Goal: Information Seeking & Learning: Learn about a topic

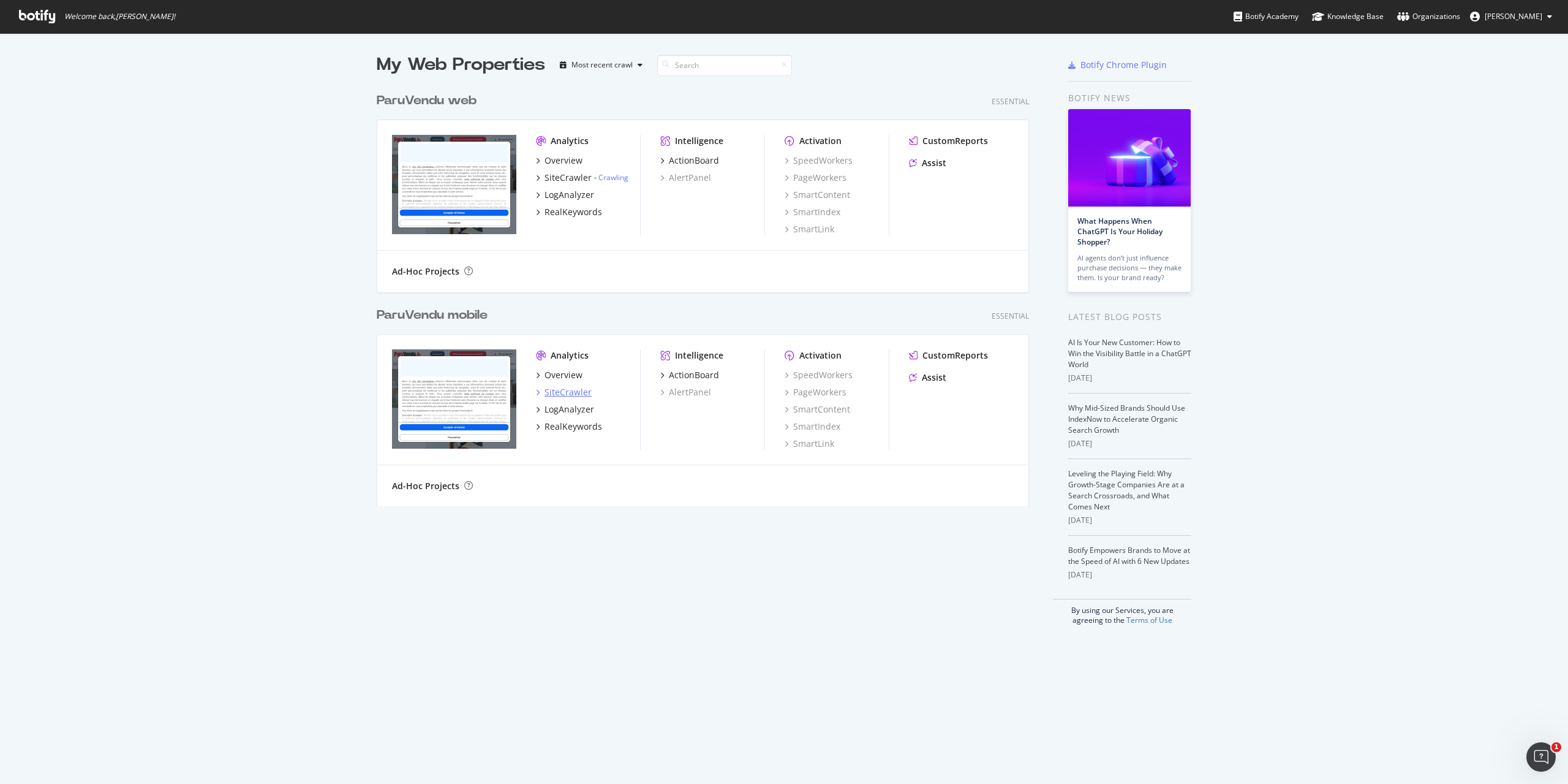
click at [575, 390] on div "SiteCrawler" at bounding box center [567, 392] width 47 height 12
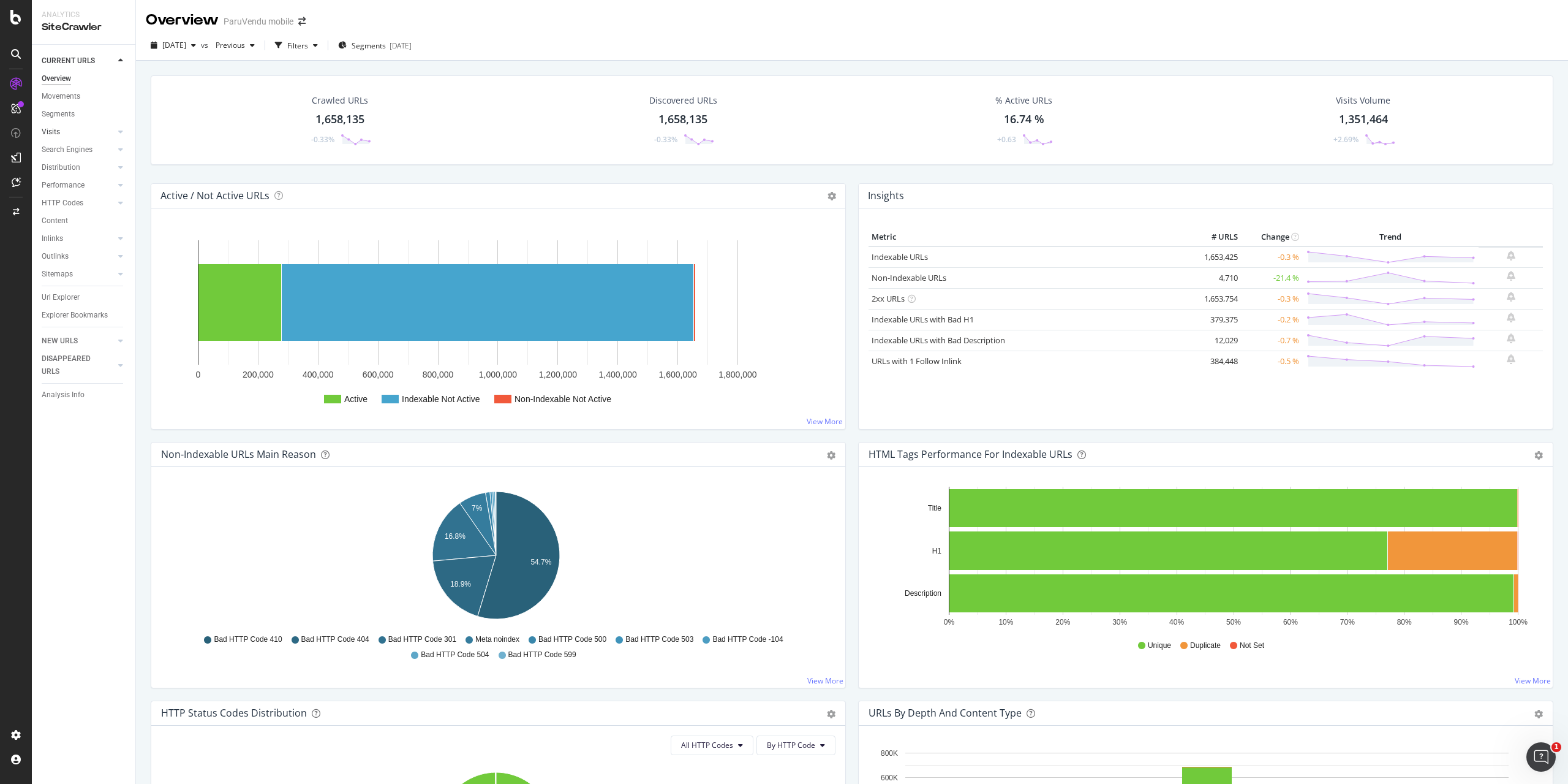
click at [68, 130] on link "Visits" at bounding box center [78, 132] width 73 height 13
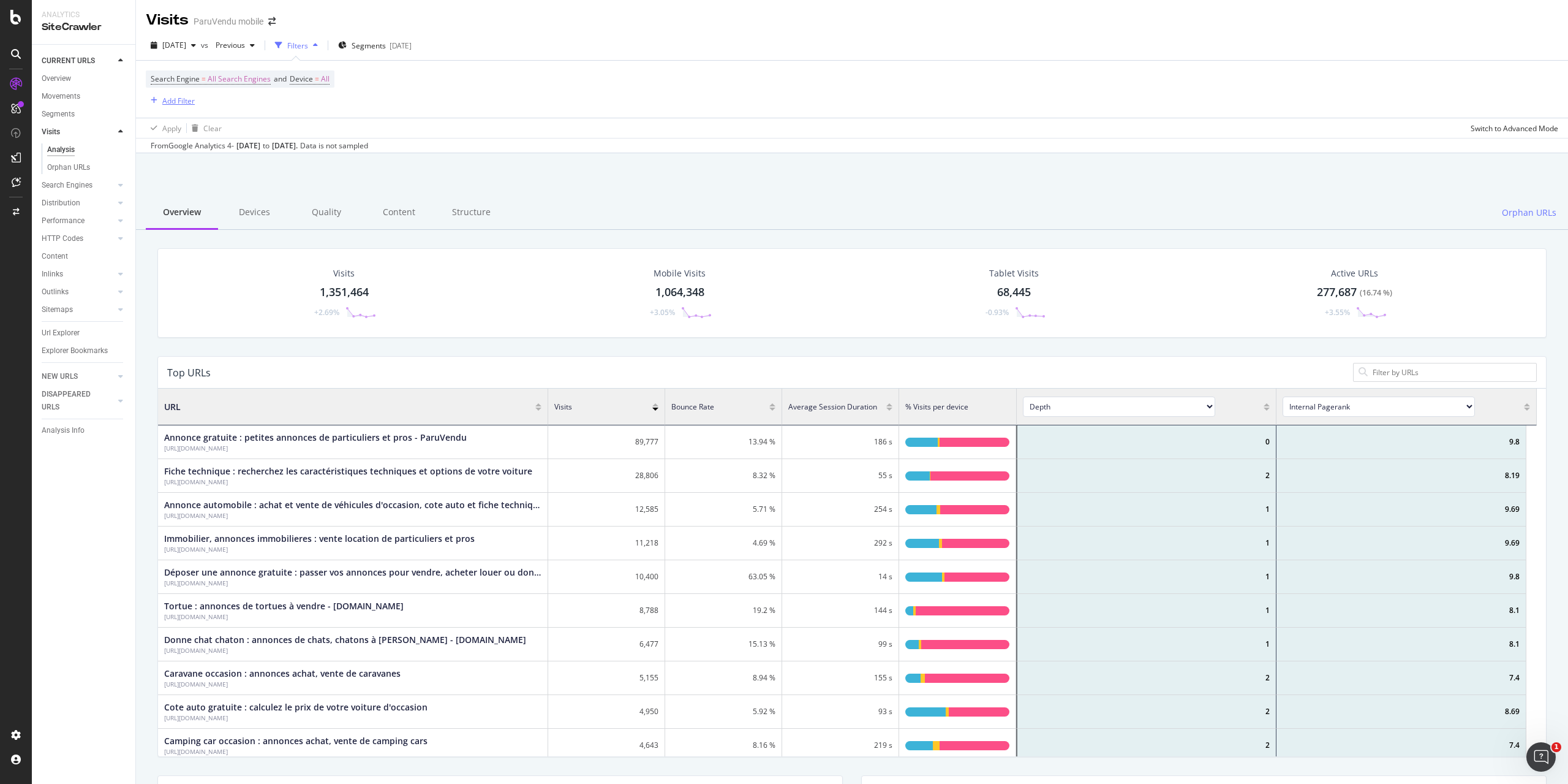
scroll to position [358, 1369]
click at [178, 102] on div "Add Filter" at bounding box center [179, 100] width 32 height 11
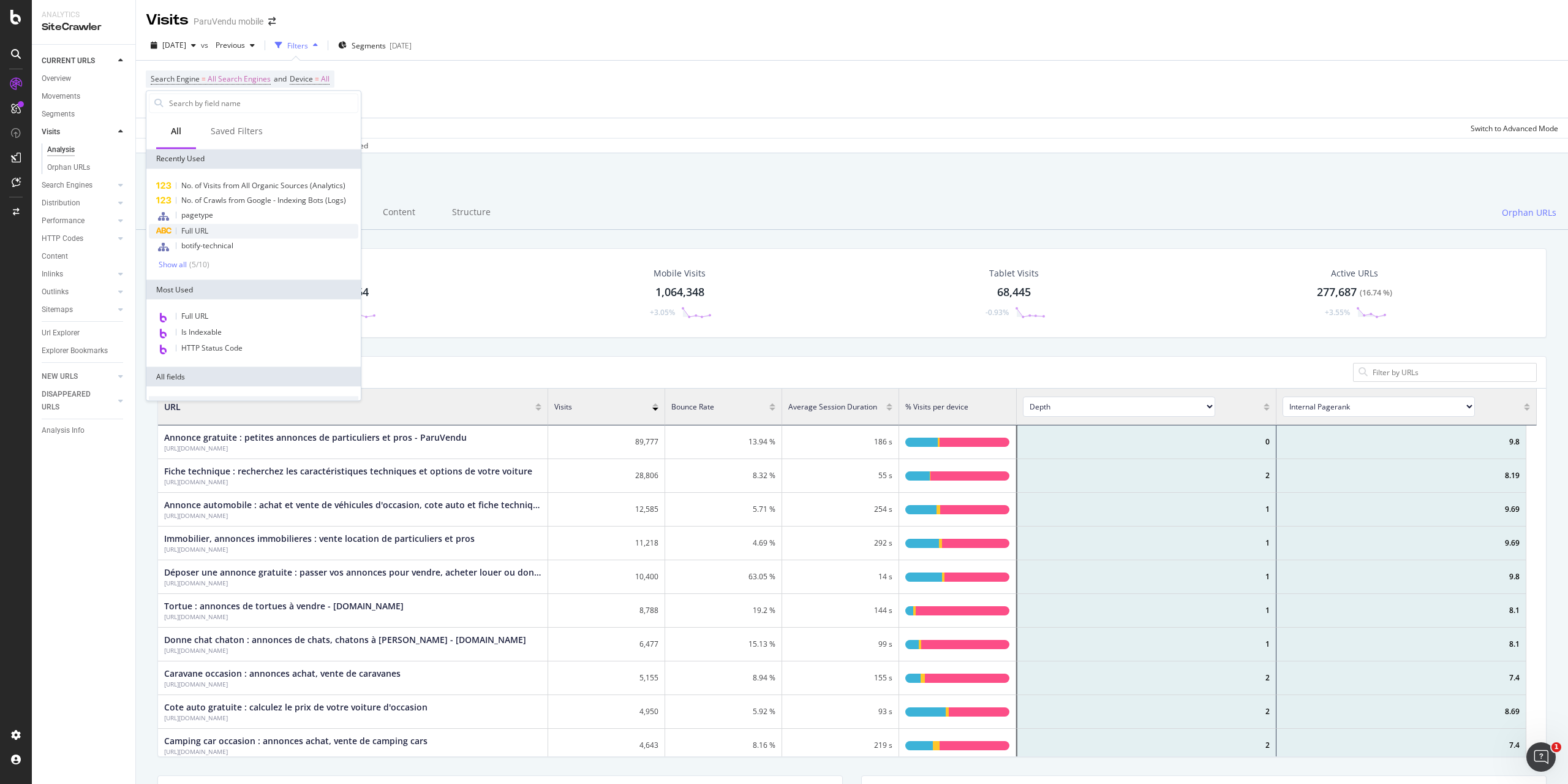
click at [207, 227] on span "Full URL" at bounding box center [195, 231] width 27 height 11
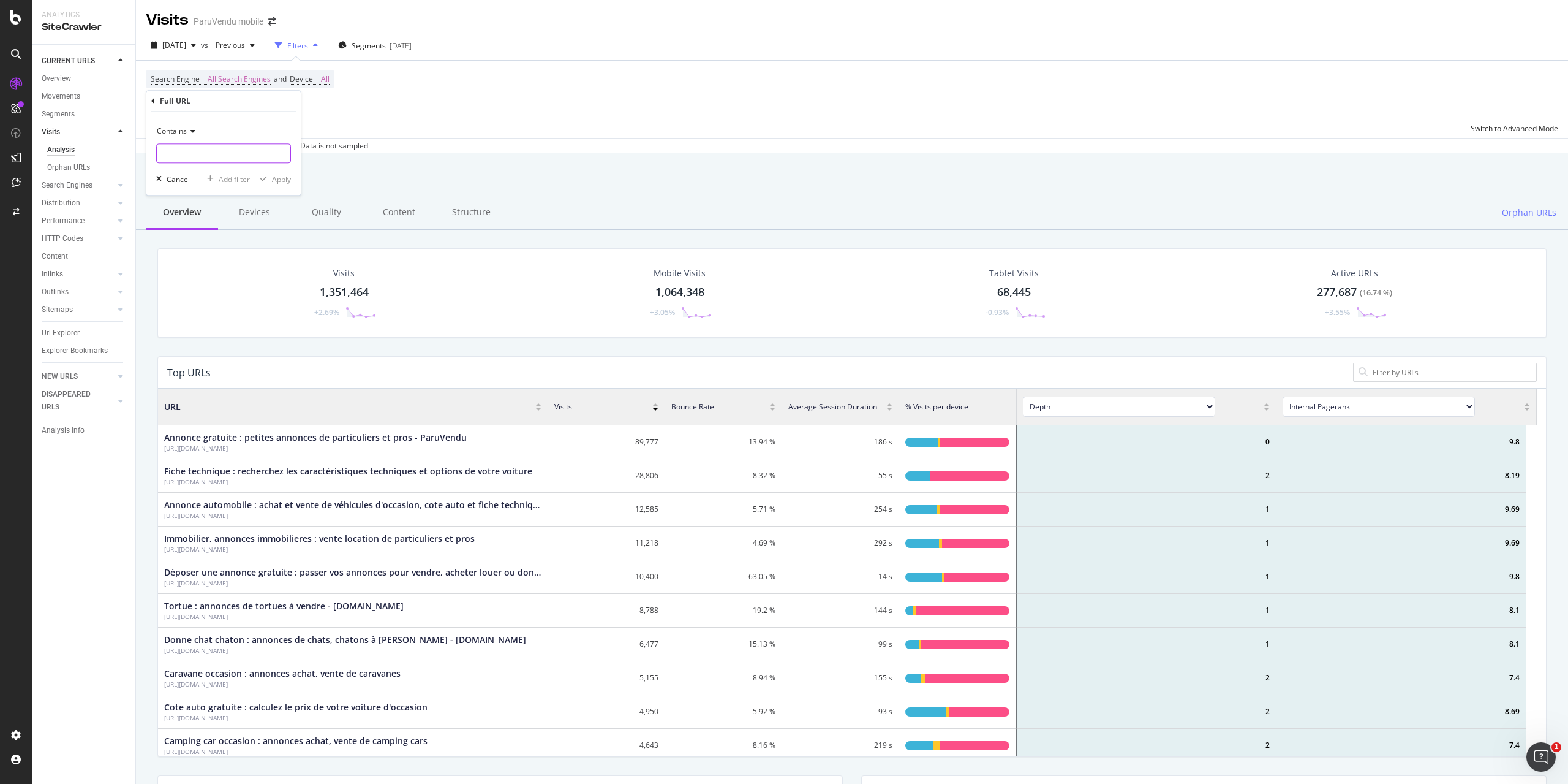
click at [227, 154] on input "text" at bounding box center [223, 153] width 134 height 20
paste input "[URL][DOMAIN_NAME]"
type input "[URL][DOMAIN_NAME]"
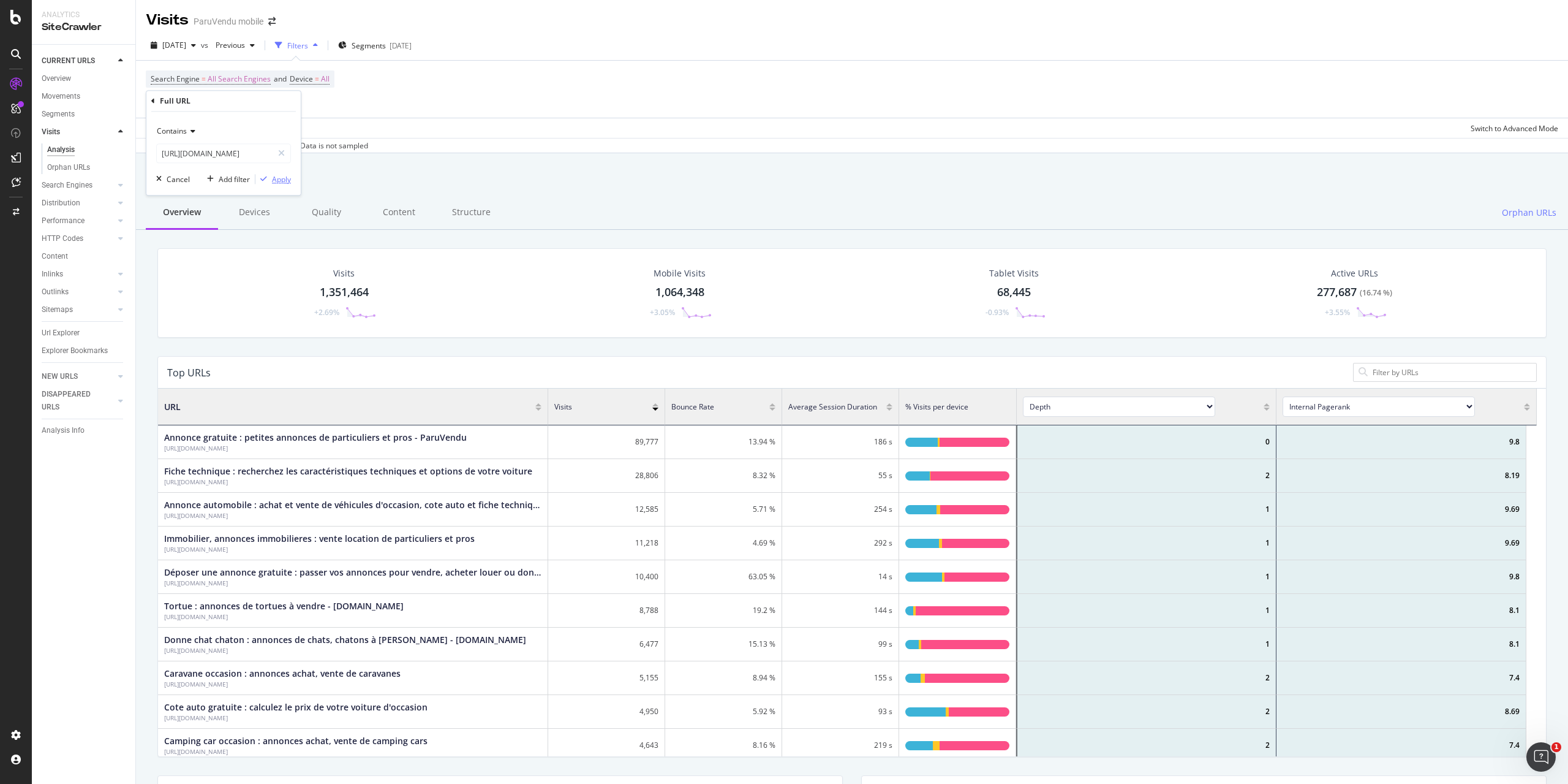
click at [282, 177] on div "Apply" at bounding box center [281, 179] width 19 height 11
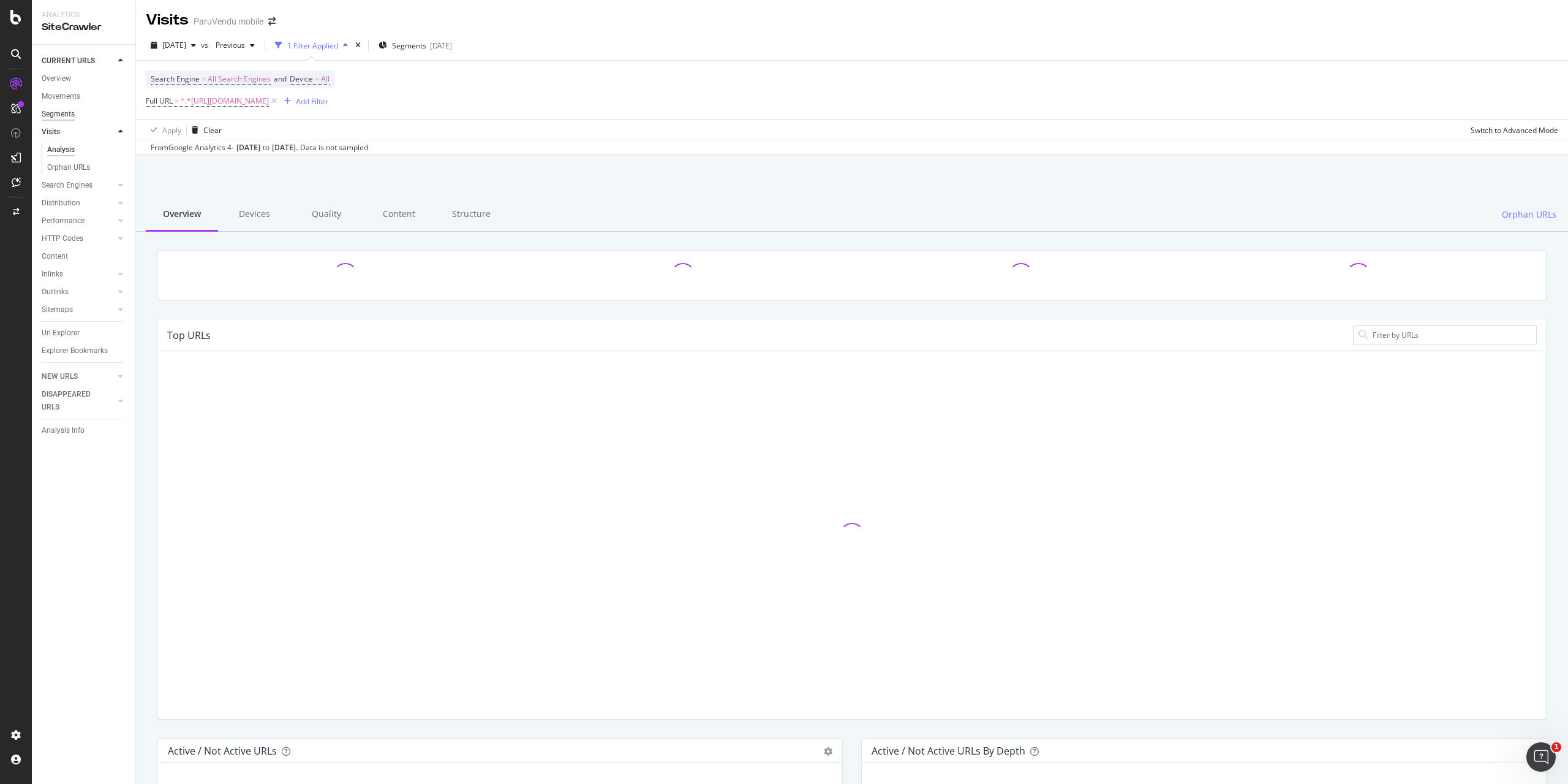
click at [64, 112] on div "Segments" at bounding box center [57, 114] width 33 height 13
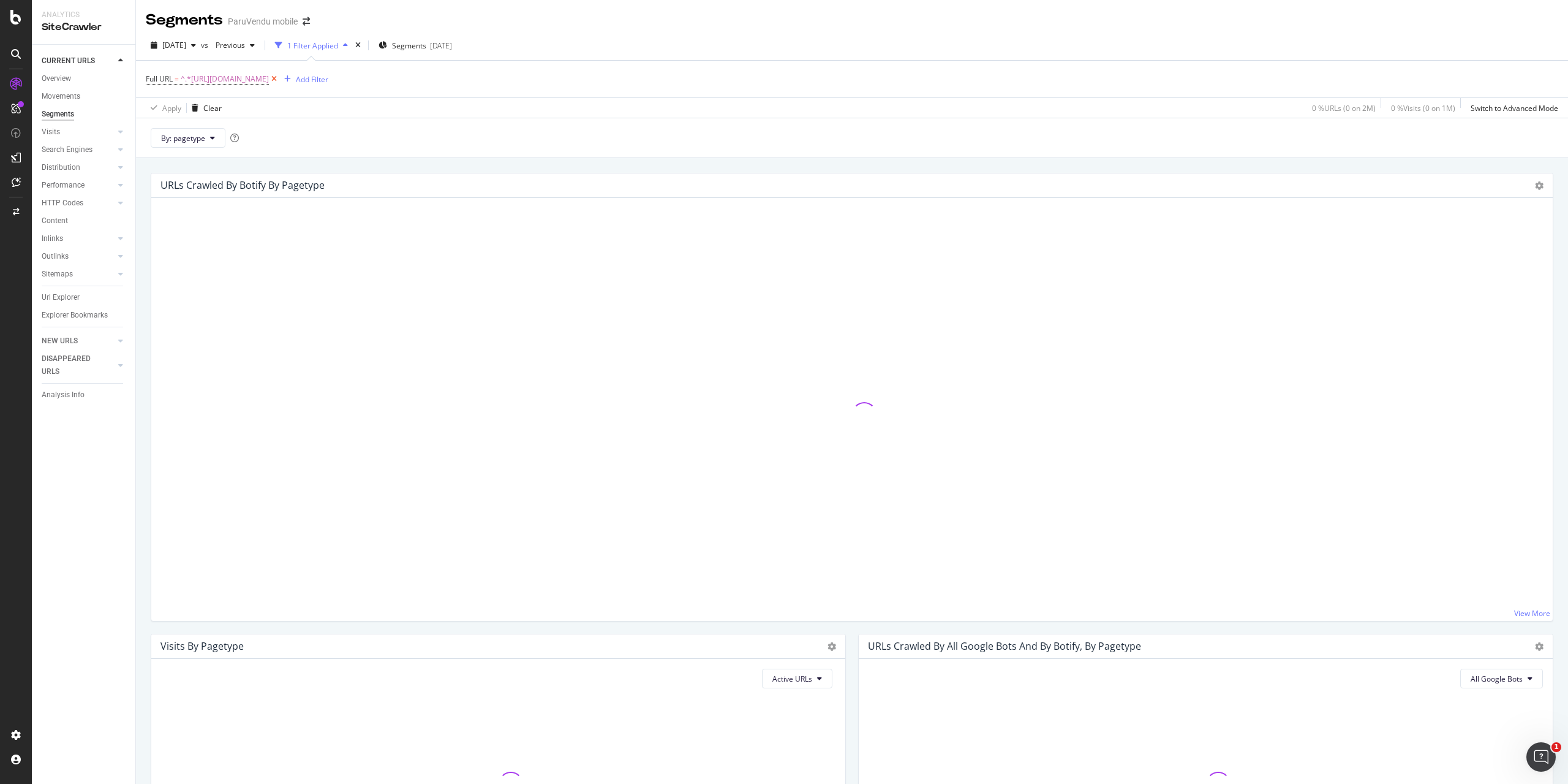
click at [279, 81] on icon at bounding box center [274, 78] width 11 height 12
click at [183, 71] on div "Add Filter" at bounding box center [170, 78] width 49 height 13
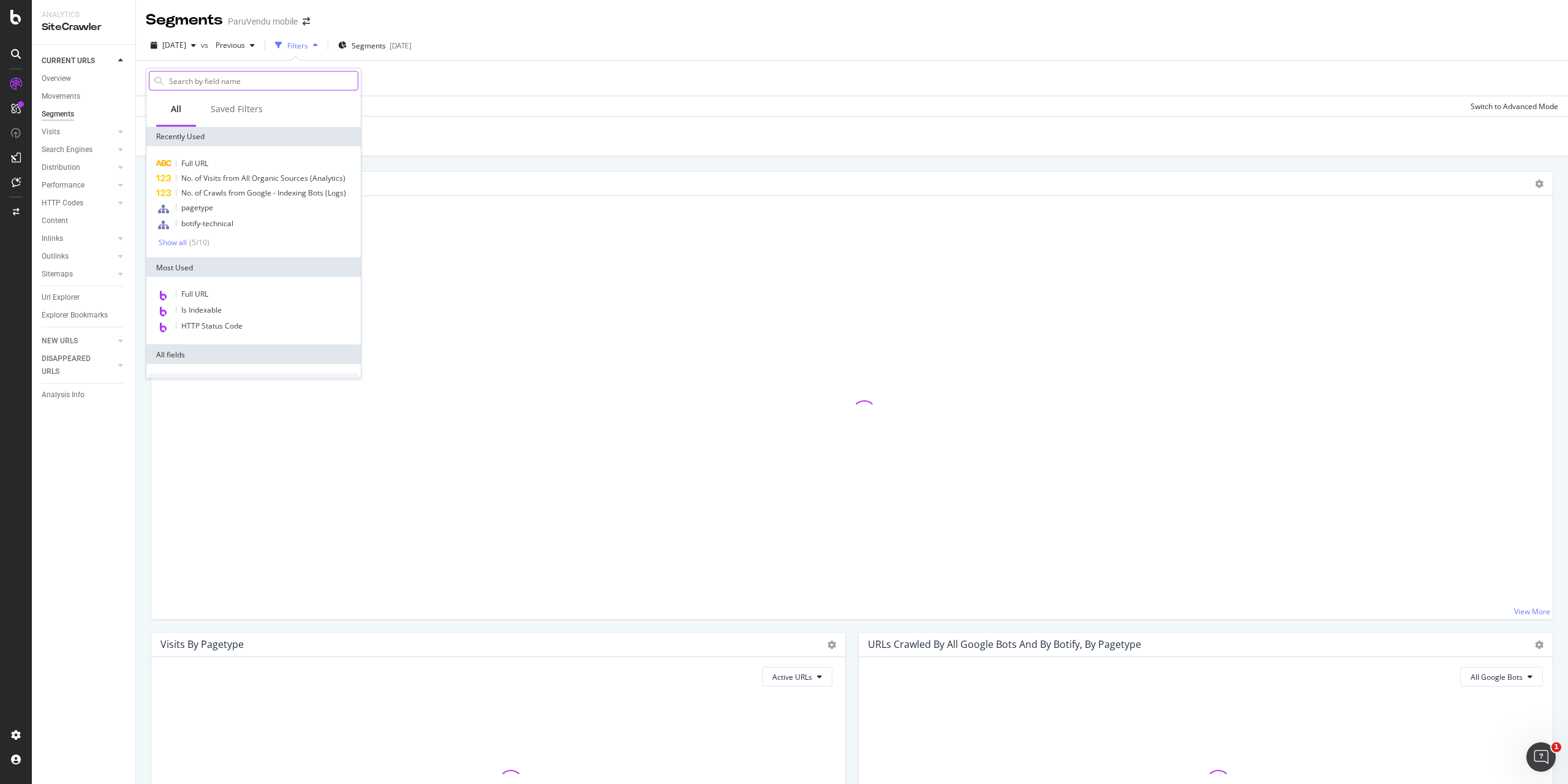
click at [197, 83] on input "text" at bounding box center [263, 81] width 190 height 18
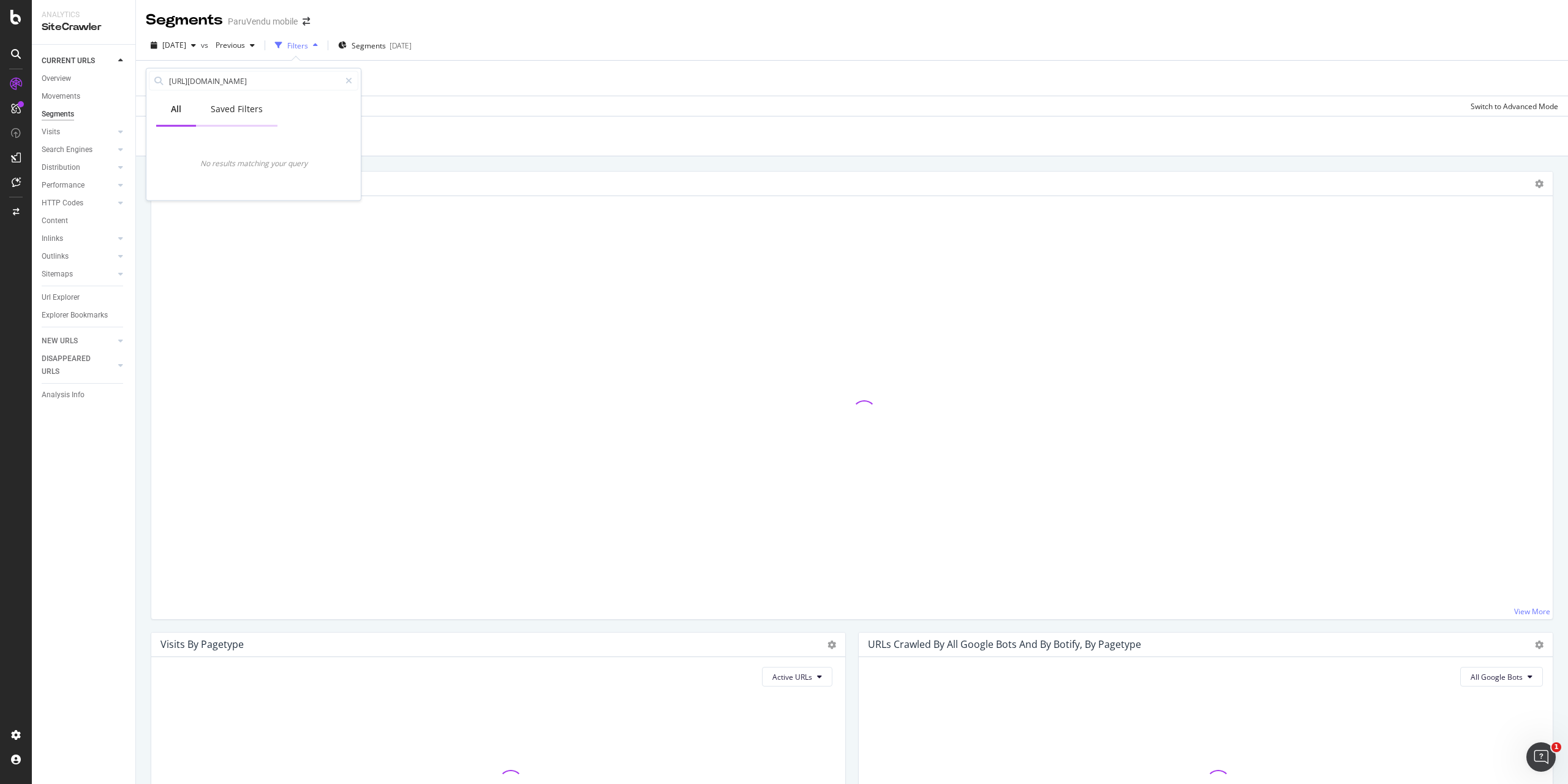
type input "[URL][DOMAIN_NAME]"
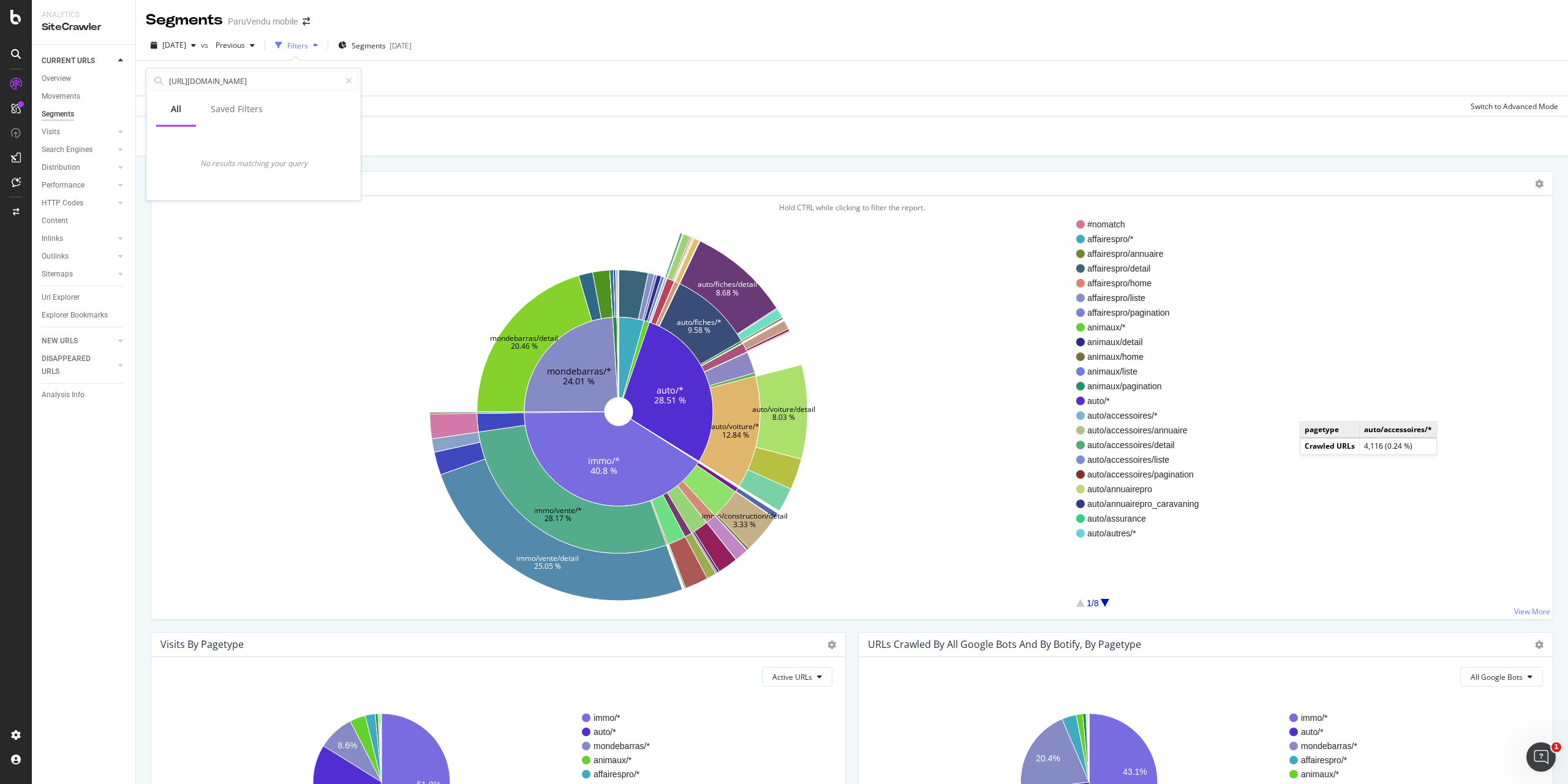
scroll to position [0, 0]
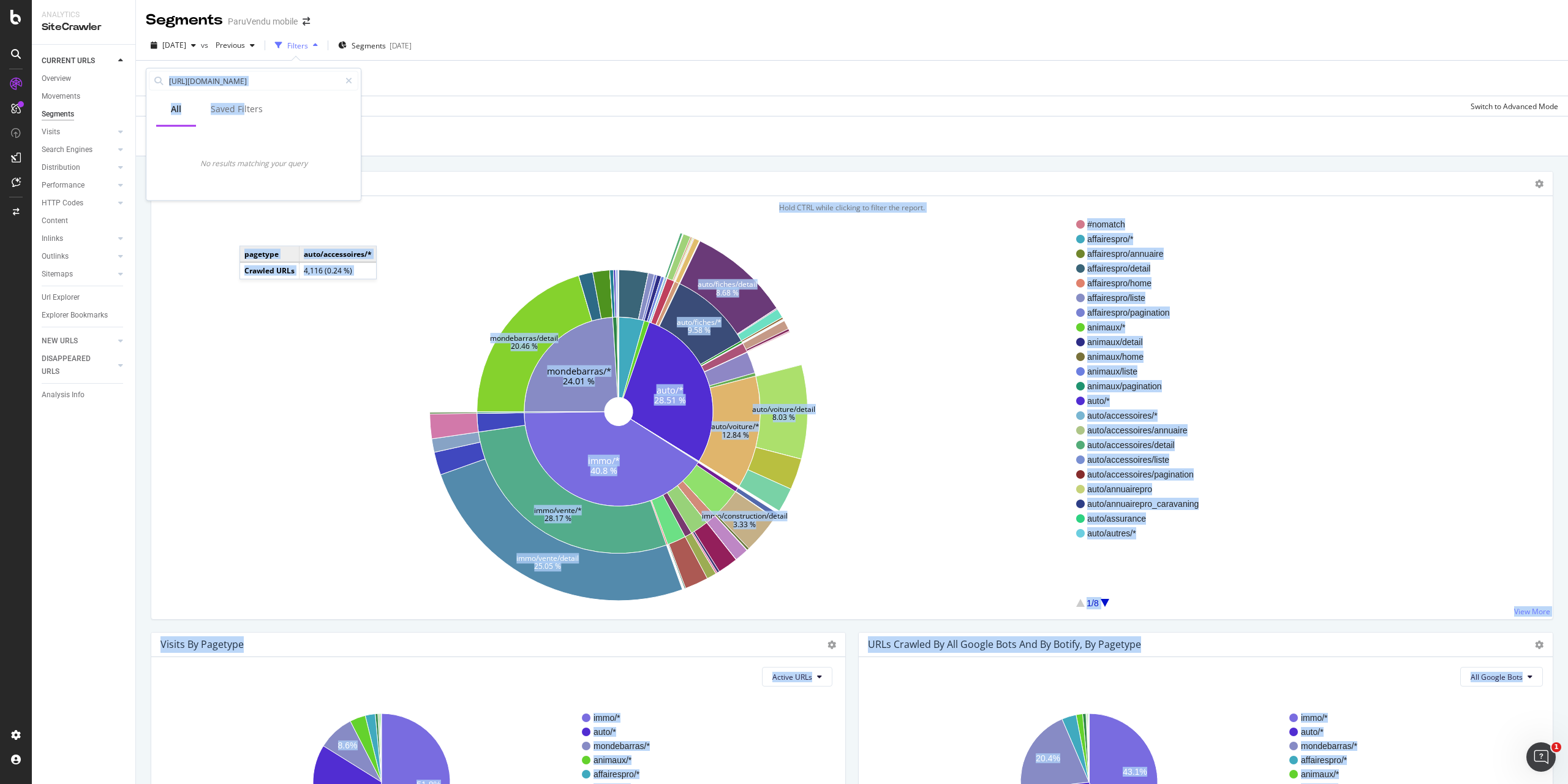
drag, startPoint x: 244, startPoint y: 101, endPoint x: 595, endPoint y: 170, distance: 357.7
click at [595, 170] on body "Analytics SiteCrawler CURRENT URLS Overview Movements Segments Visits Analysis …" at bounding box center [784, 392] width 1568 height 784
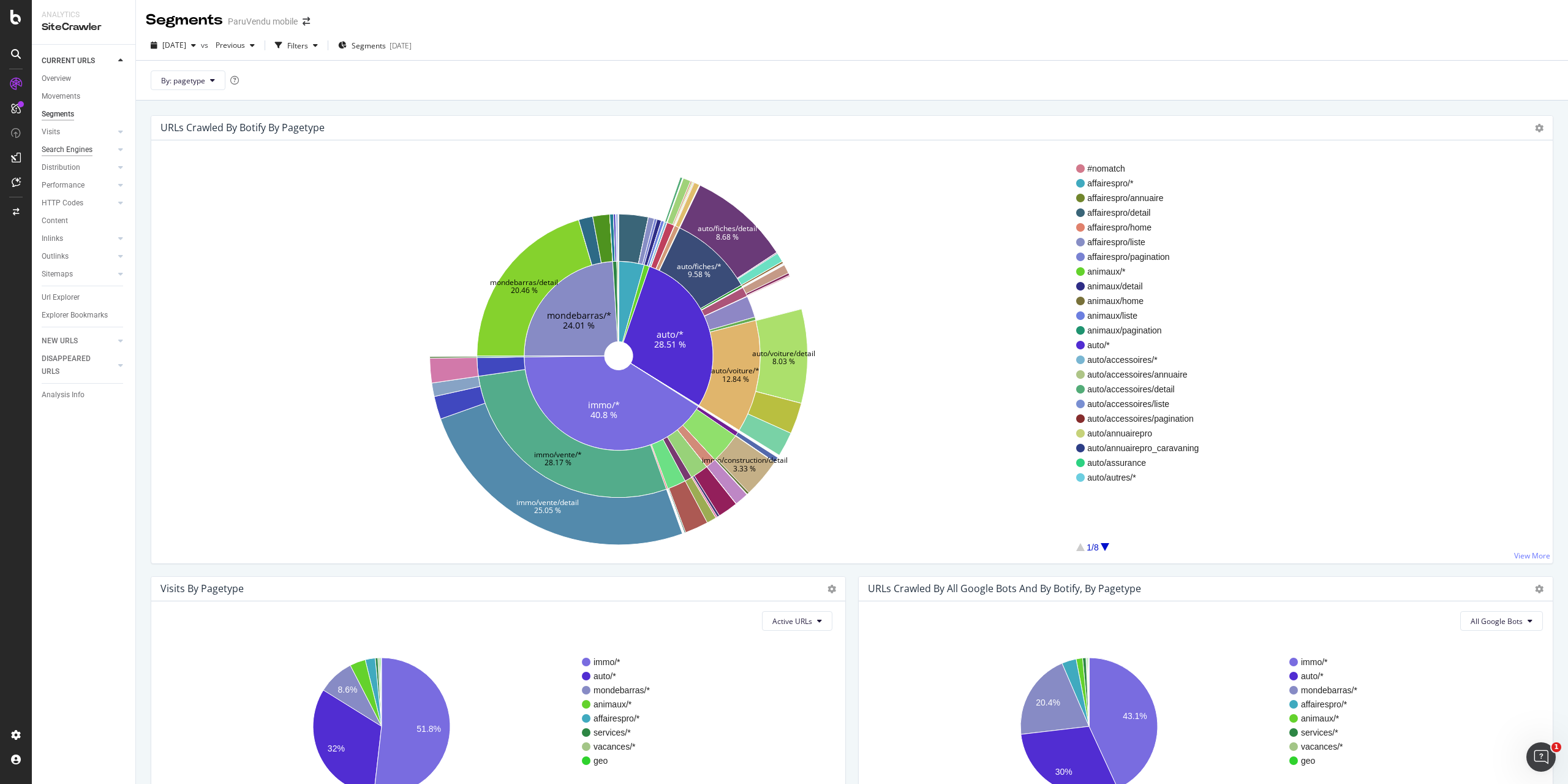
click at [78, 145] on div "Search Engines" at bounding box center [67, 150] width 51 height 13
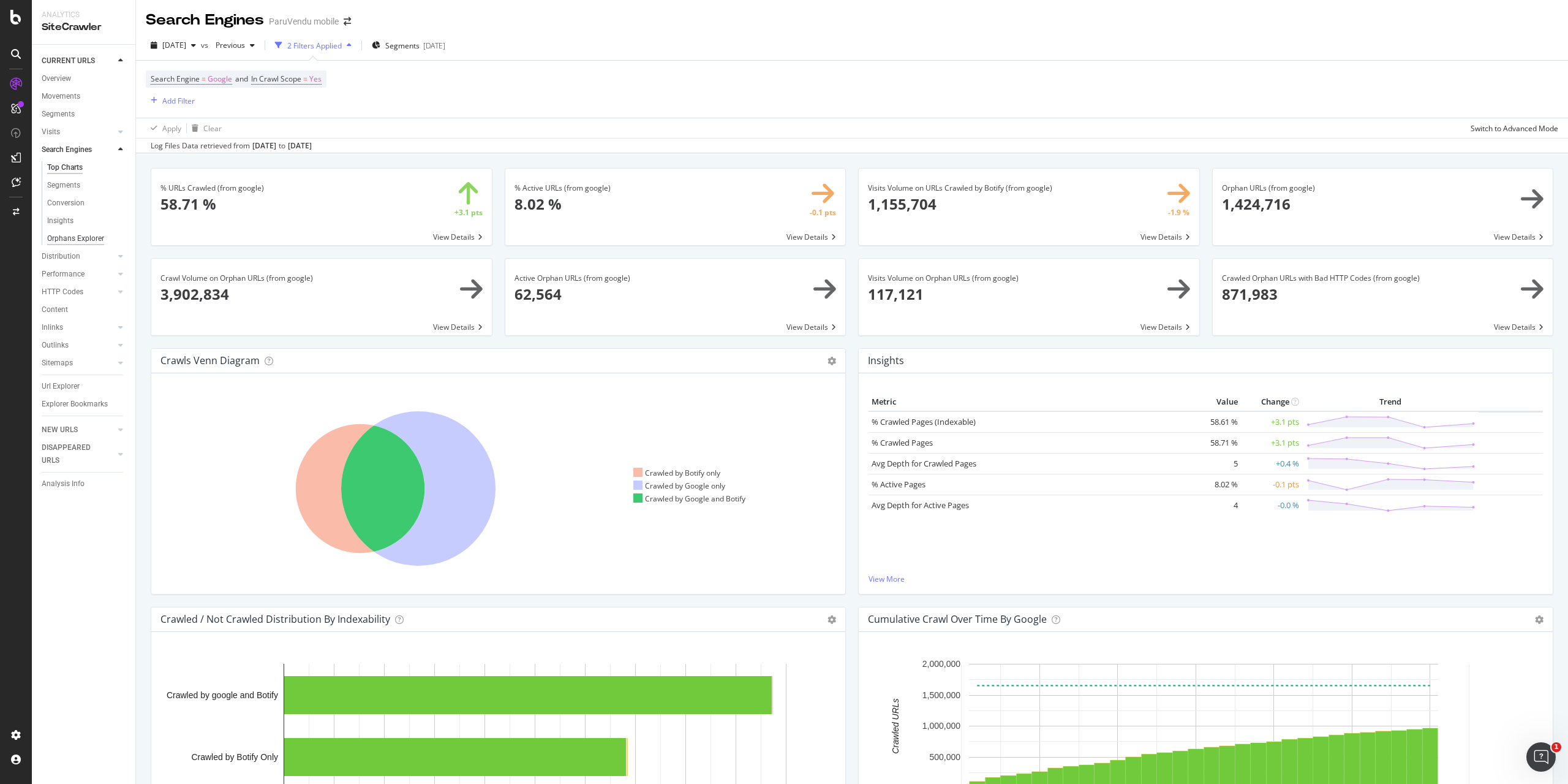
click at [90, 239] on div "Orphans Explorer" at bounding box center [75, 238] width 57 height 13
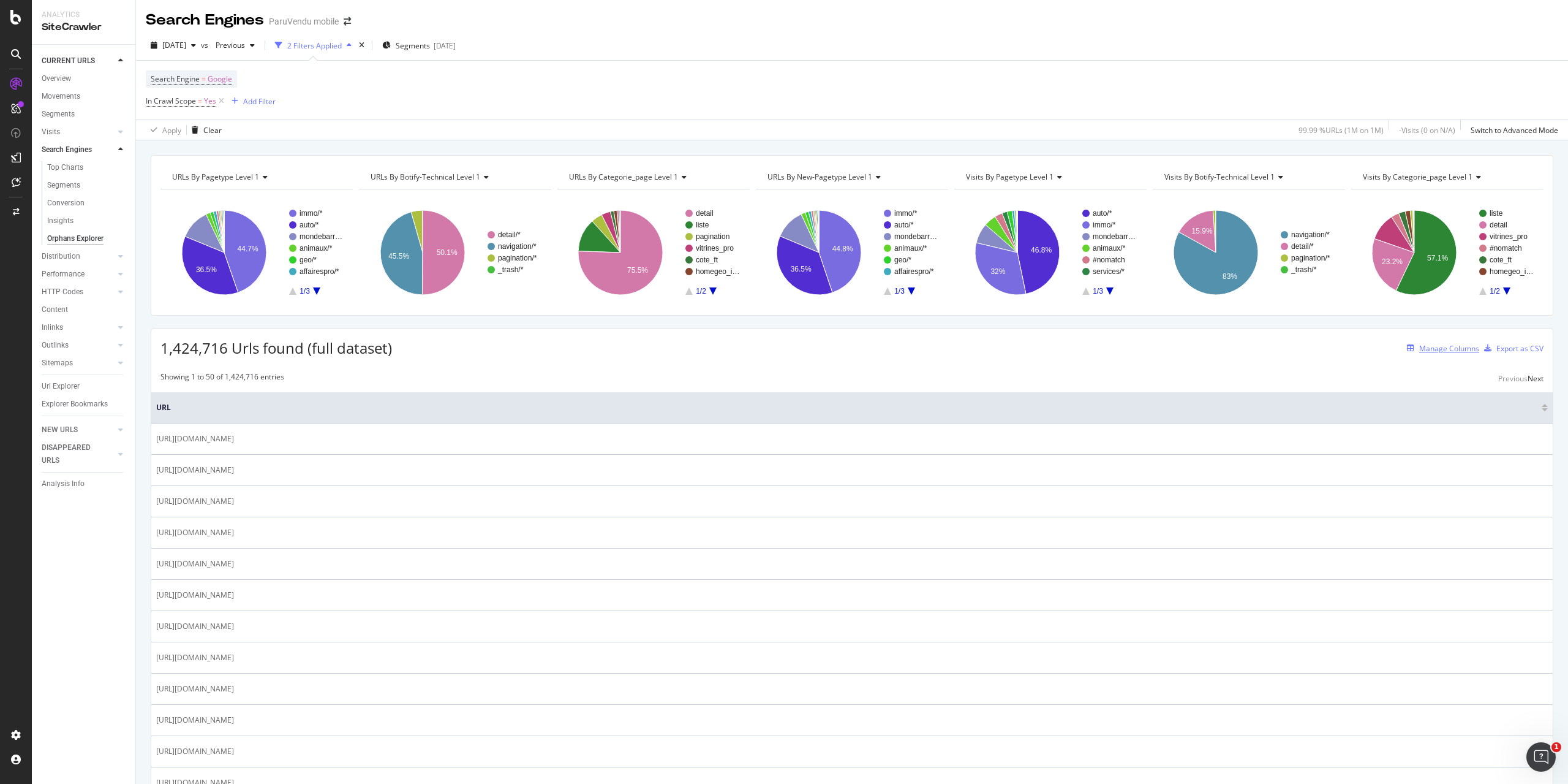
click at [1408, 354] on div "Manage Columns" at bounding box center [1441, 348] width 77 height 13
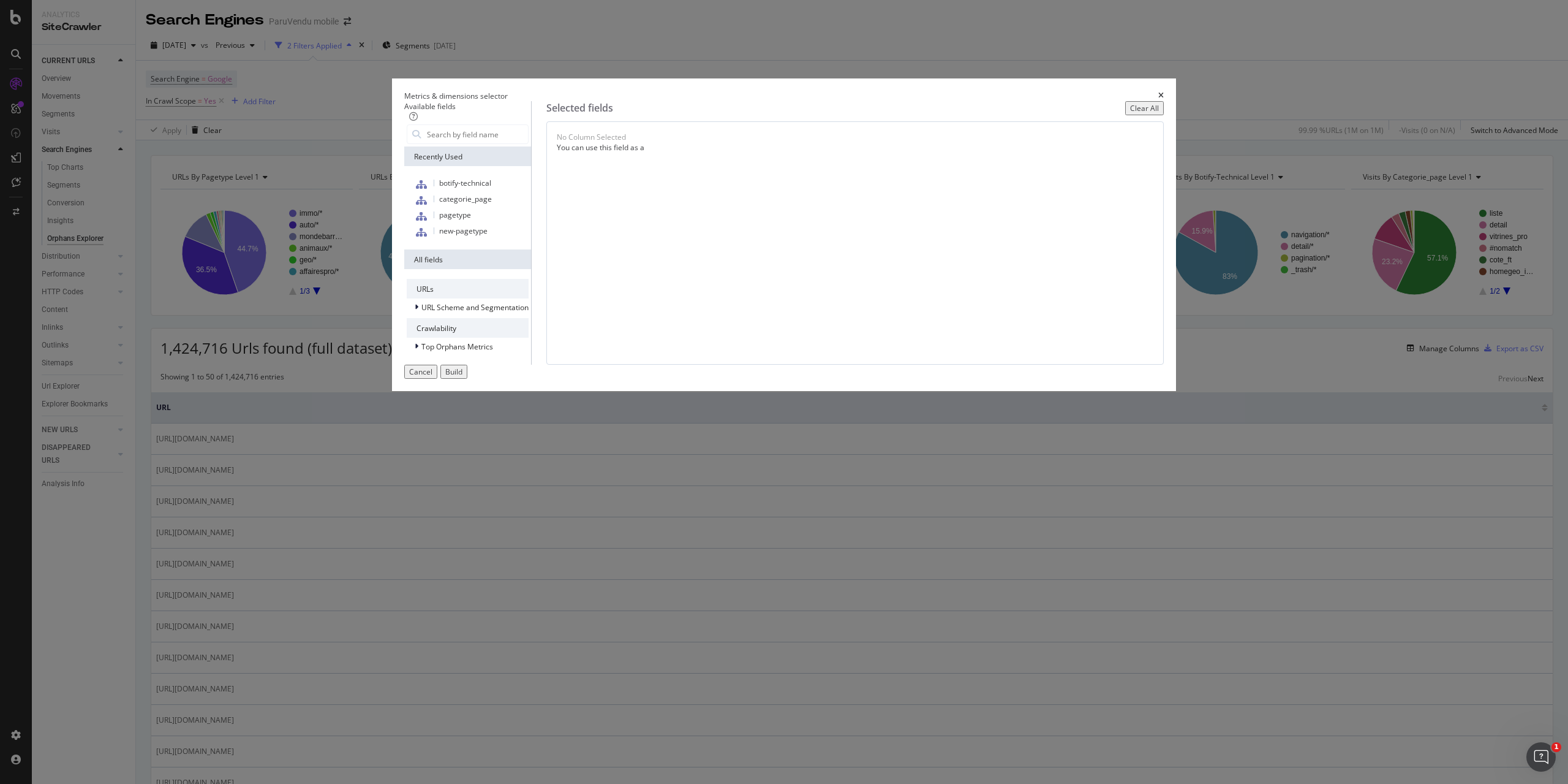
click at [1045, 101] on div "Metrics & dimensions selector" at bounding box center [784, 95] width 759 height 11
click at [1158, 99] on icon "times" at bounding box center [1161, 95] width 6 height 7
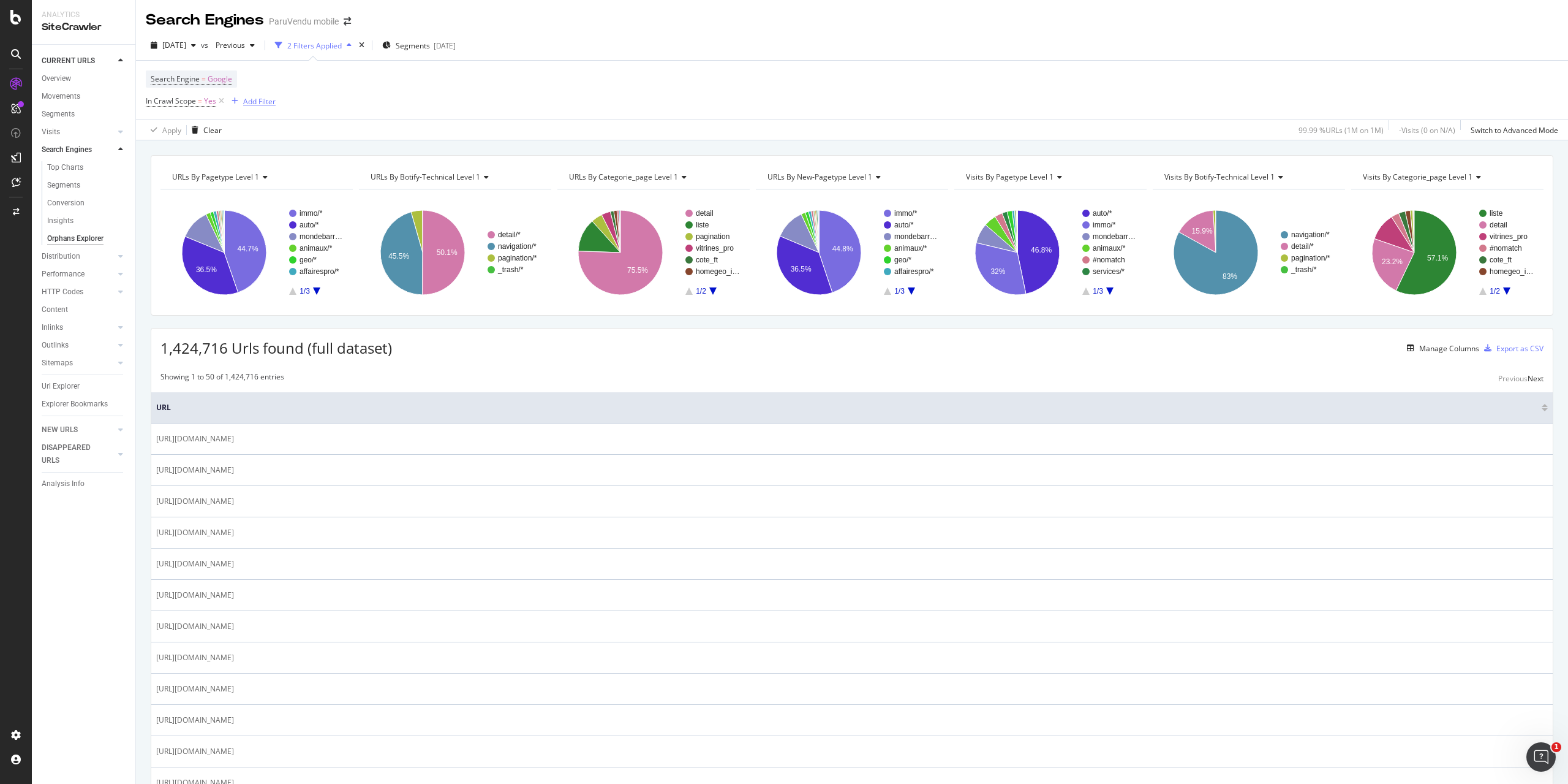
click at [256, 105] on div "Add Filter" at bounding box center [259, 101] width 32 height 11
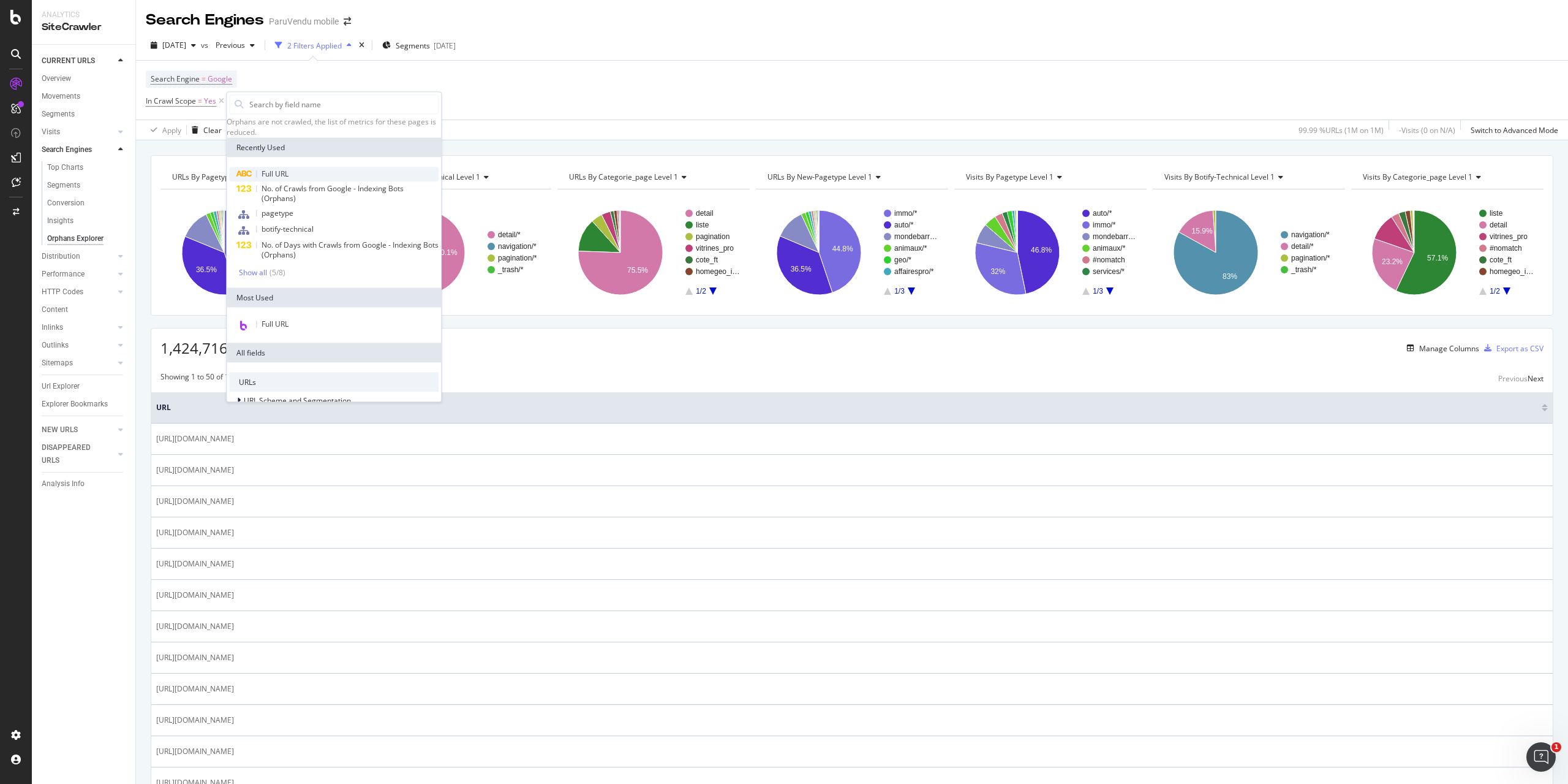
click at [282, 177] on span "Full URL" at bounding box center [275, 174] width 27 height 11
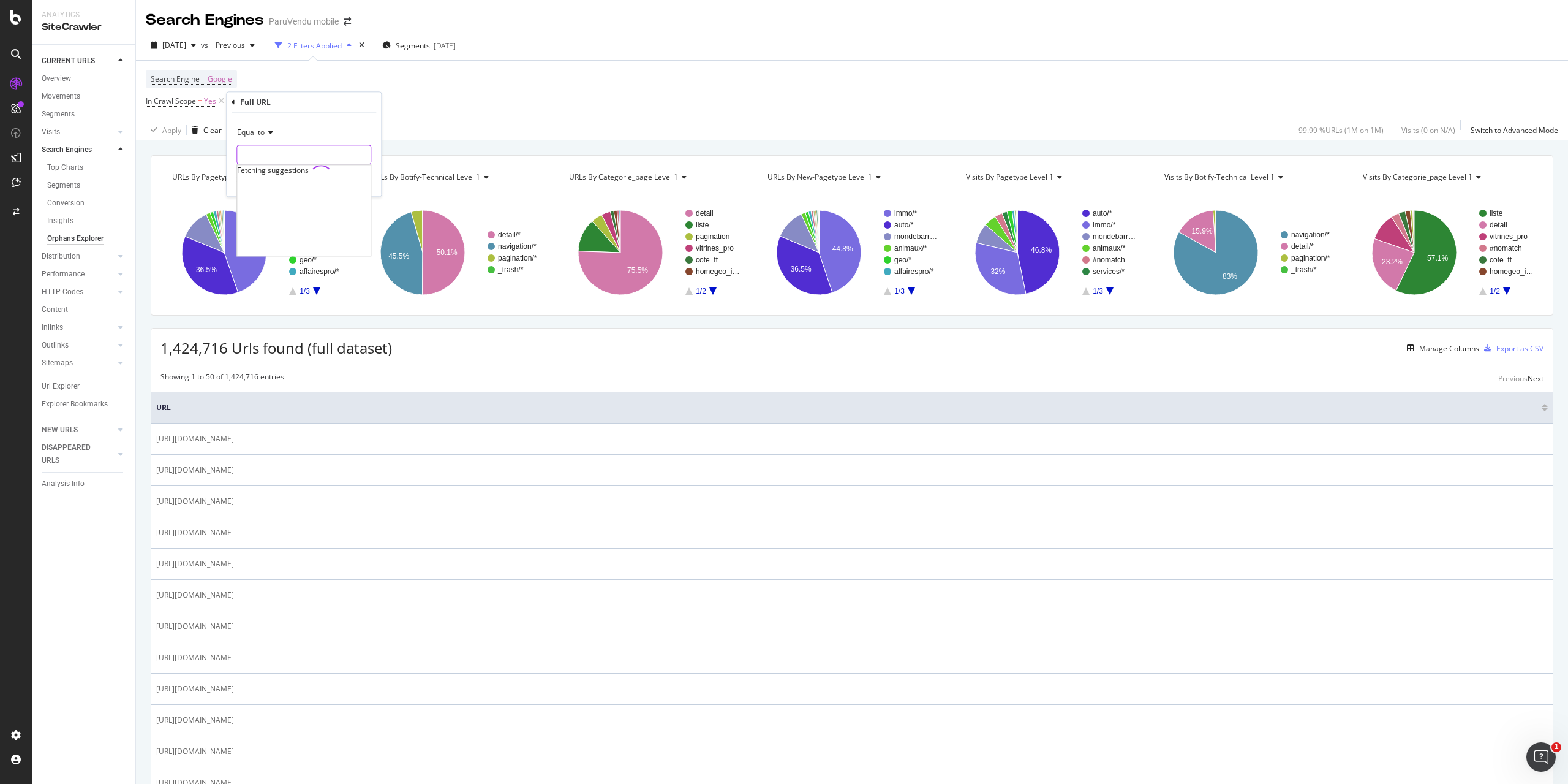
click at [305, 159] on input "text" at bounding box center [303, 154] width 134 height 20
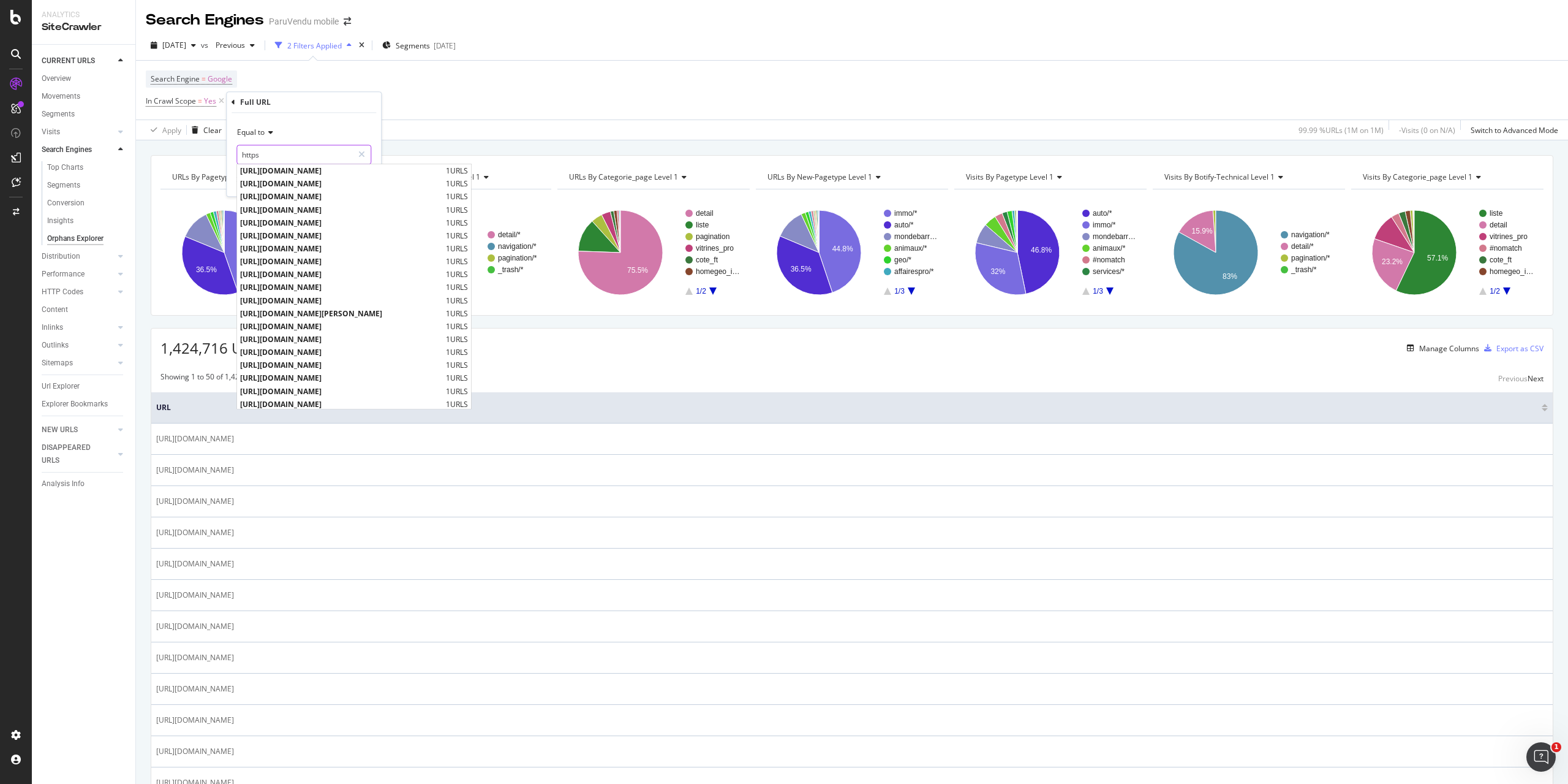
type input "https"
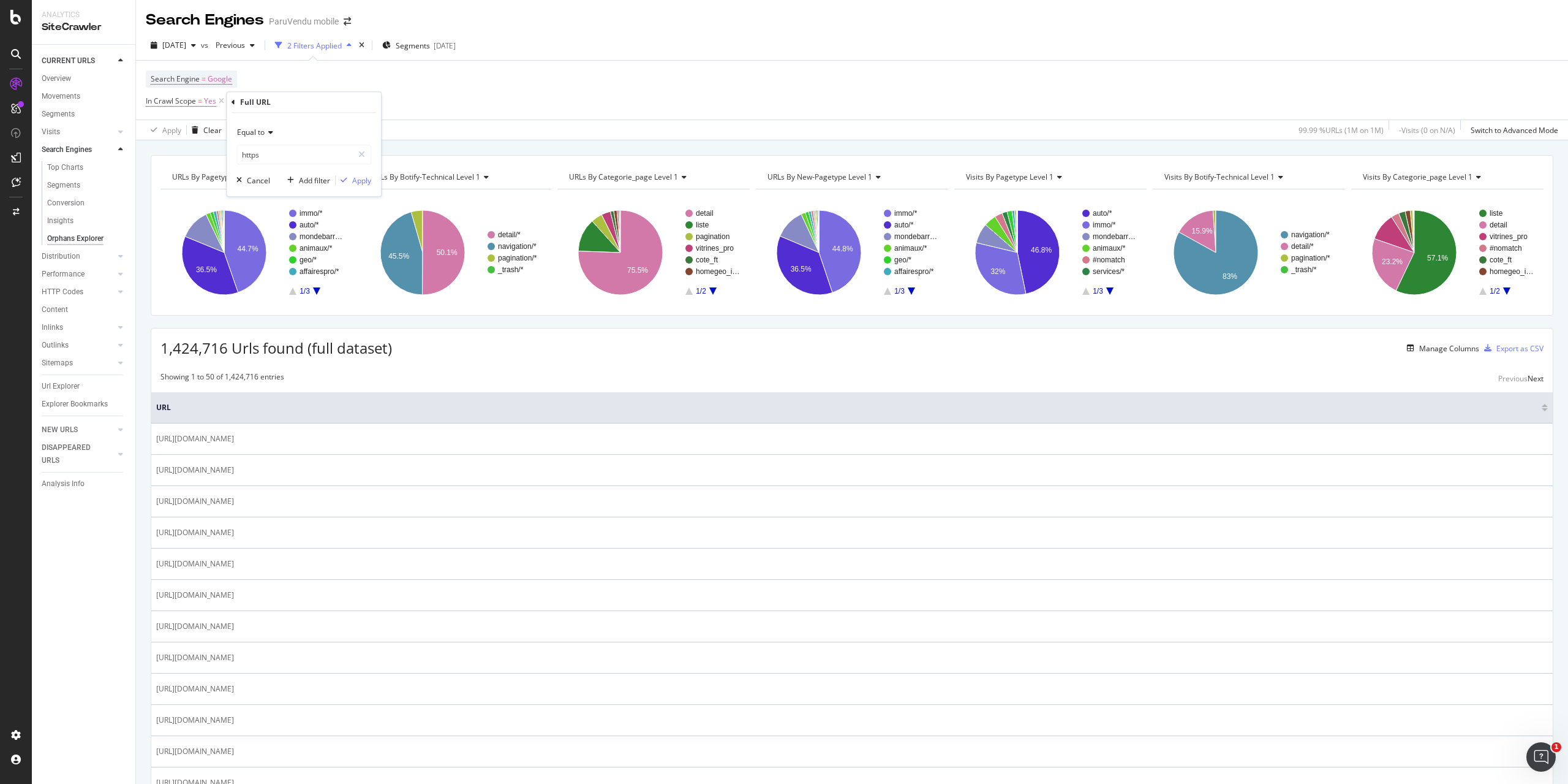
click at [303, 138] on div "Equal to" at bounding box center [304, 132] width 134 height 20
click at [282, 190] on div "Starts with" at bounding box center [305, 189] width 131 height 16
click at [295, 164] on input "text" at bounding box center [303, 154] width 134 height 20
type input "https"
click at [369, 176] on div "Apply" at bounding box center [361, 180] width 19 height 11
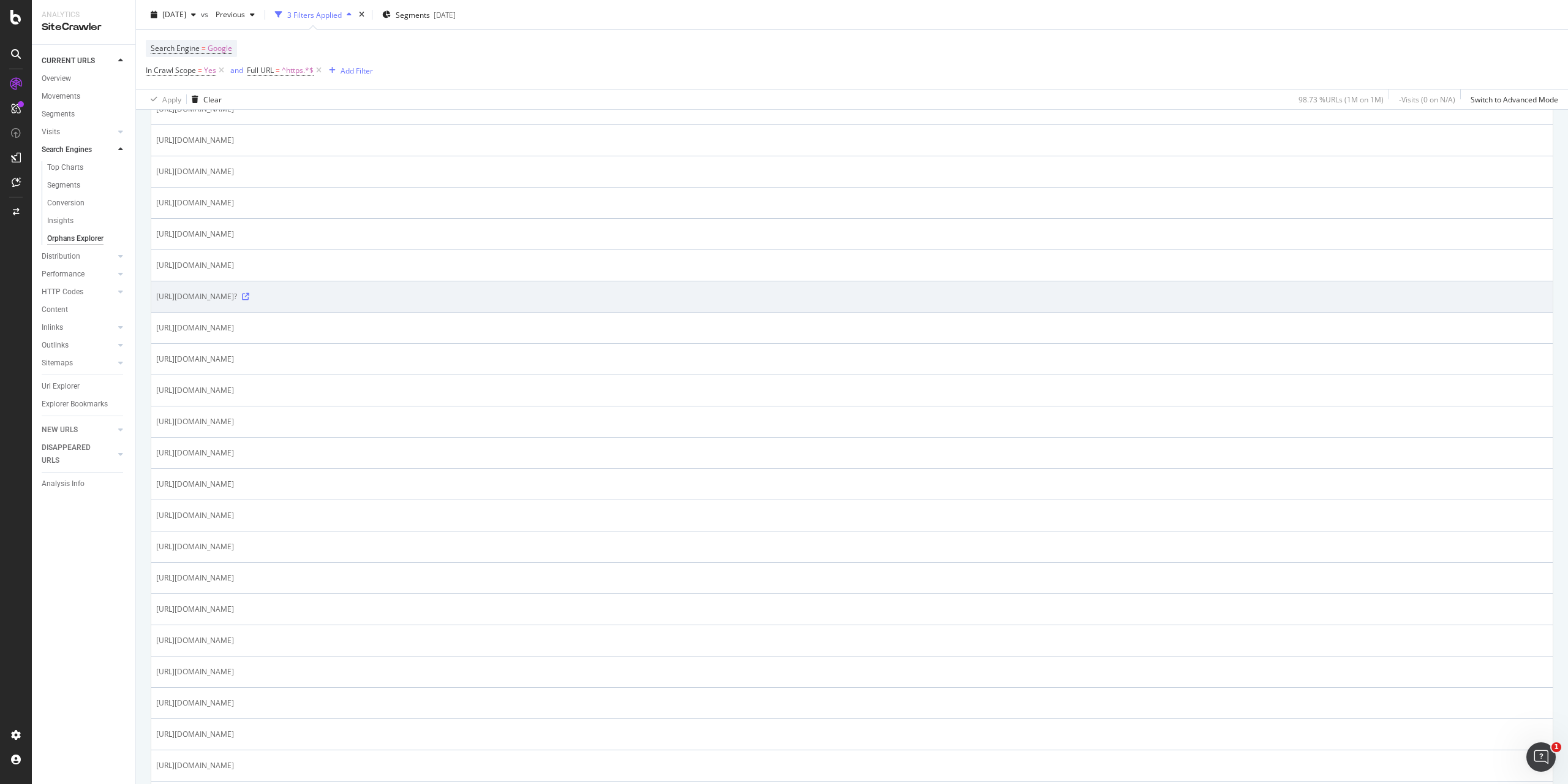
scroll to position [1322, 0]
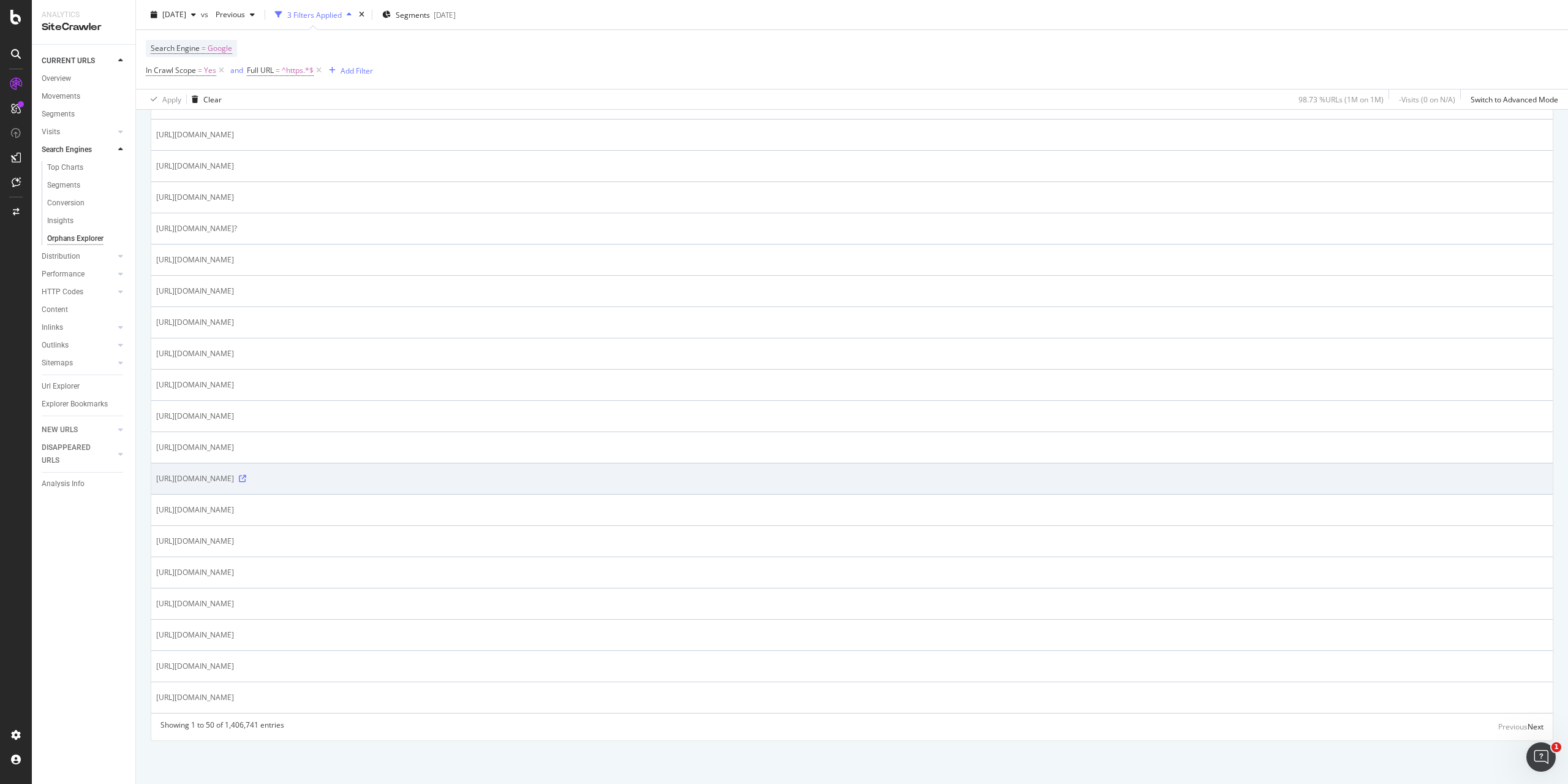
click at [247, 475] on icon at bounding box center [242, 479] width 7 height 7
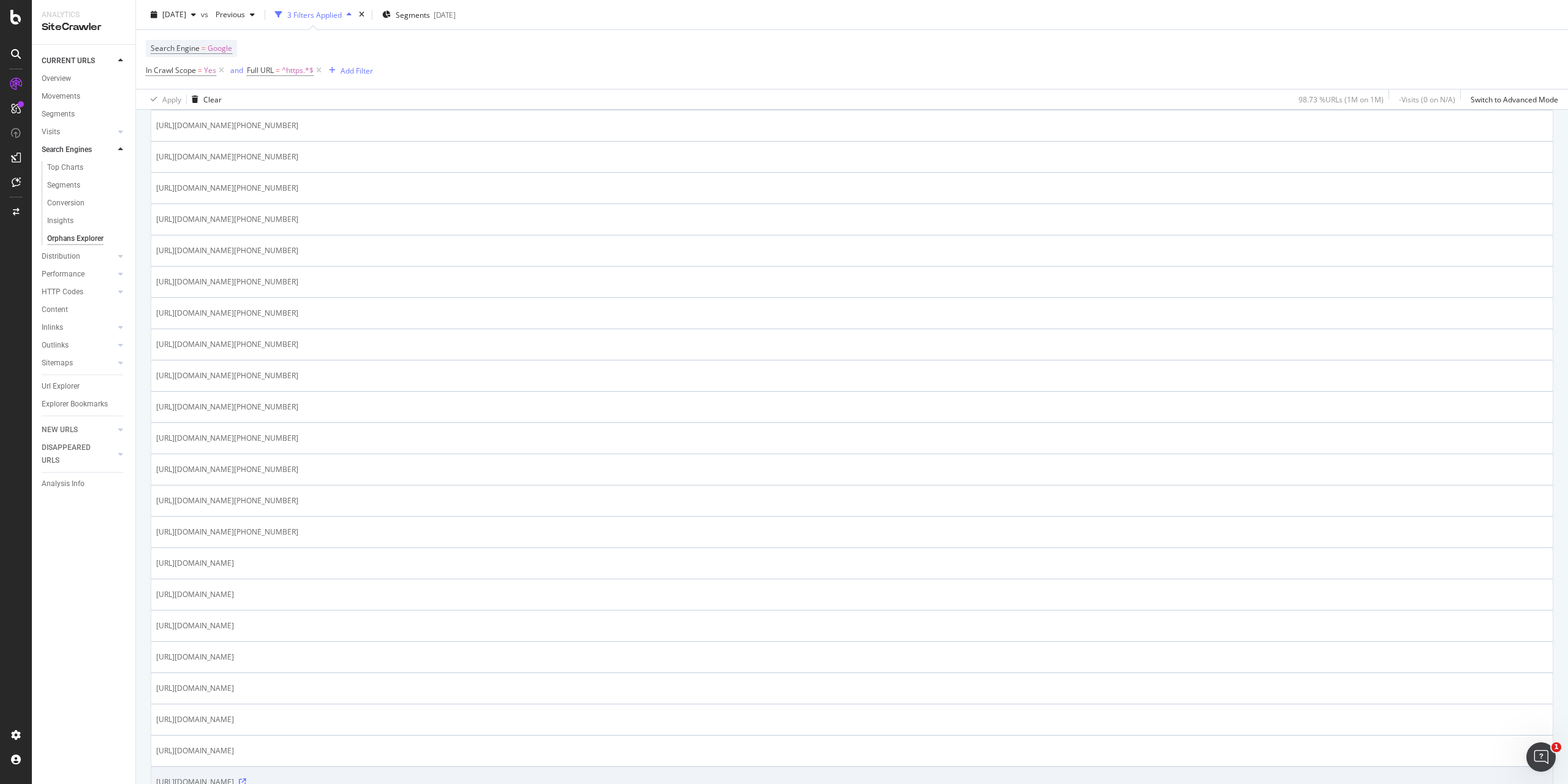
scroll to position [281, 0]
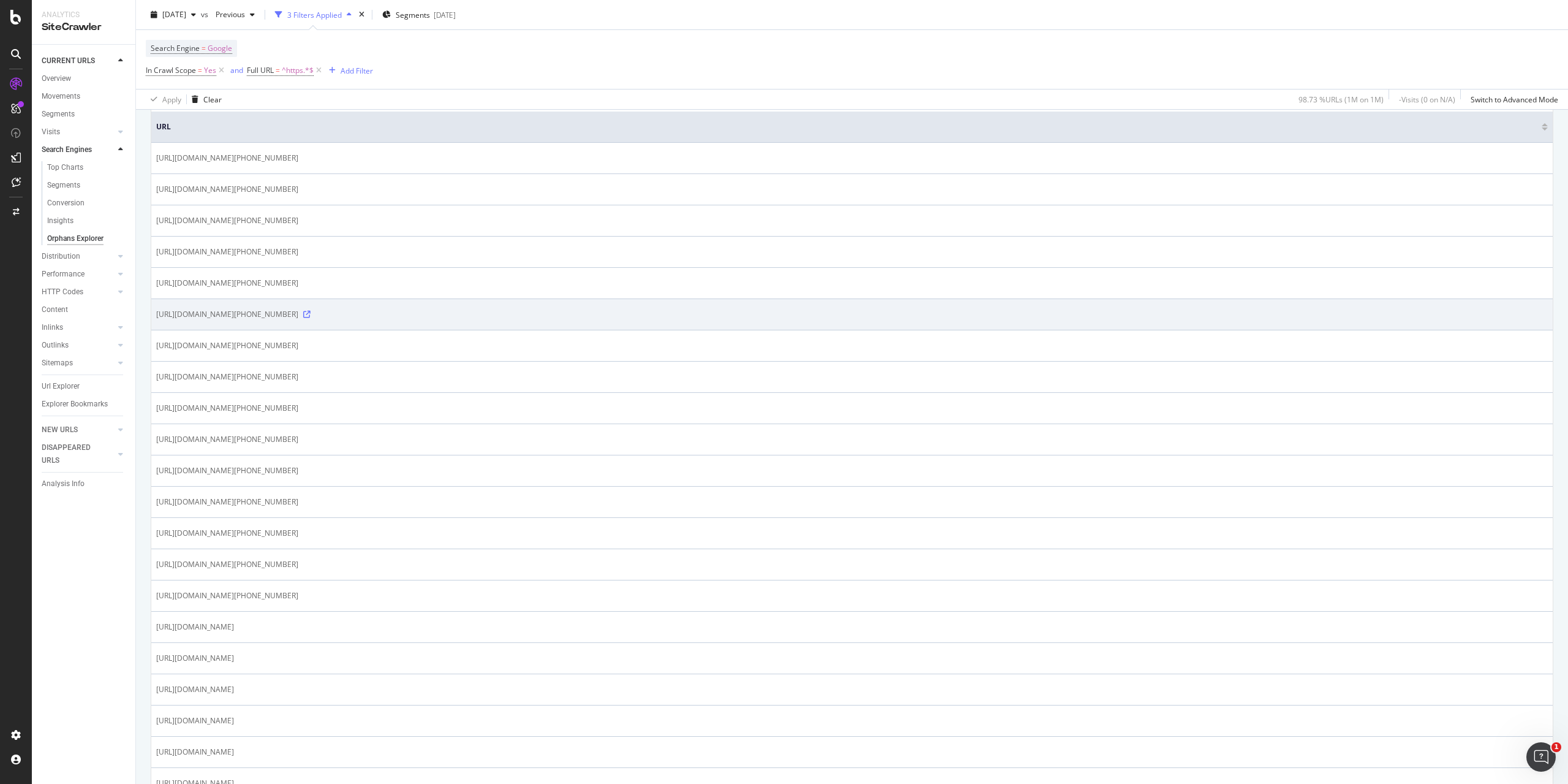
click at [310, 317] on icon at bounding box center [307, 314] width 7 height 7
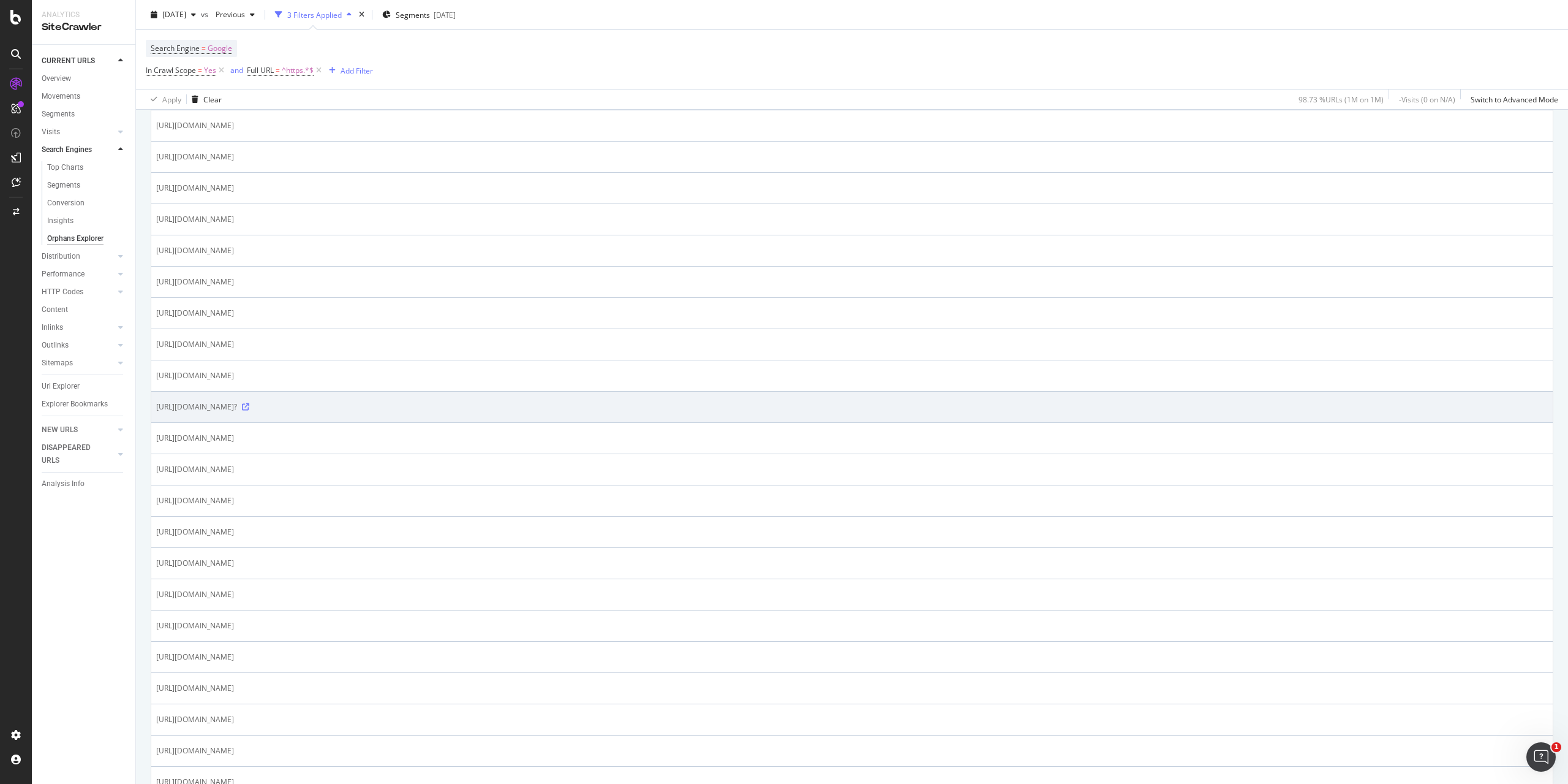
scroll to position [1322, 0]
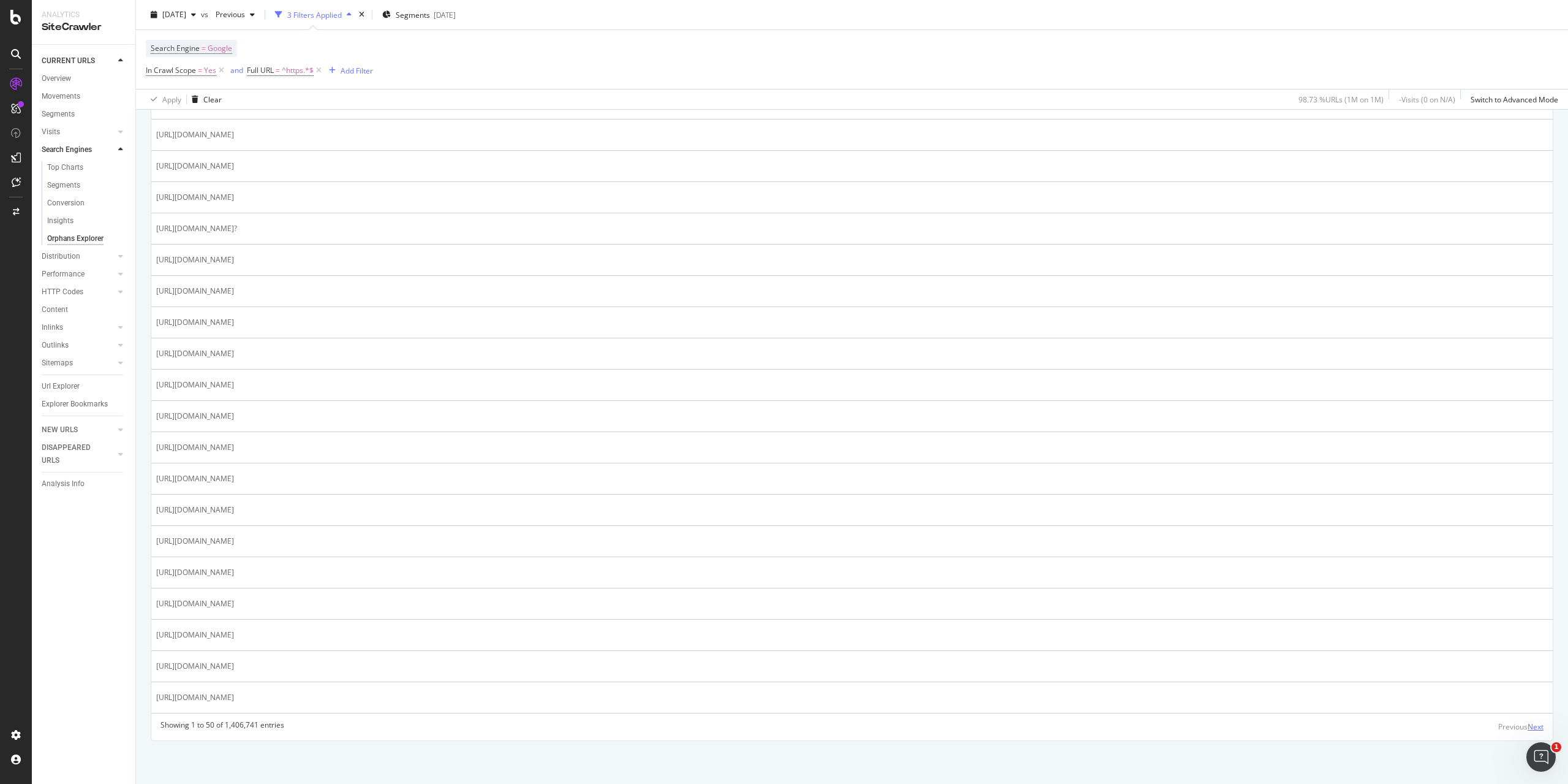
click at [1527, 728] on div "Next" at bounding box center [1535, 726] width 16 height 11
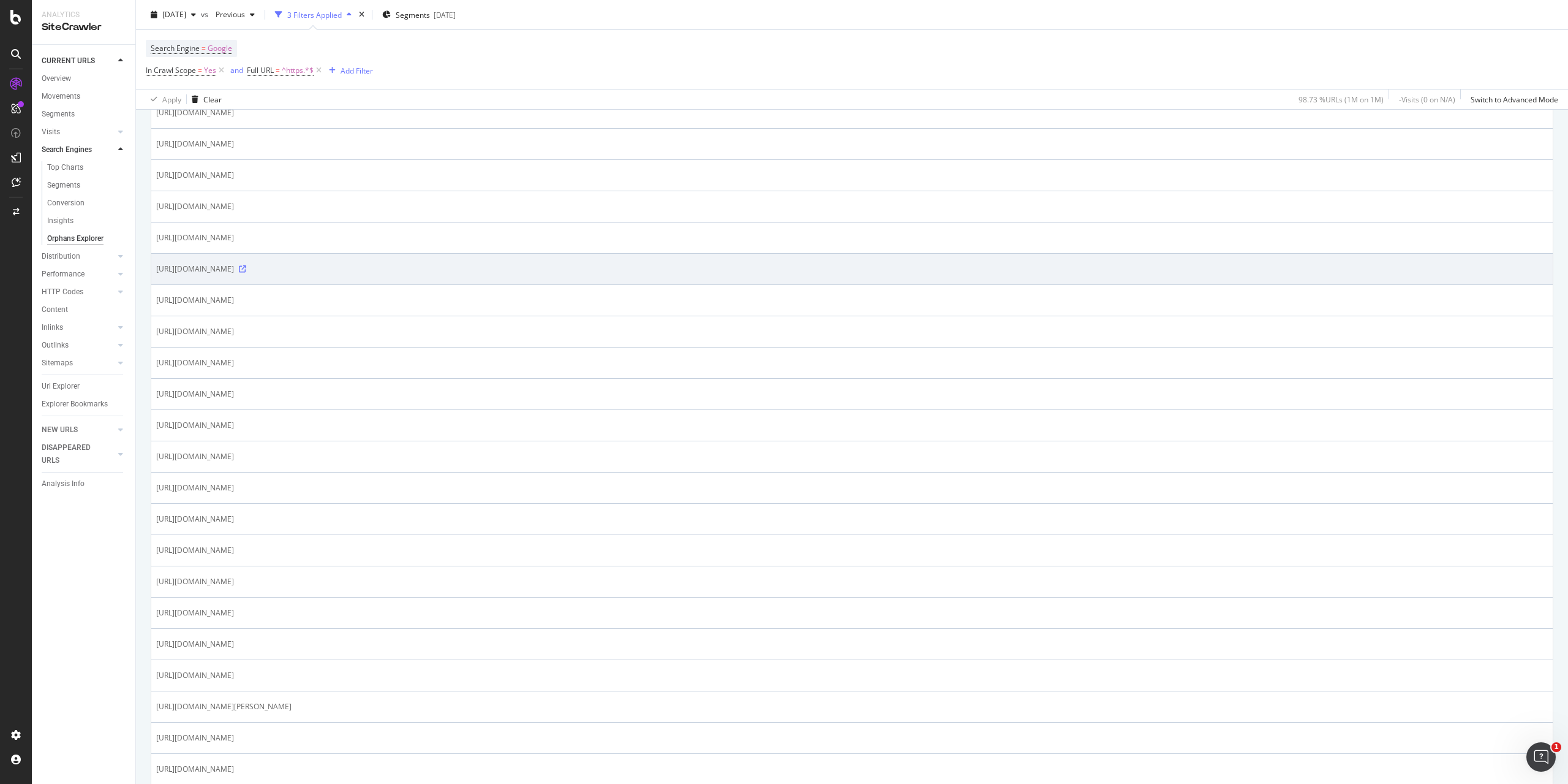
scroll to position [1164, 0]
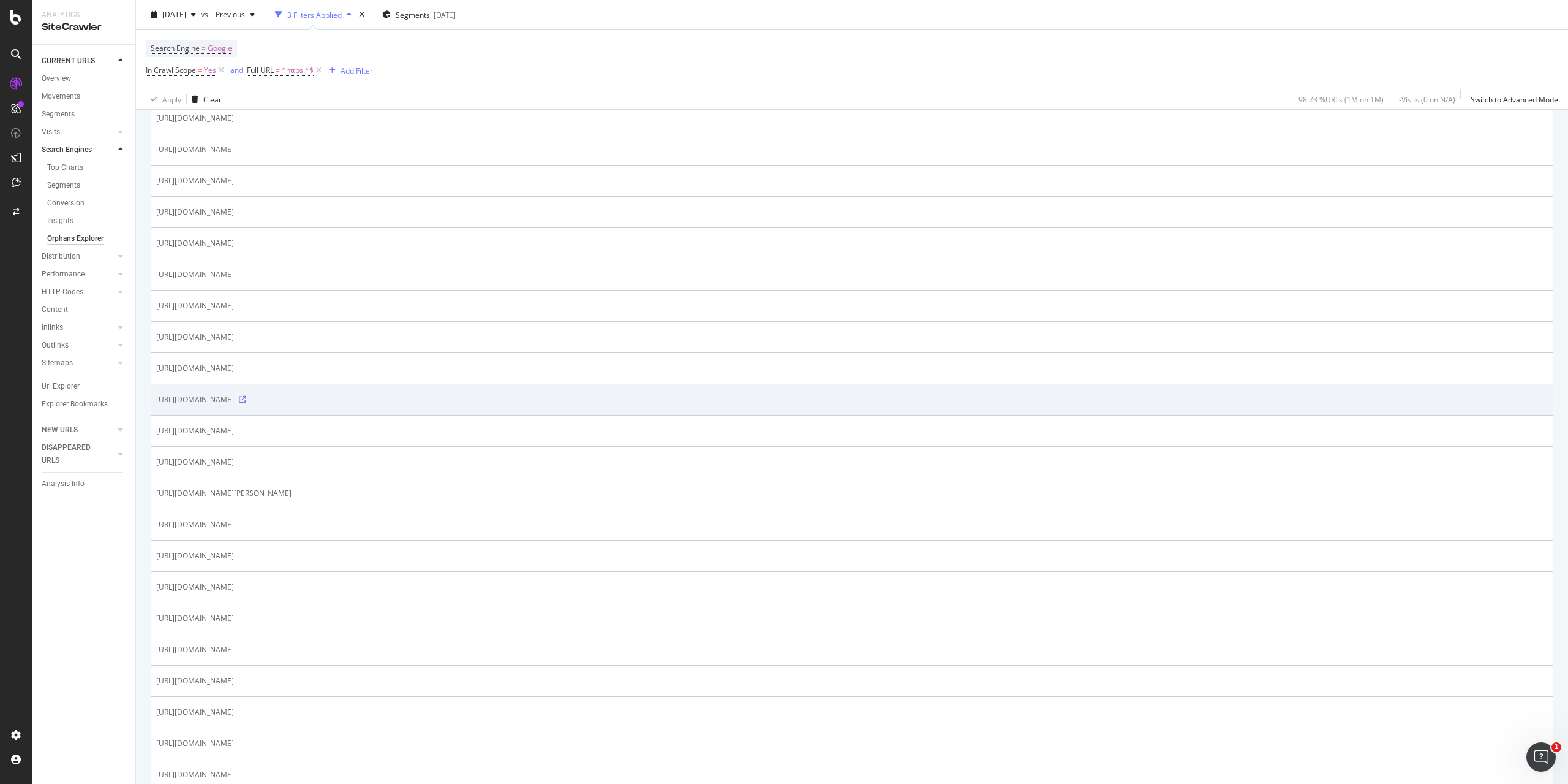
click at [247, 403] on icon at bounding box center [242, 399] width 7 height 7
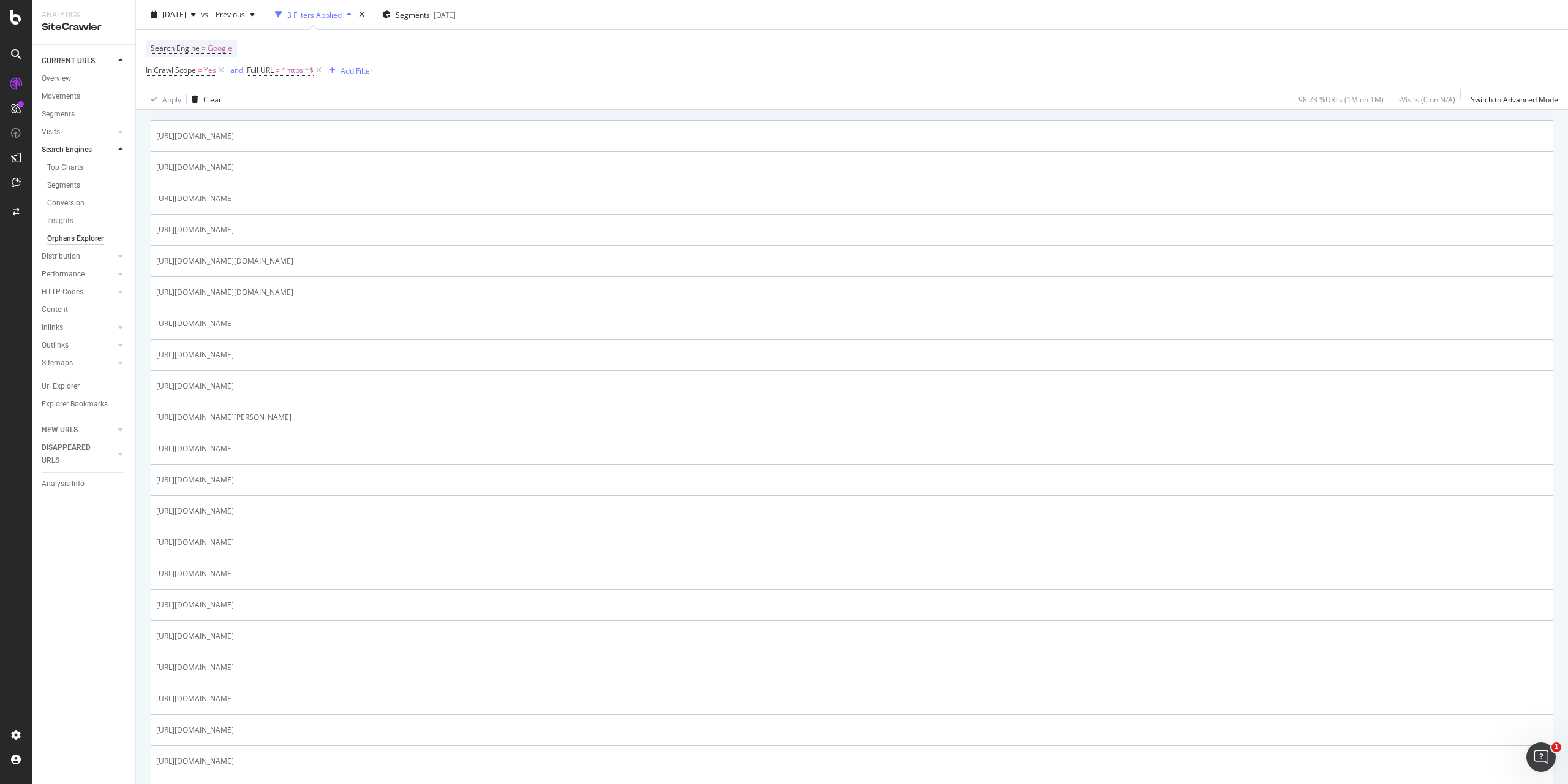
scroll to position [0, 0]
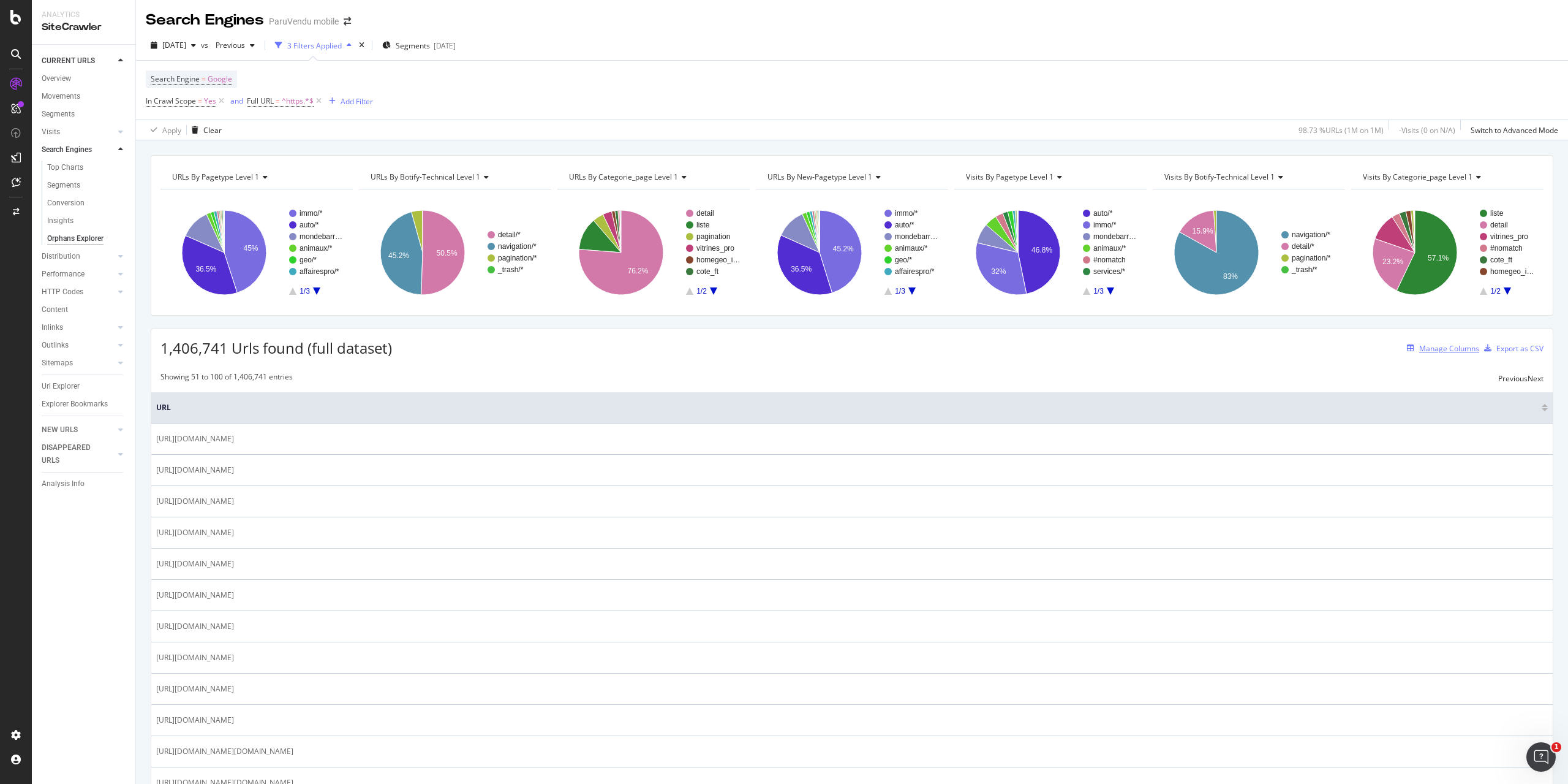
click at [1428, 352] on div "Manage Columns" at bounding box center [1449, 348] width 60 height 11
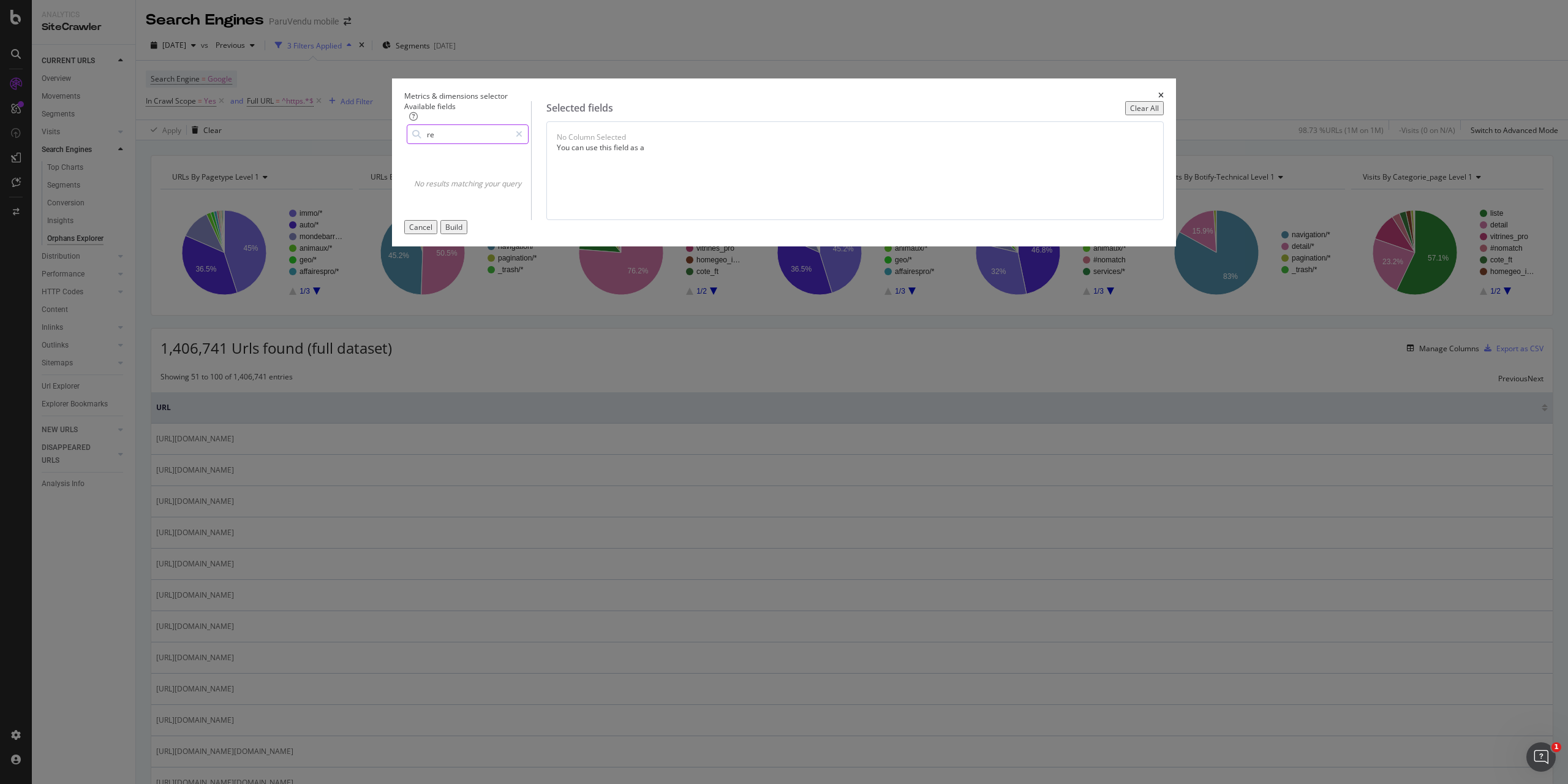
type input "r"
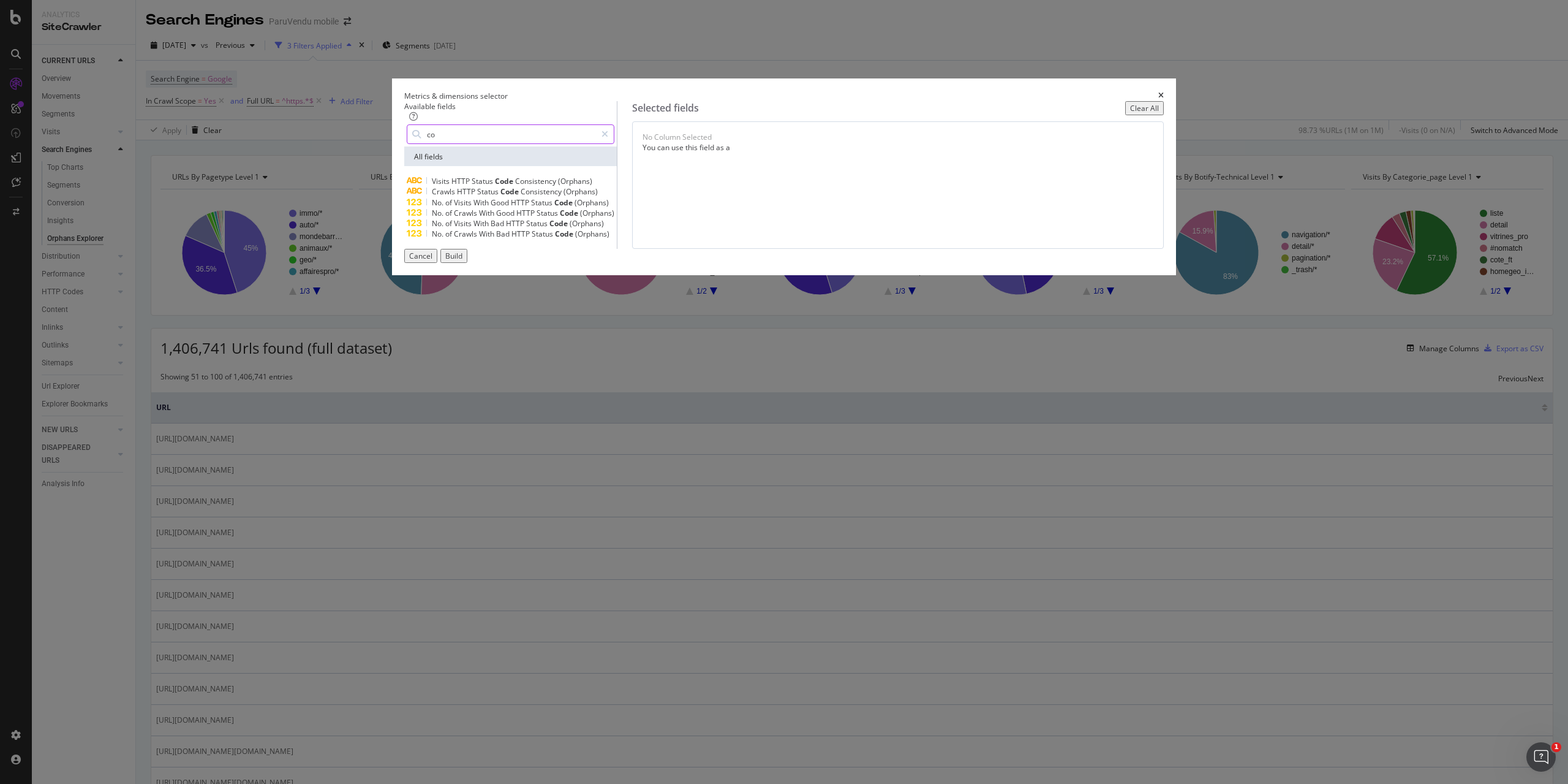
type input "c"
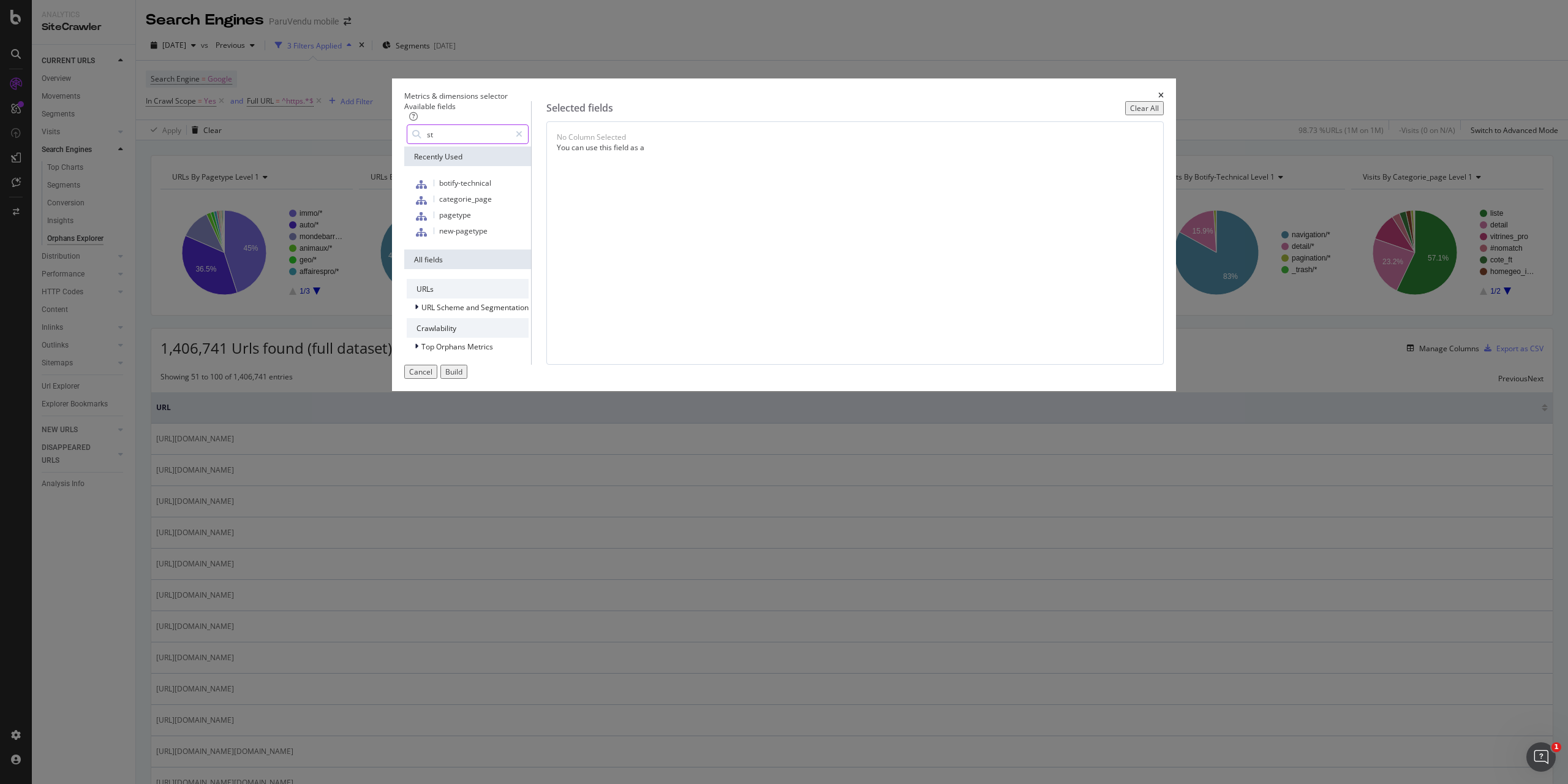
type input "sta"
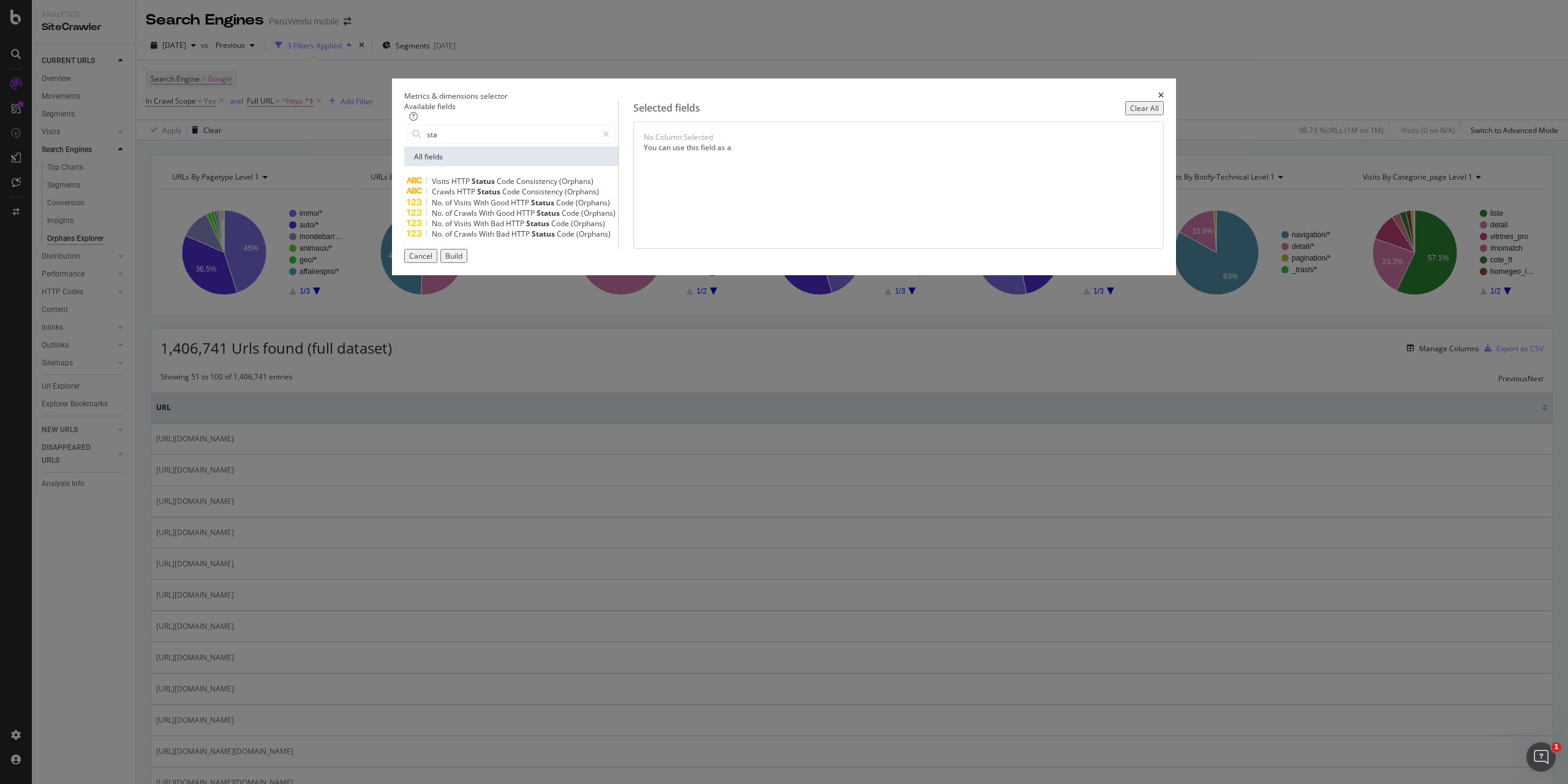
drag, startPoint x: 649, startPoint y: 242, endPoint x: 425, endPoint y: 230, distance: 224.3
click at [425, 230] on div "Metrics & dimensions selector Available fields sta All fields Visits HTTP Statu…" at bounding box center [784, 392] width 1568 height 784
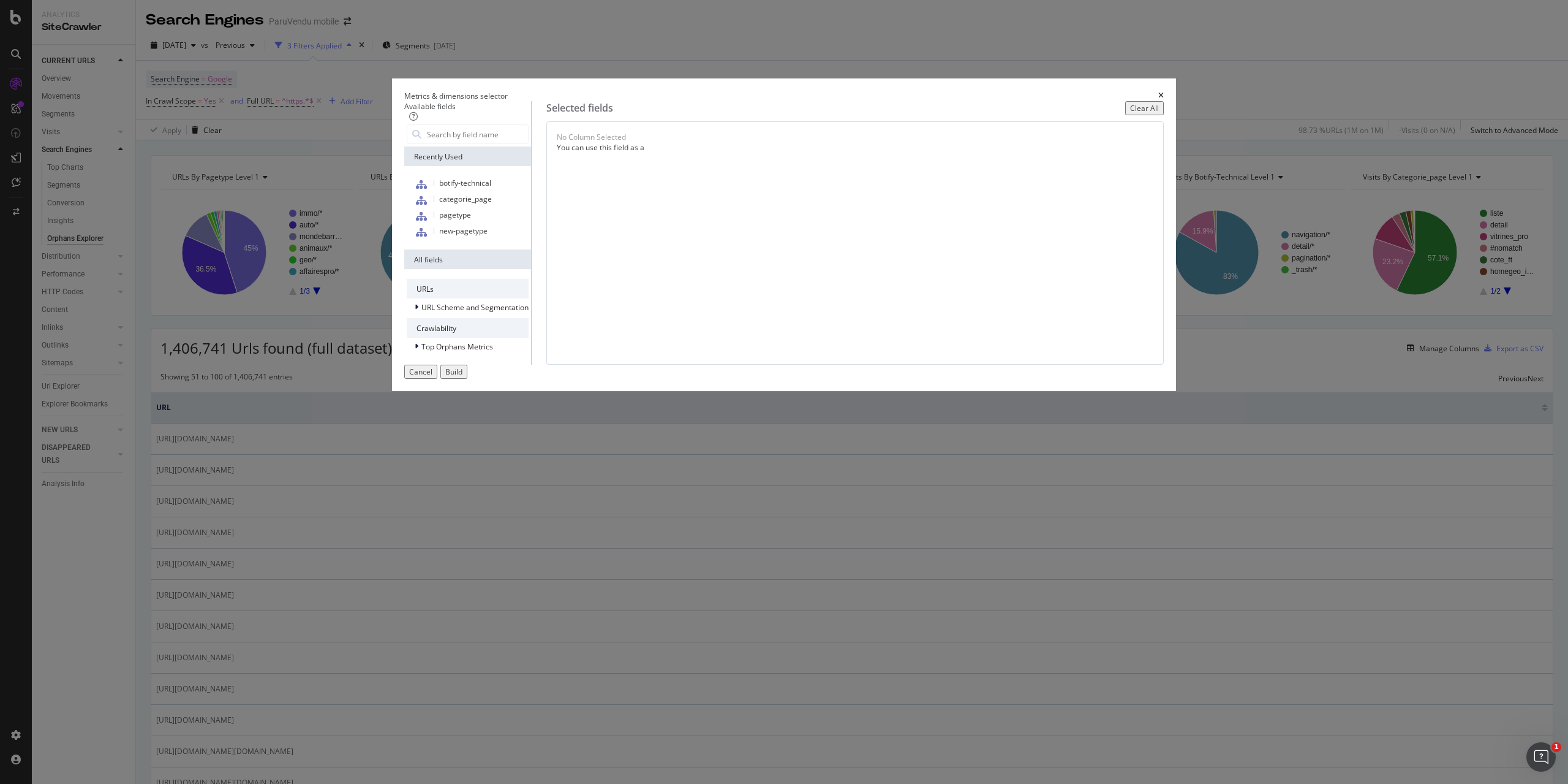
click at [1158, 99] on icon "times" at bounding box center [1161, 95] width 6 height 7
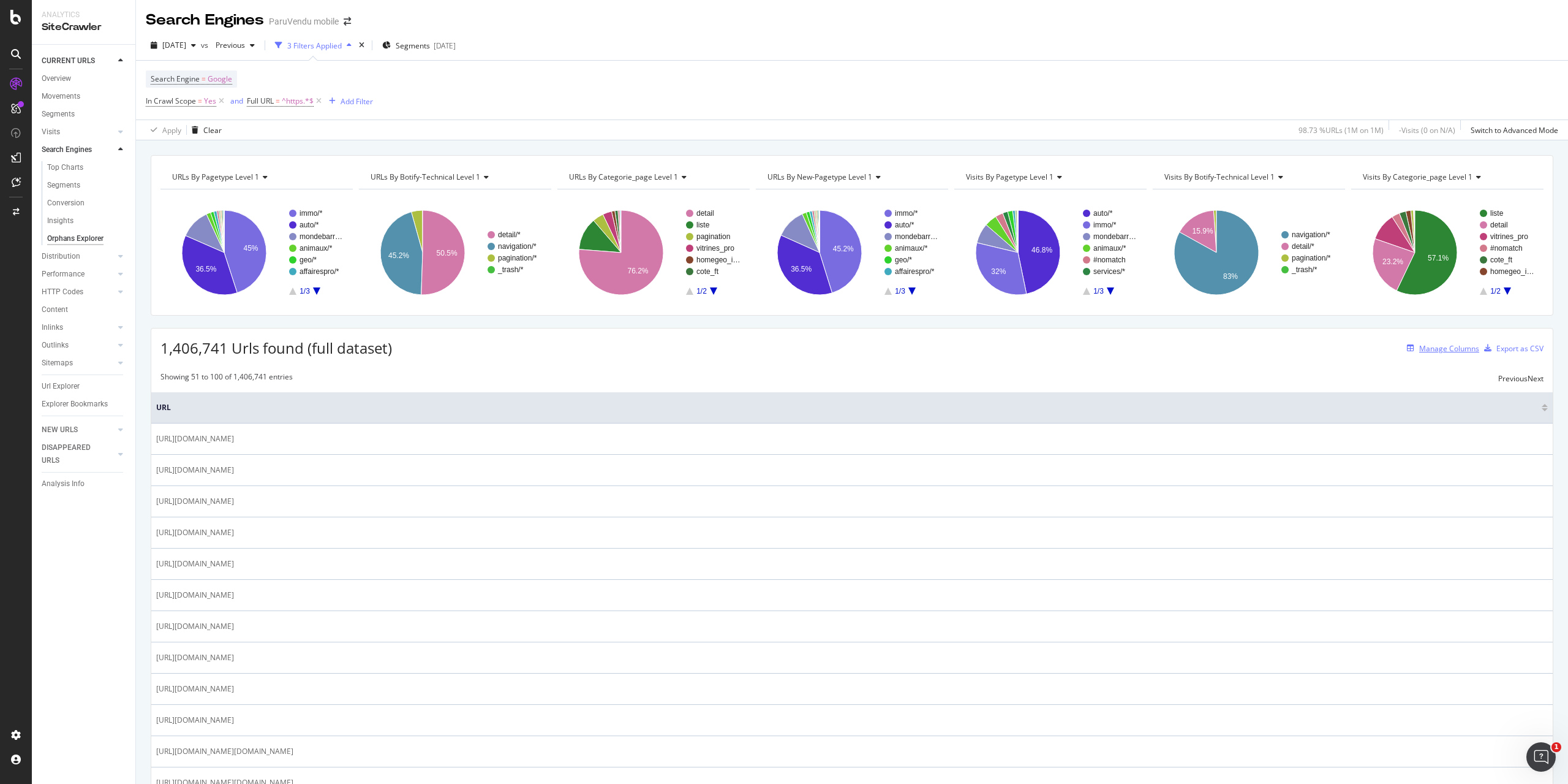
click at [1419, 346] on div "Manage Columns" at bounding box center [1449, 348] width 60 height 11
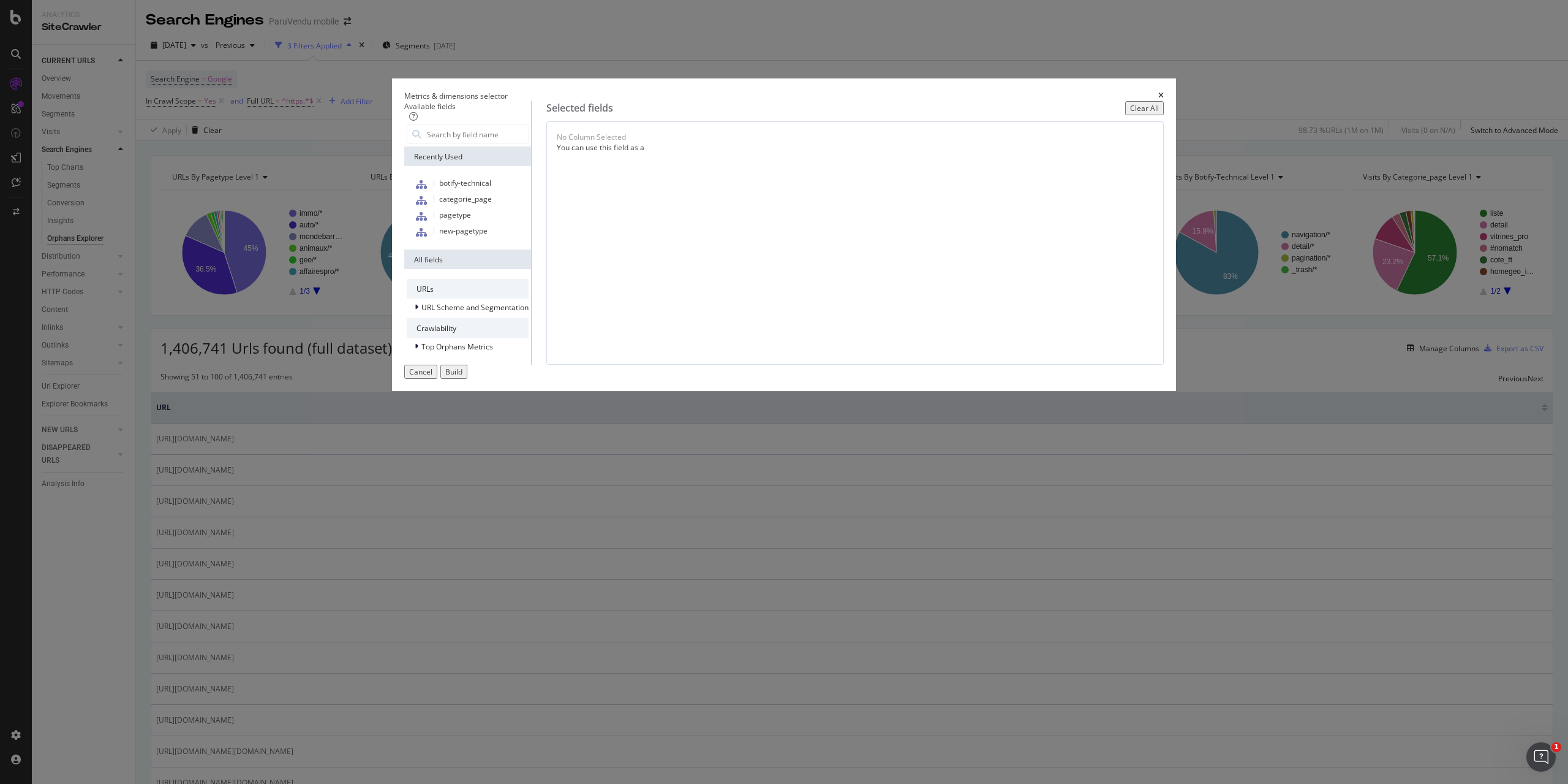
click at [531, 269] on div "All fields" at bounding box center [467, 259] width 127 height 20
click at [422, 313] on div "modal" at bounding box center [417, 306] width 7 height 12
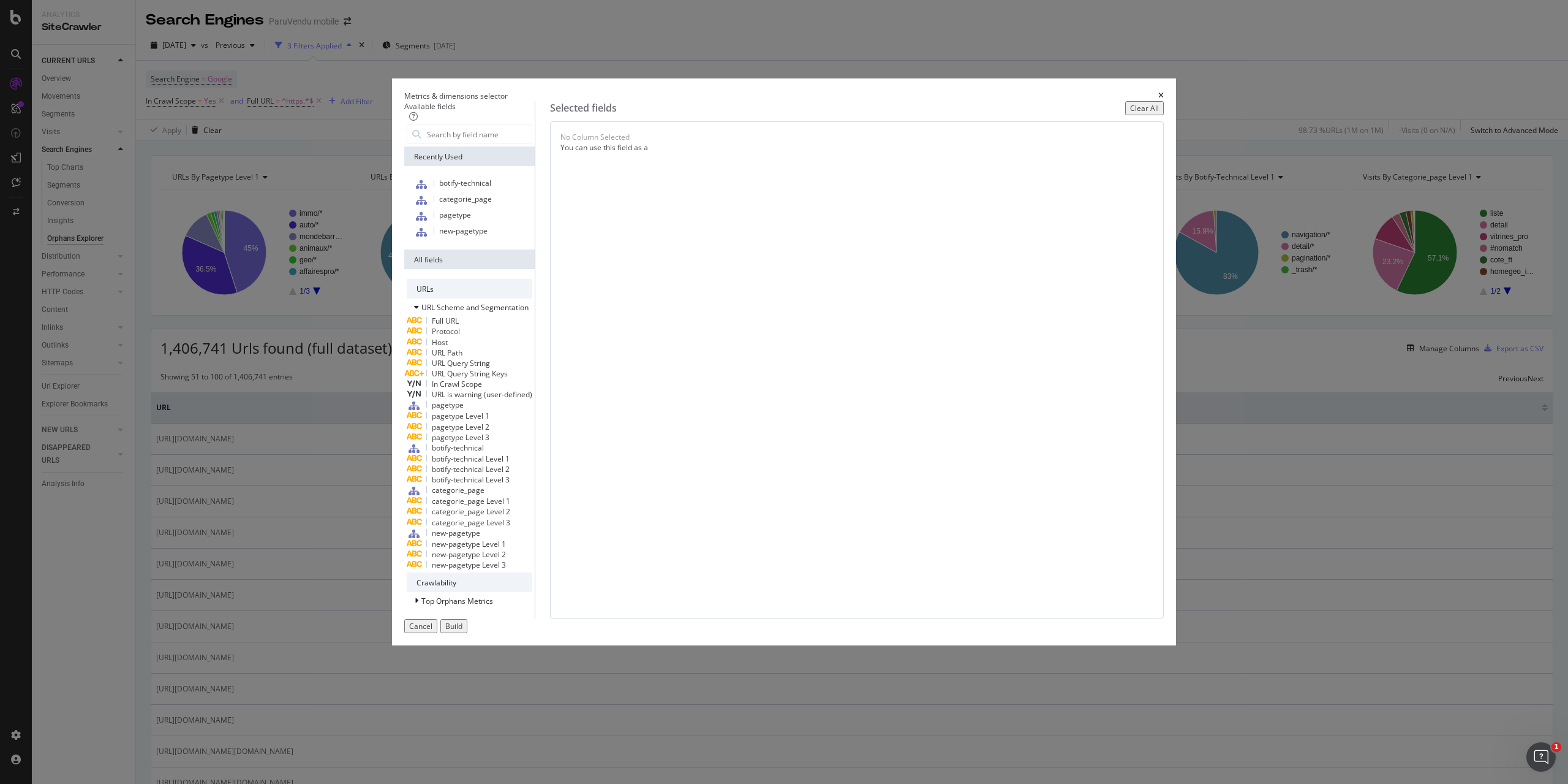
click at [460, 336] on span "Protocol" at bounding box center [446, 331] width 28 height 11
click at [1038, 626] on div "Cancel Build" at bounding box center [784, 626] width 759 height 14
click at [613, 144] on icon "times" at bounding box center [611, 137] width 6 height 12
click at [419, 310] on icon "modal" at bounding box center [416, 307] width 5 height 7
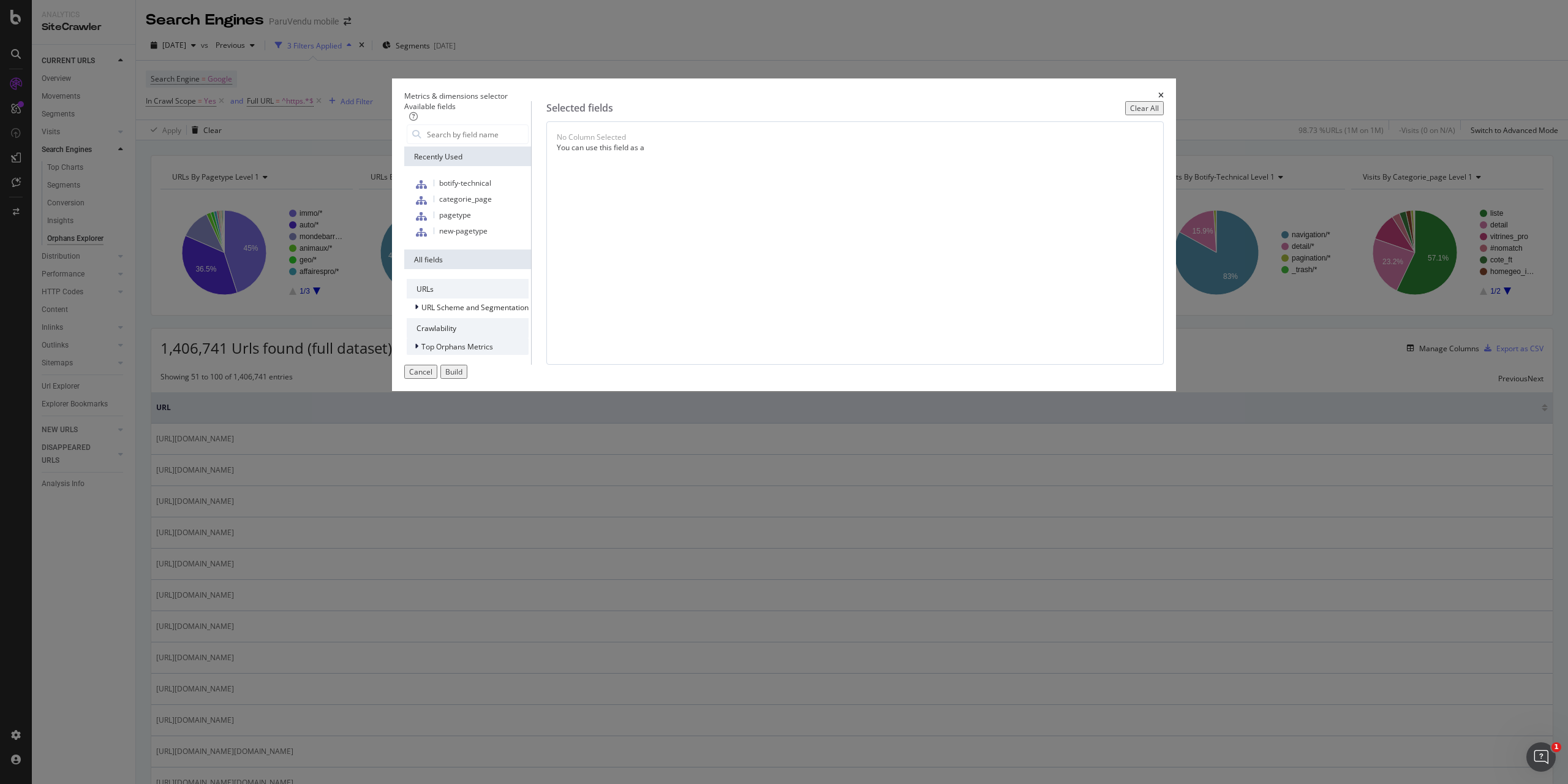
click at [422, 352] on div "modal" at bounding box center [417, 345] width 7 height 12
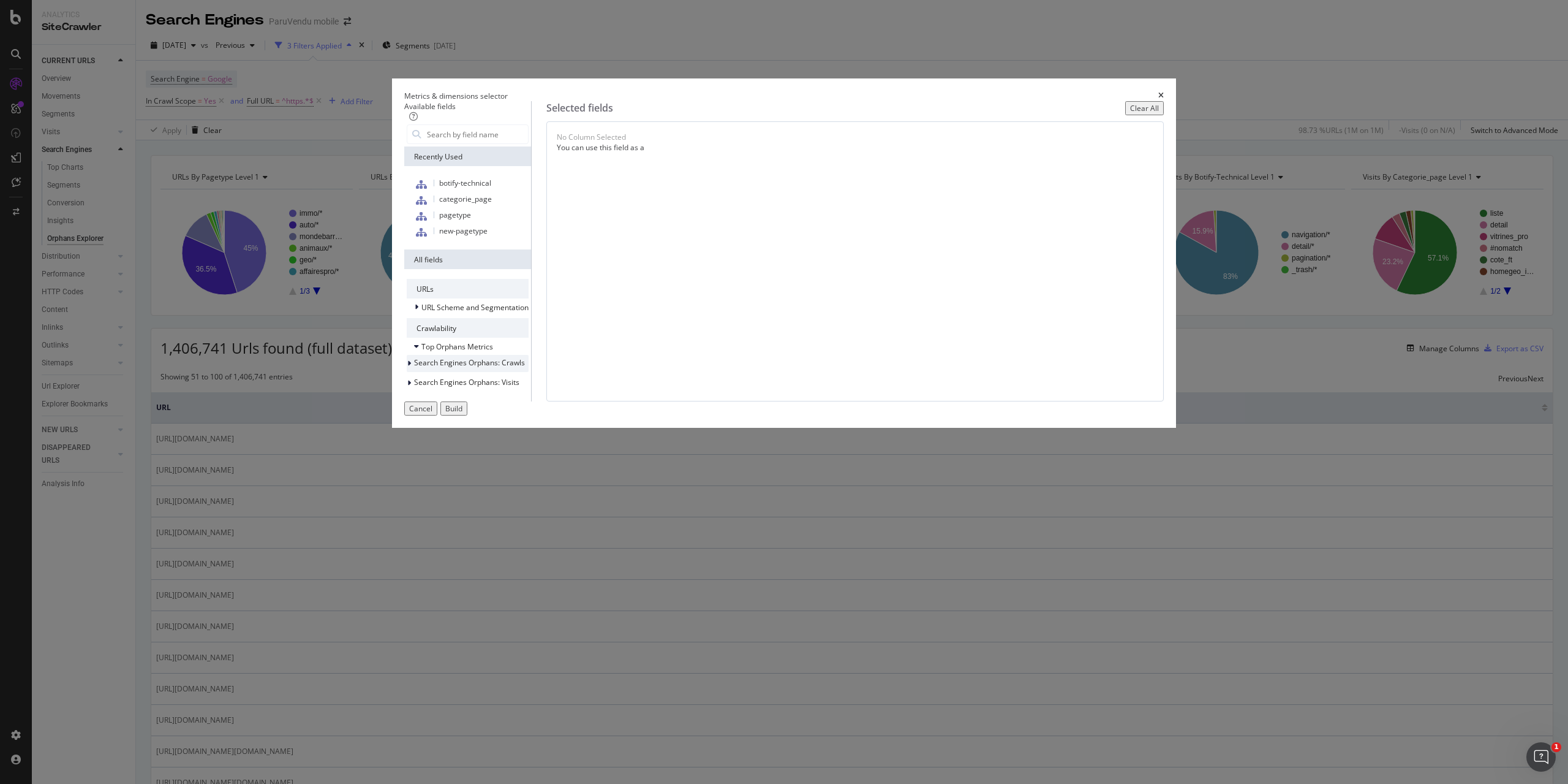
click at [529, 372] on div "Search Engines Orphans: Crawls" at bounding box center [468, 363] width 122 height 17
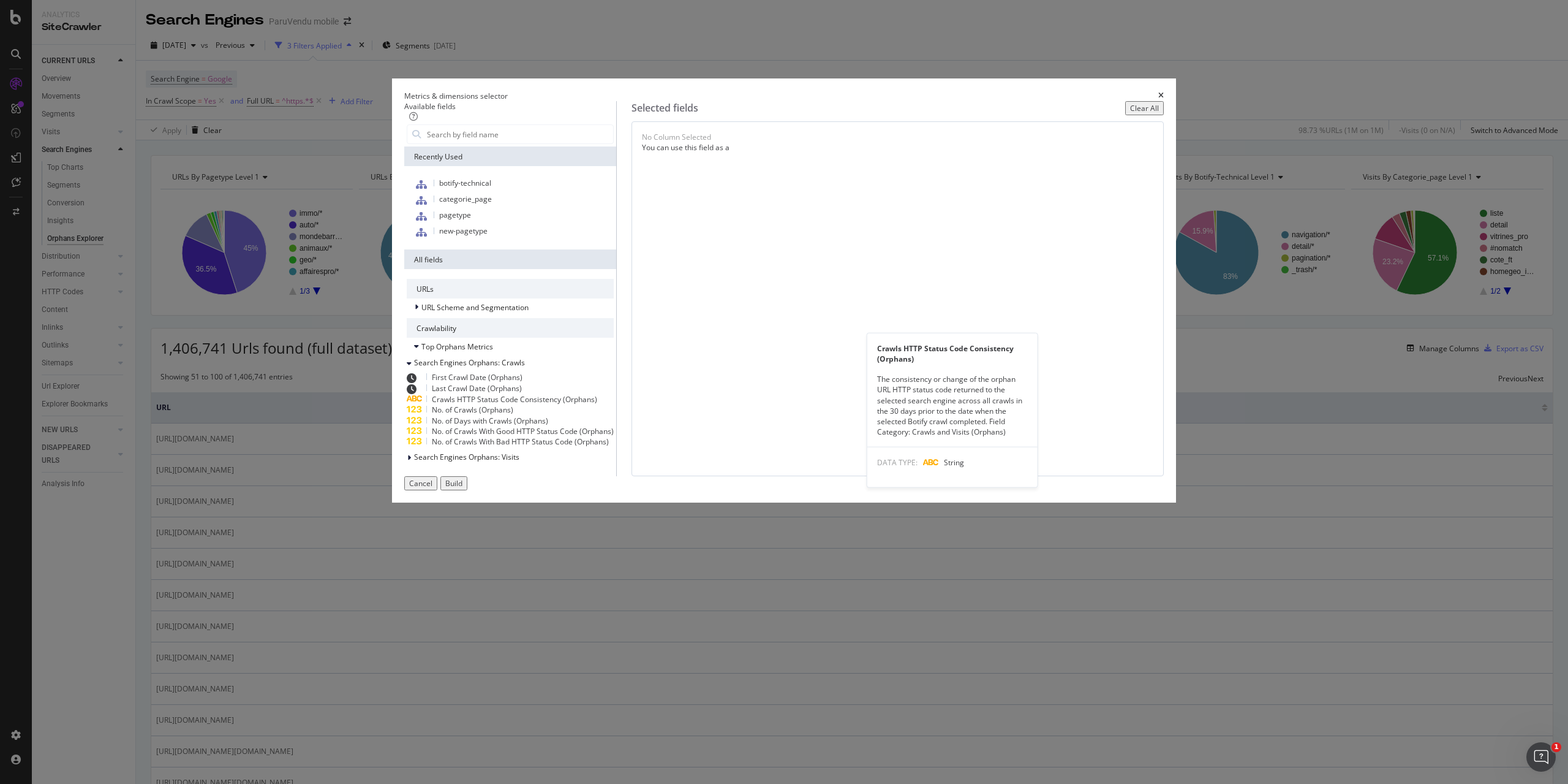
scroll to position [29, 0]
click at [513, 415] on span "No. of Crawls (Orphans)" at bounding box center [473, 409] width 81 height 11
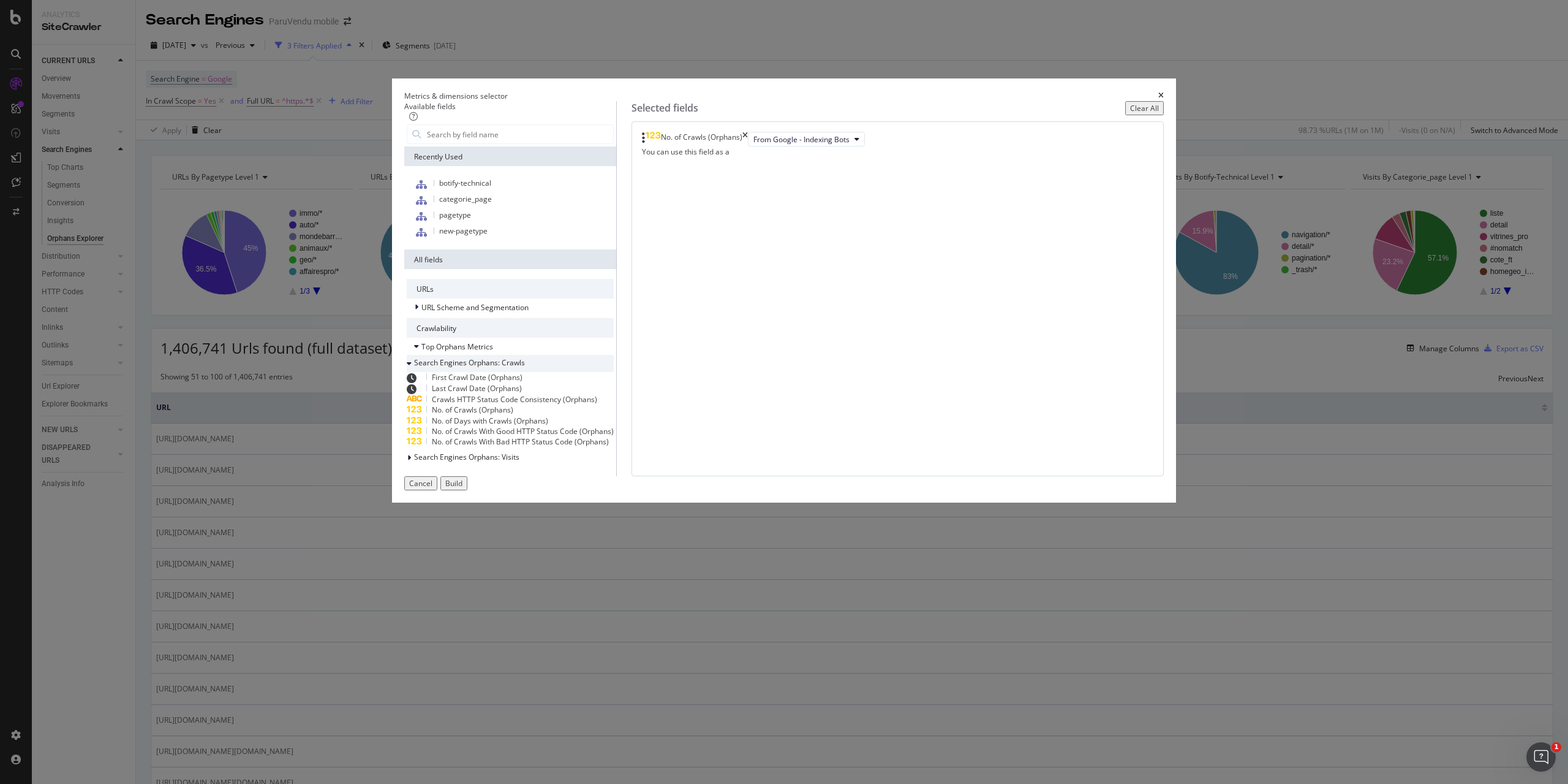
click at [412, 367] on icon "modal" at bounding box center [409, 363] width 5 height 7
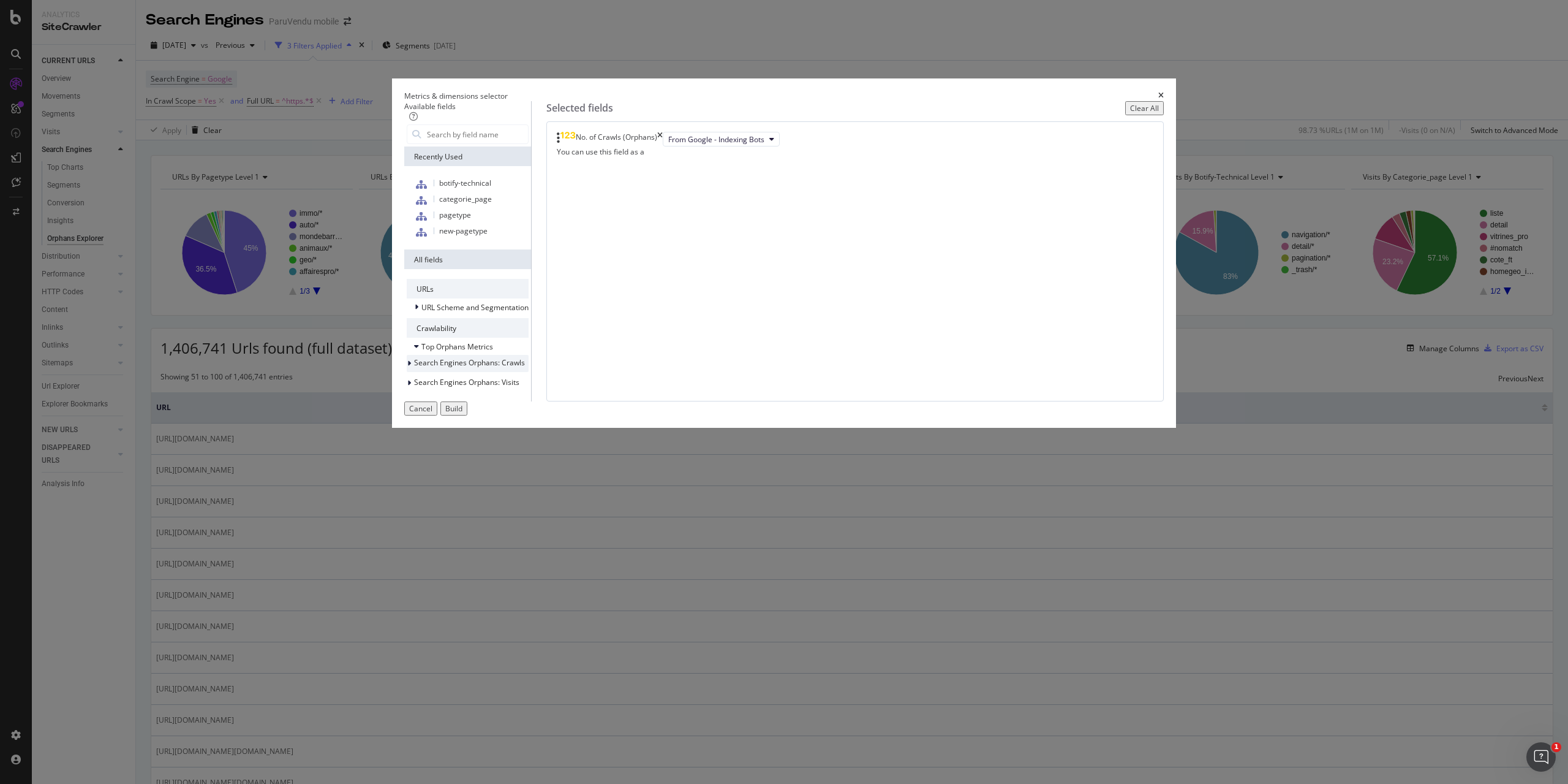
scroll to position [0, 0]
click at [411, 387] on icon "modal" at bounding box center [409, 383] width 4 height 7
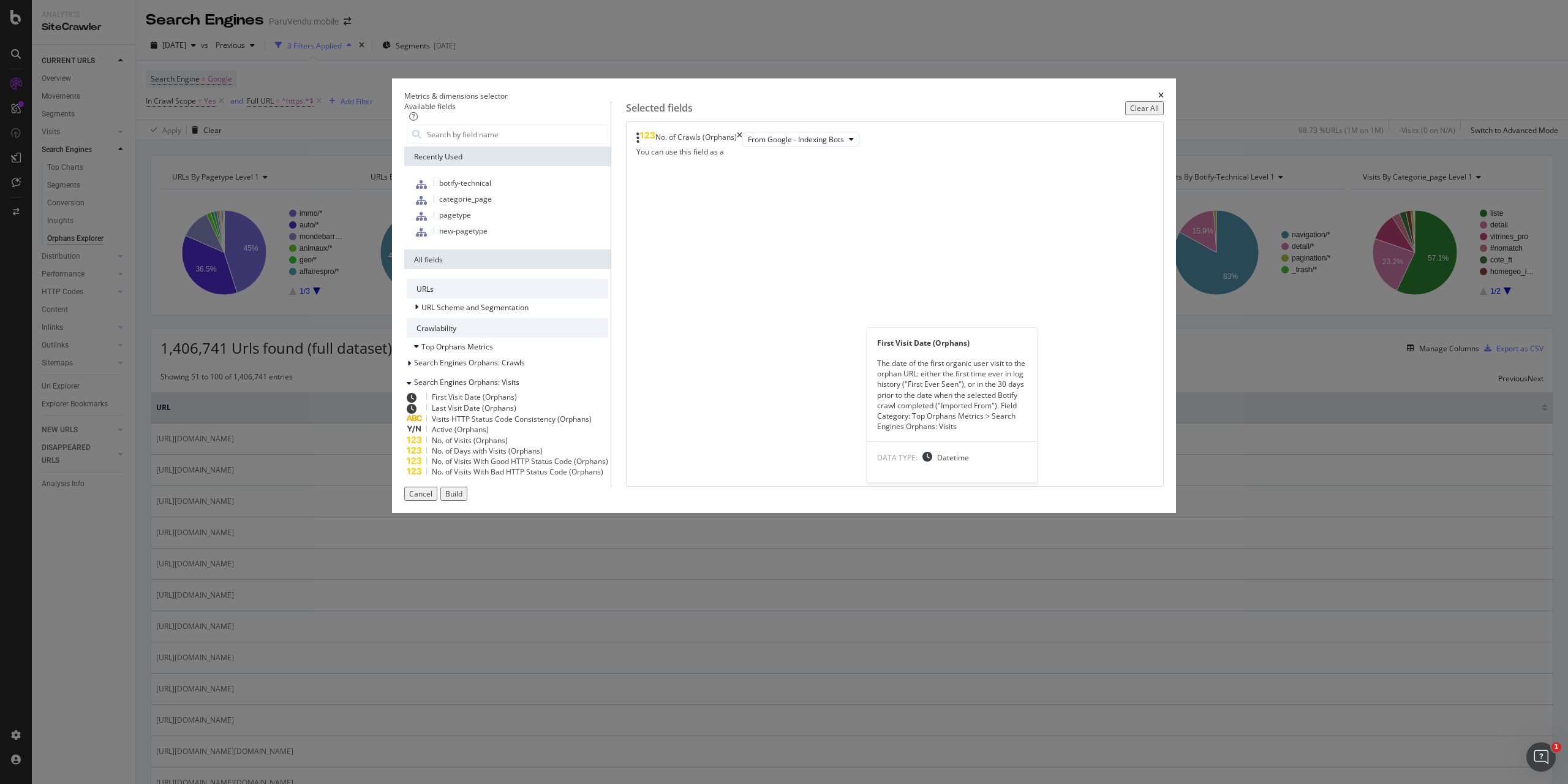
scroll to position [44, 0]
click at [590, 446] on div "No. of Visits (Orphans)" at bounding box center [508, 440] width 202 height 11
click at [462, 499] on div "Build" at bounding box center [454, 493] width 17 height 11
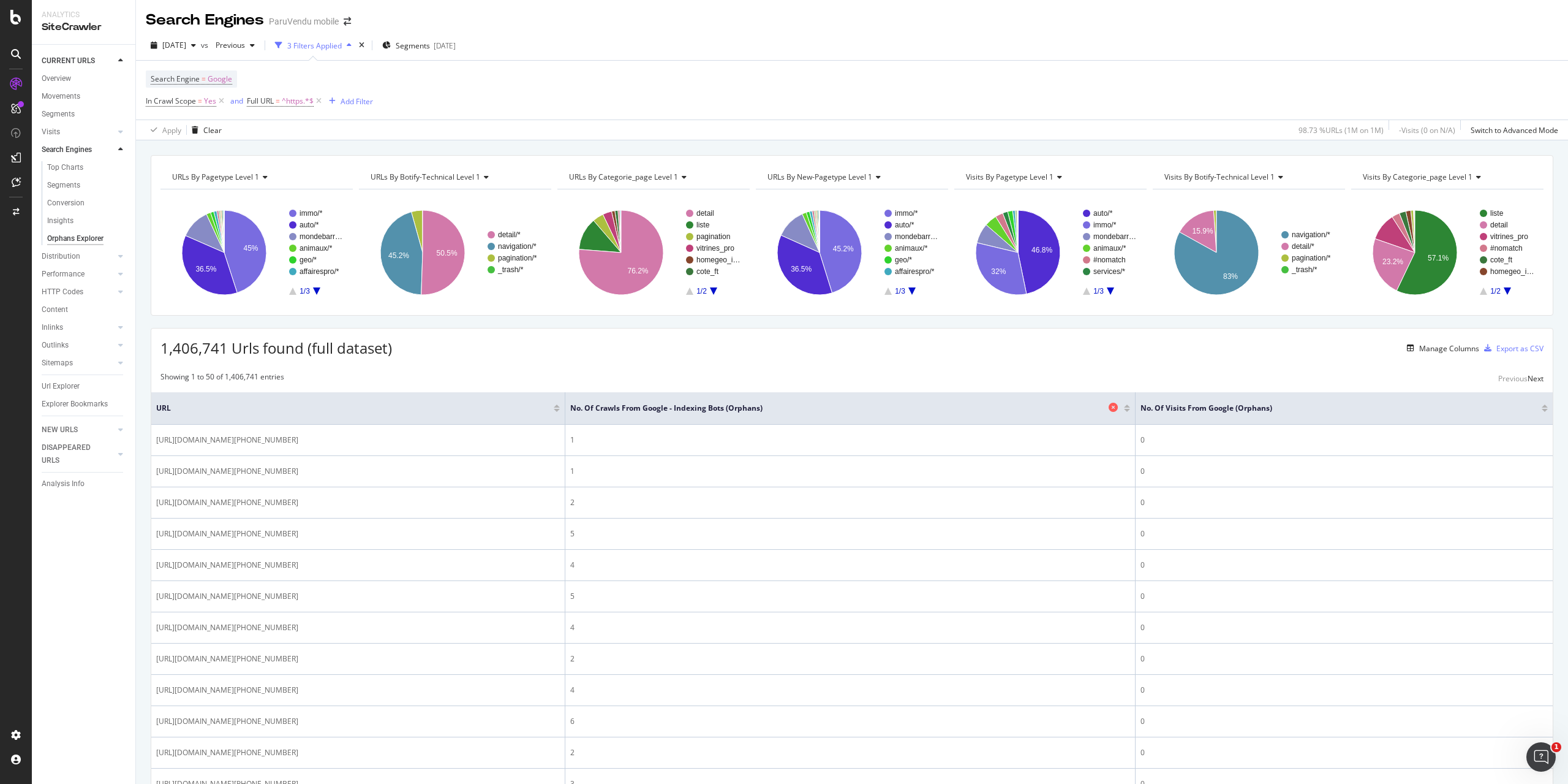
drag, startPoint x: 793, startPoint y: 415, endPoint x: 783, endPoint y: 406, distance: 13.5
click at [793, 415] on th "No. of Crawls from Google - Indexing Bots (Orphans)" at bounding box center [850, 408] width 571 height 32
click at [783, 406] on span "No. of Crawls from Google - Indexing Bots (Orphans)" at bounding box center [838, 408] width 536 height 11
click at [1130, 411] on div at bounding box center [1127, 410] width 6 height 3
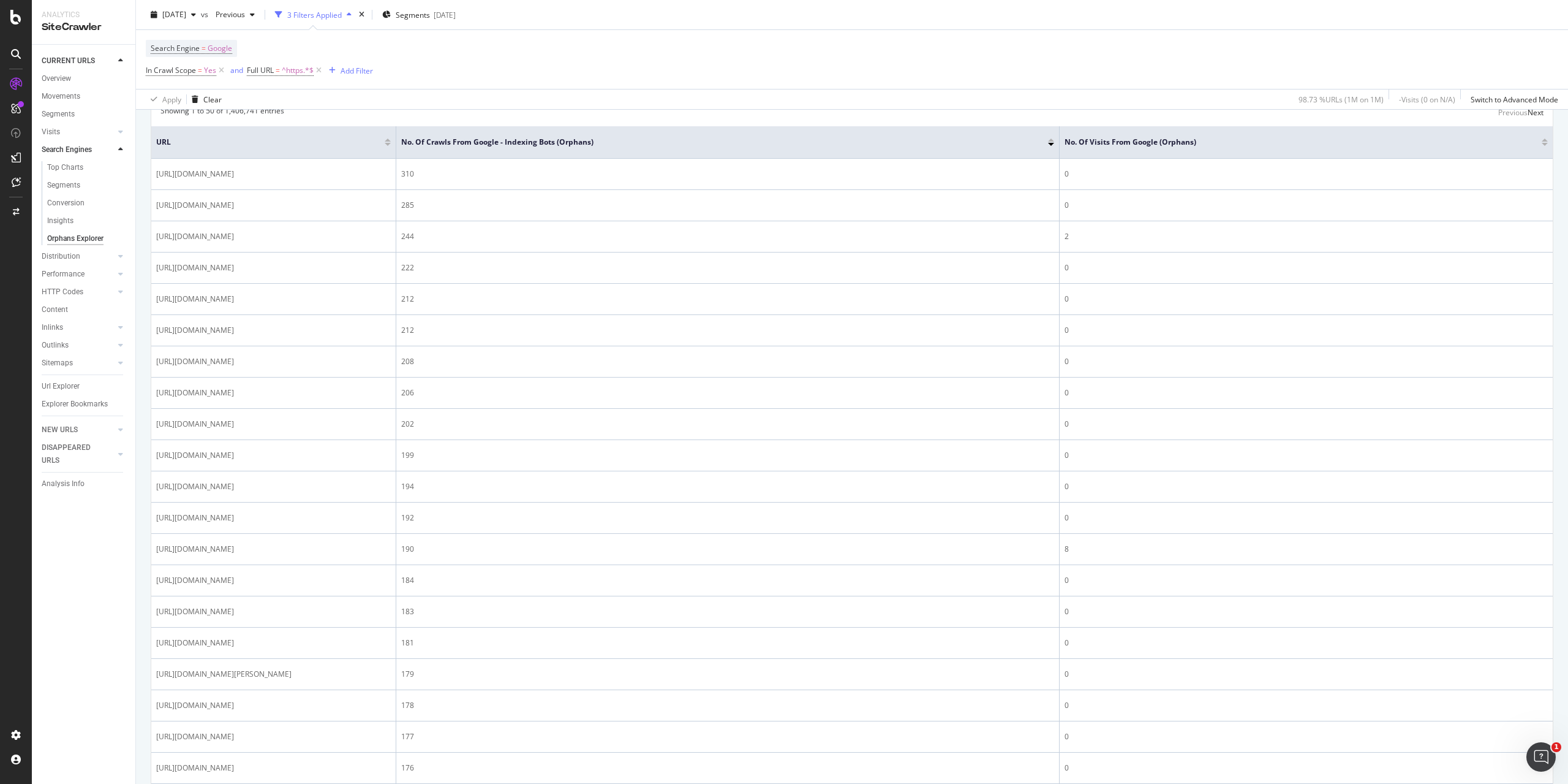
scroll to position [123, 0]
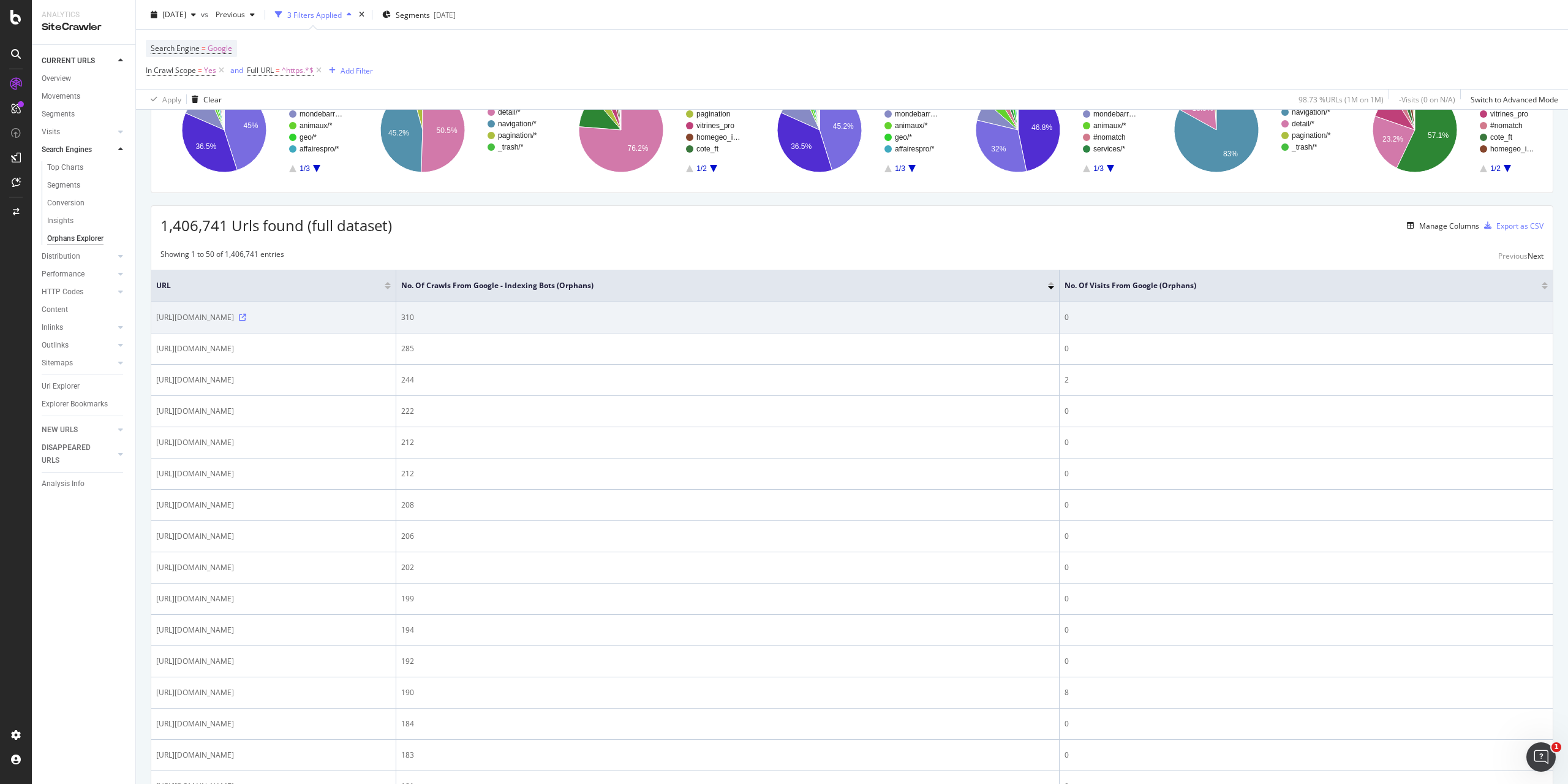
click at [247, 321] on icon at bounding box center [242, 317] width 7 height 7
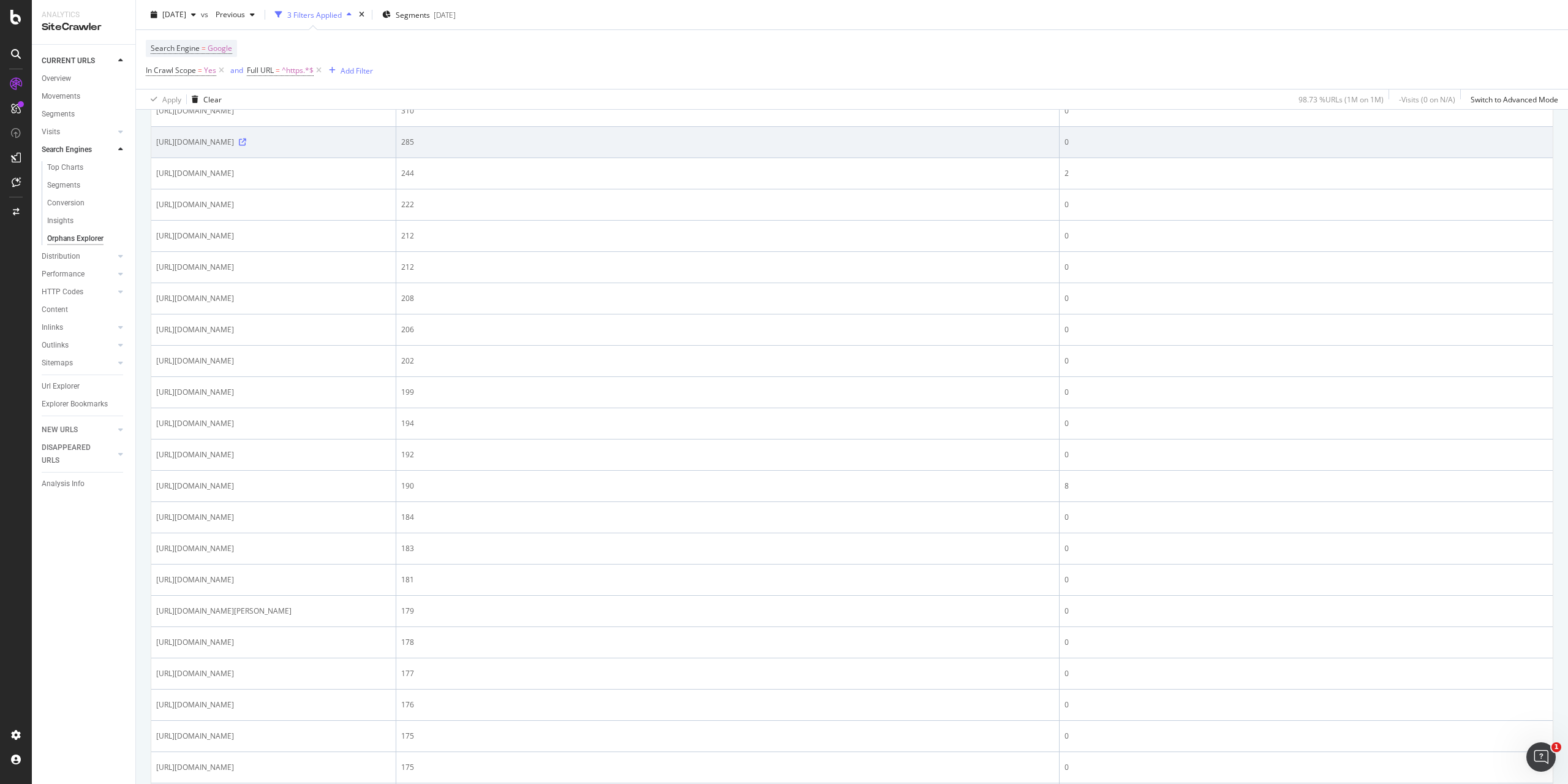
scroll to position [184, 0]
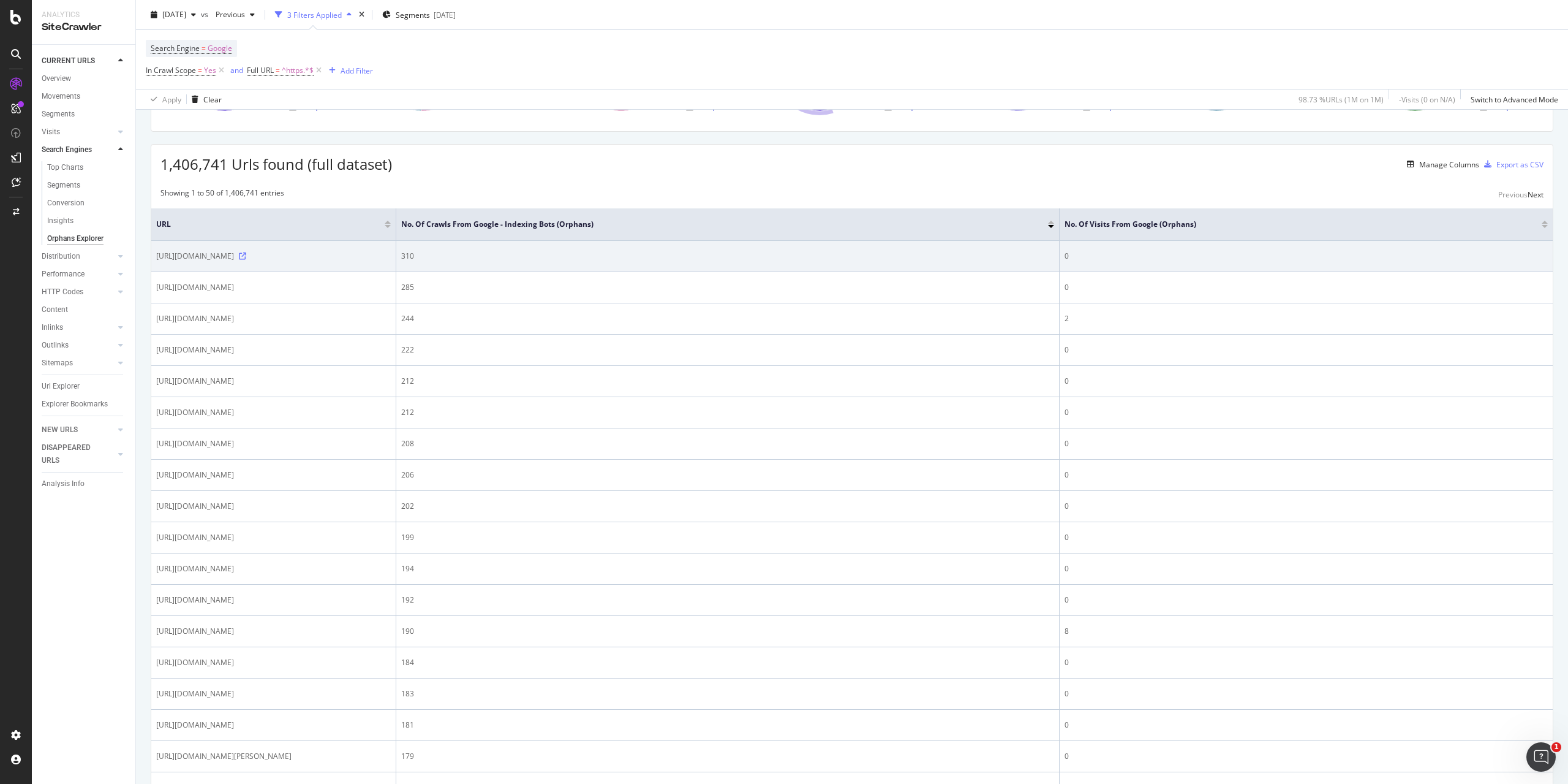
click at [247, 260] on icon at bounding box center [242, 256] width 7 height 7
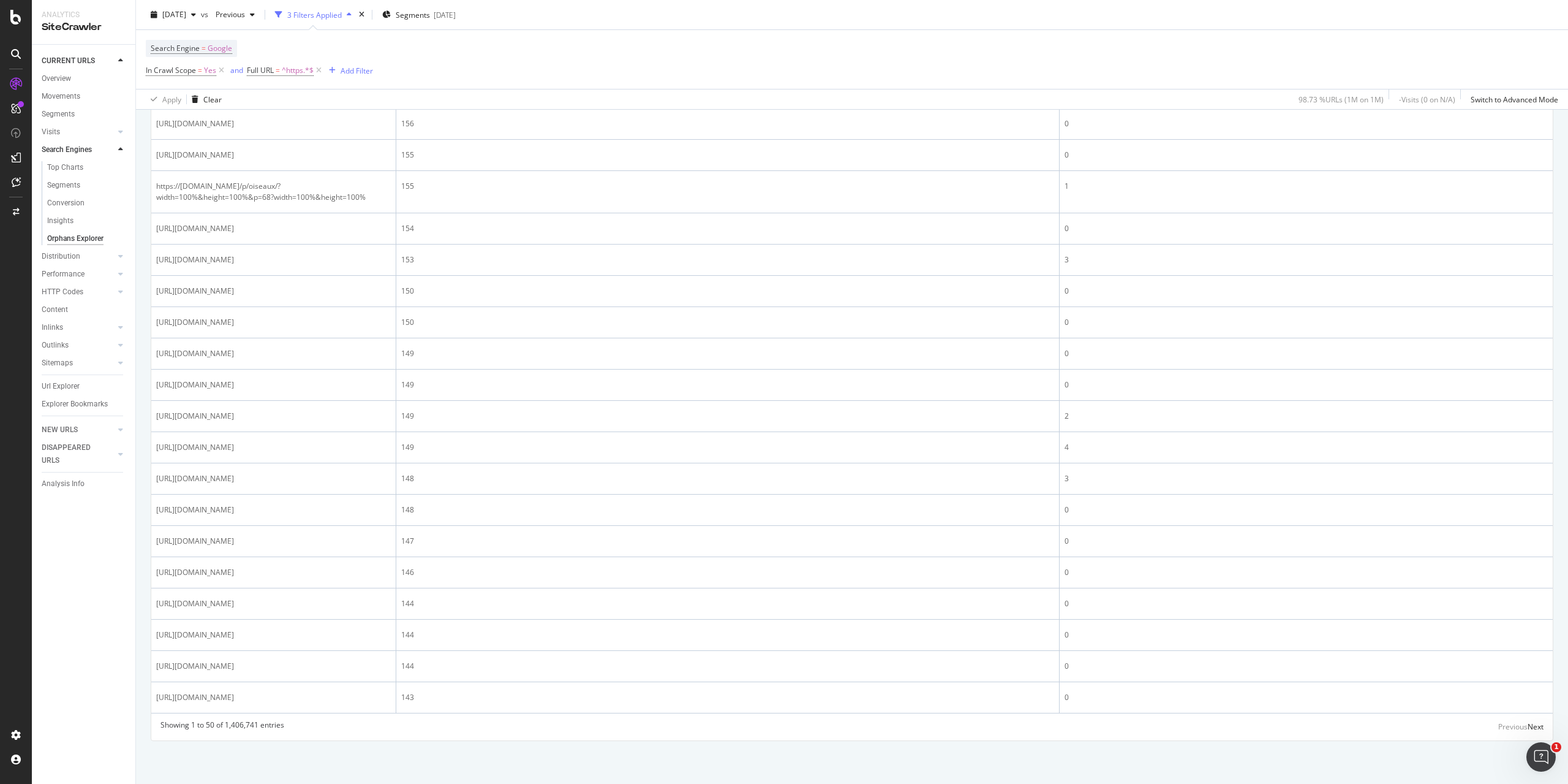
scroll to position [1654, 0]
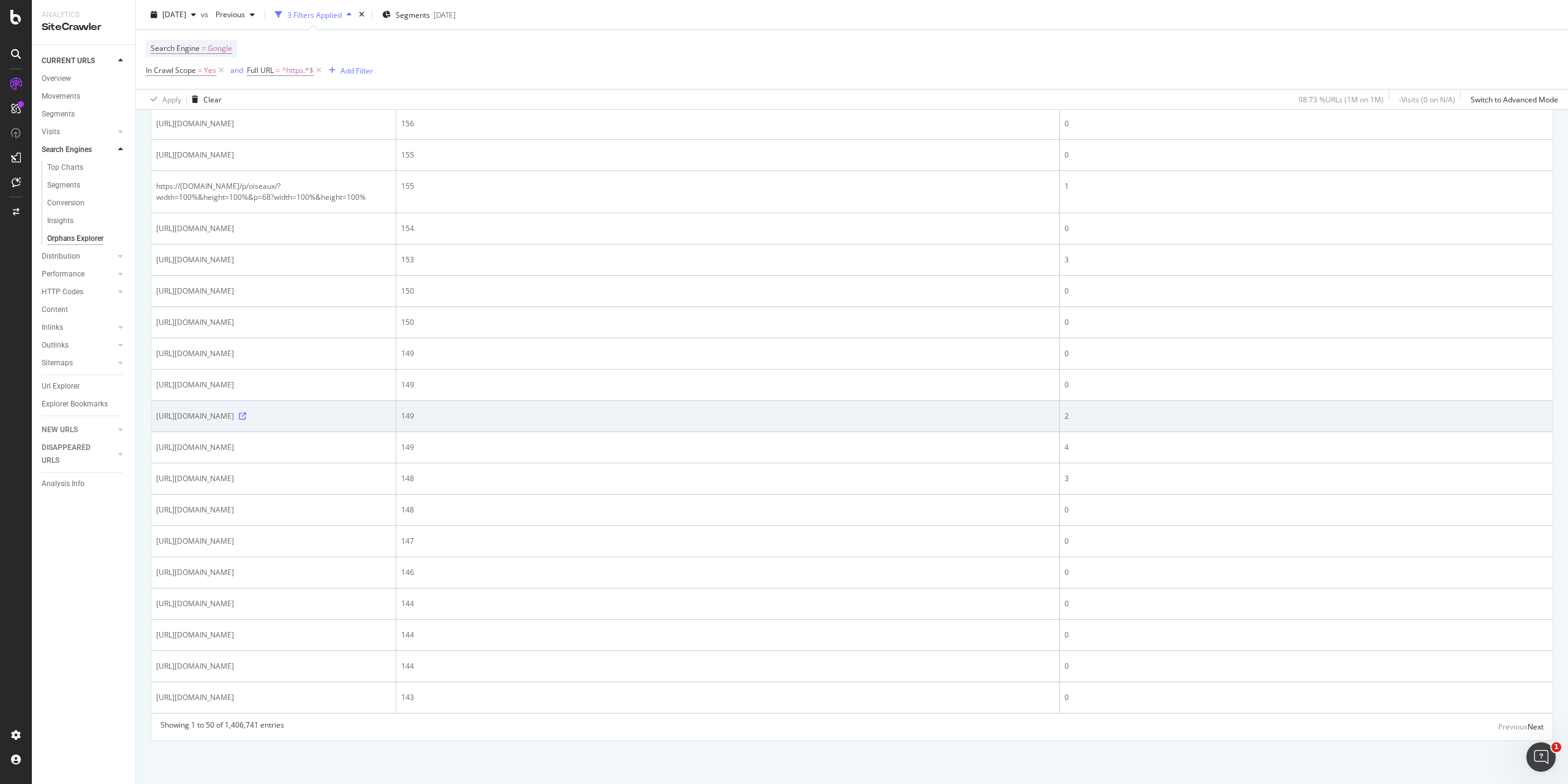
click at [247, 413] on icon at bounding box center [242, 416] width 7 height 7
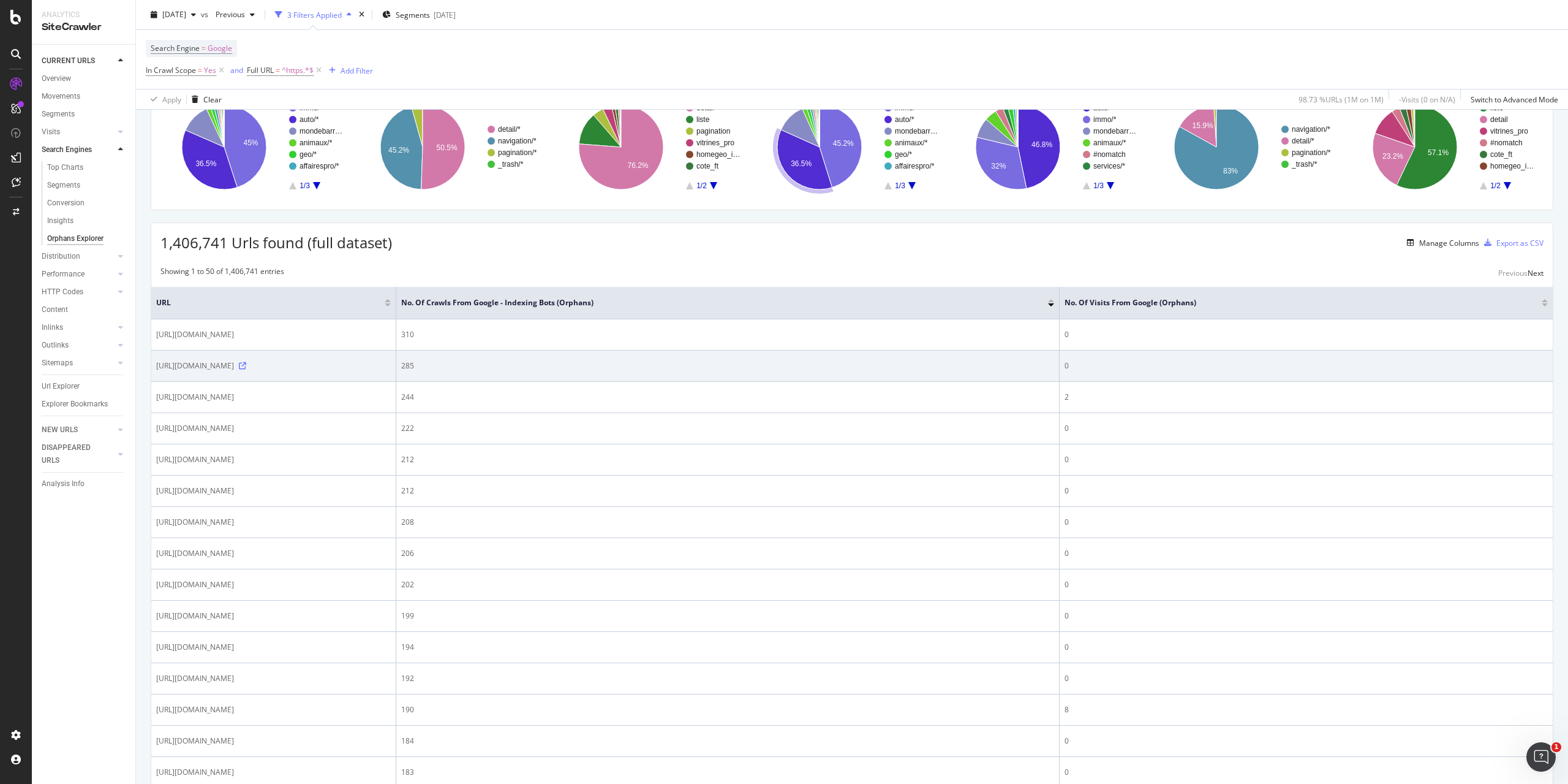
scroll to position [123, 0]
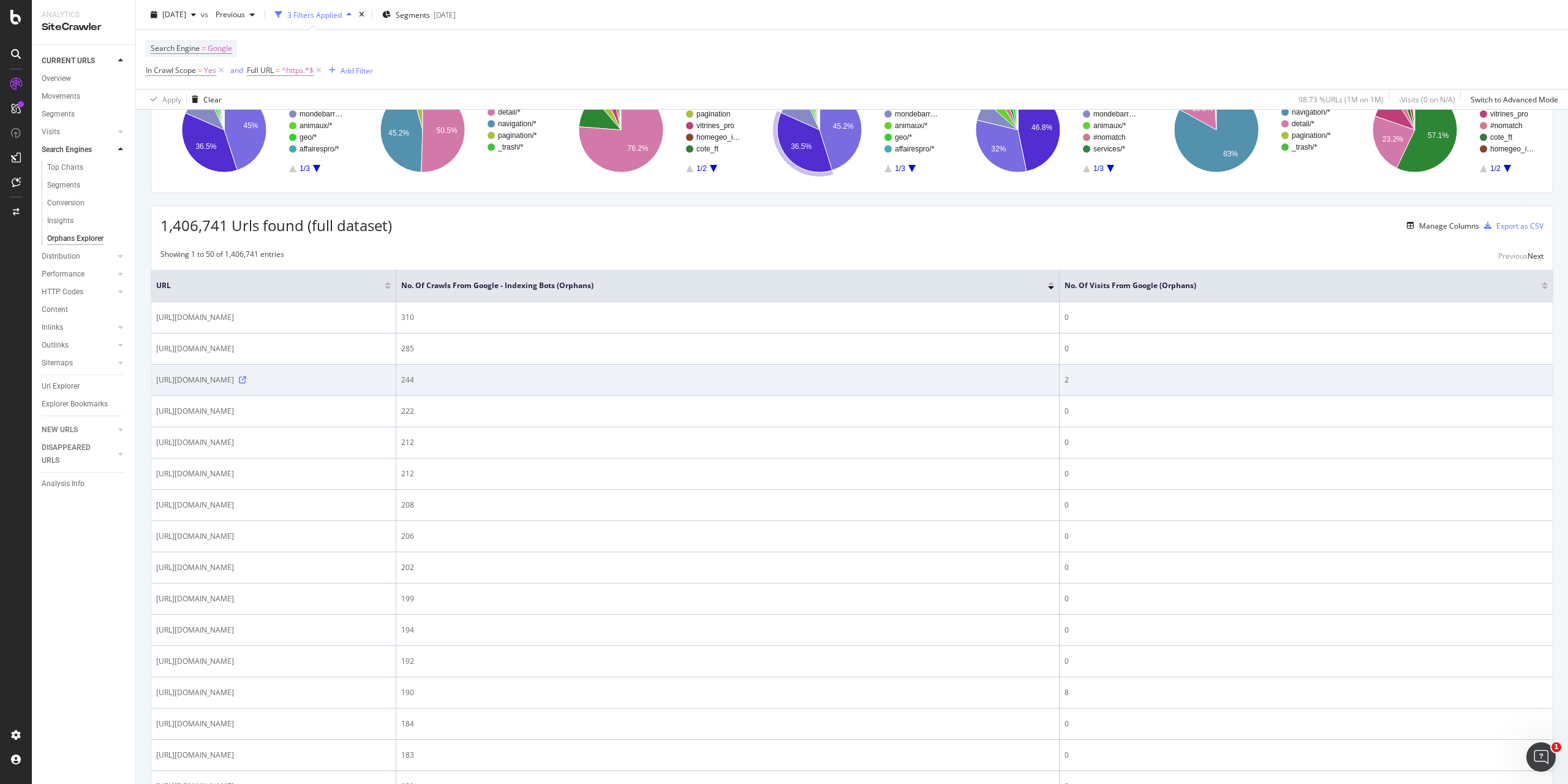
click at [247, 383] on icon at bounding box center [242, 380] width 7 height 7
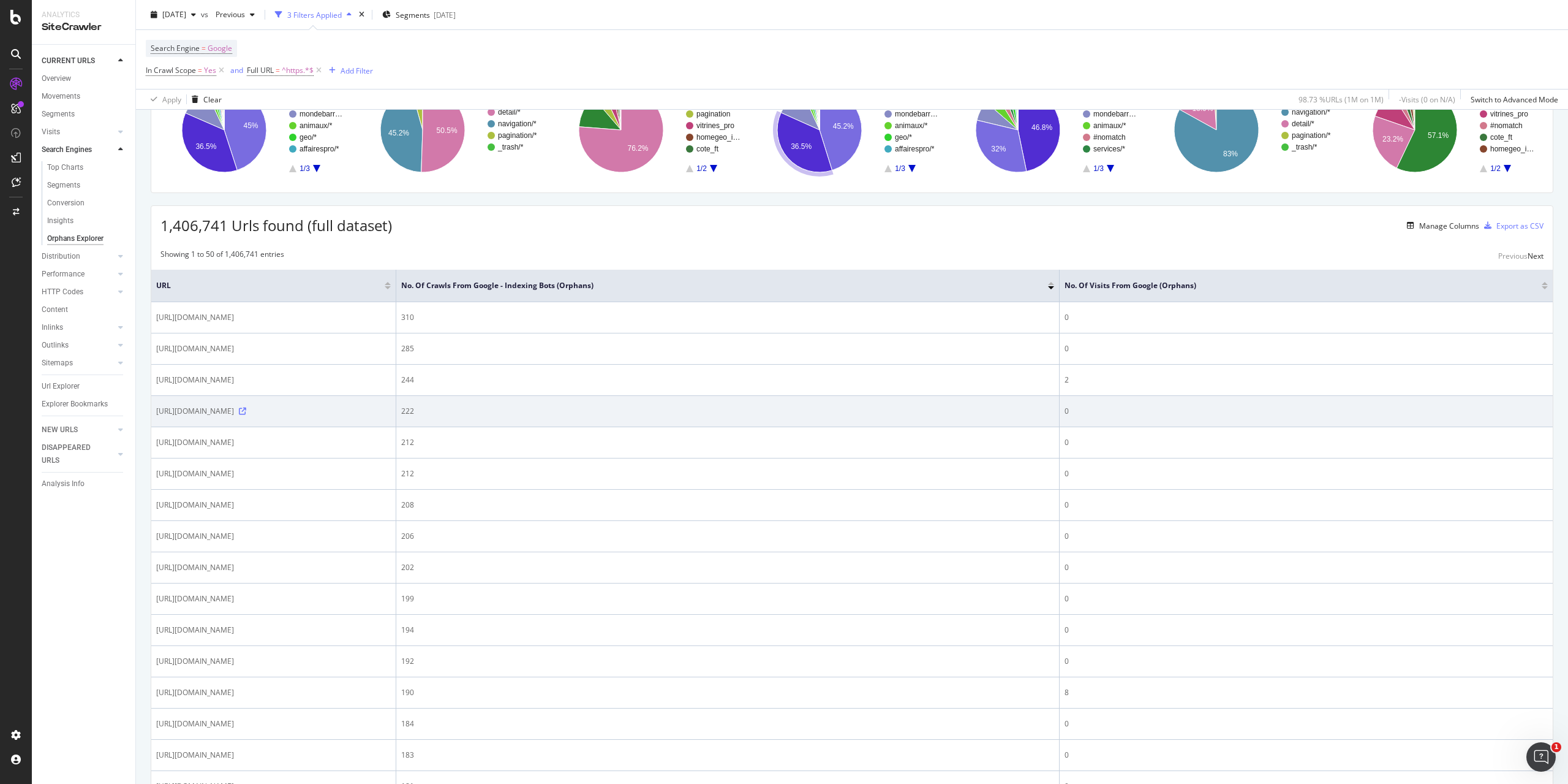
click at [247, 415] on icon at bounding box center [242, 411] width 7 height 7
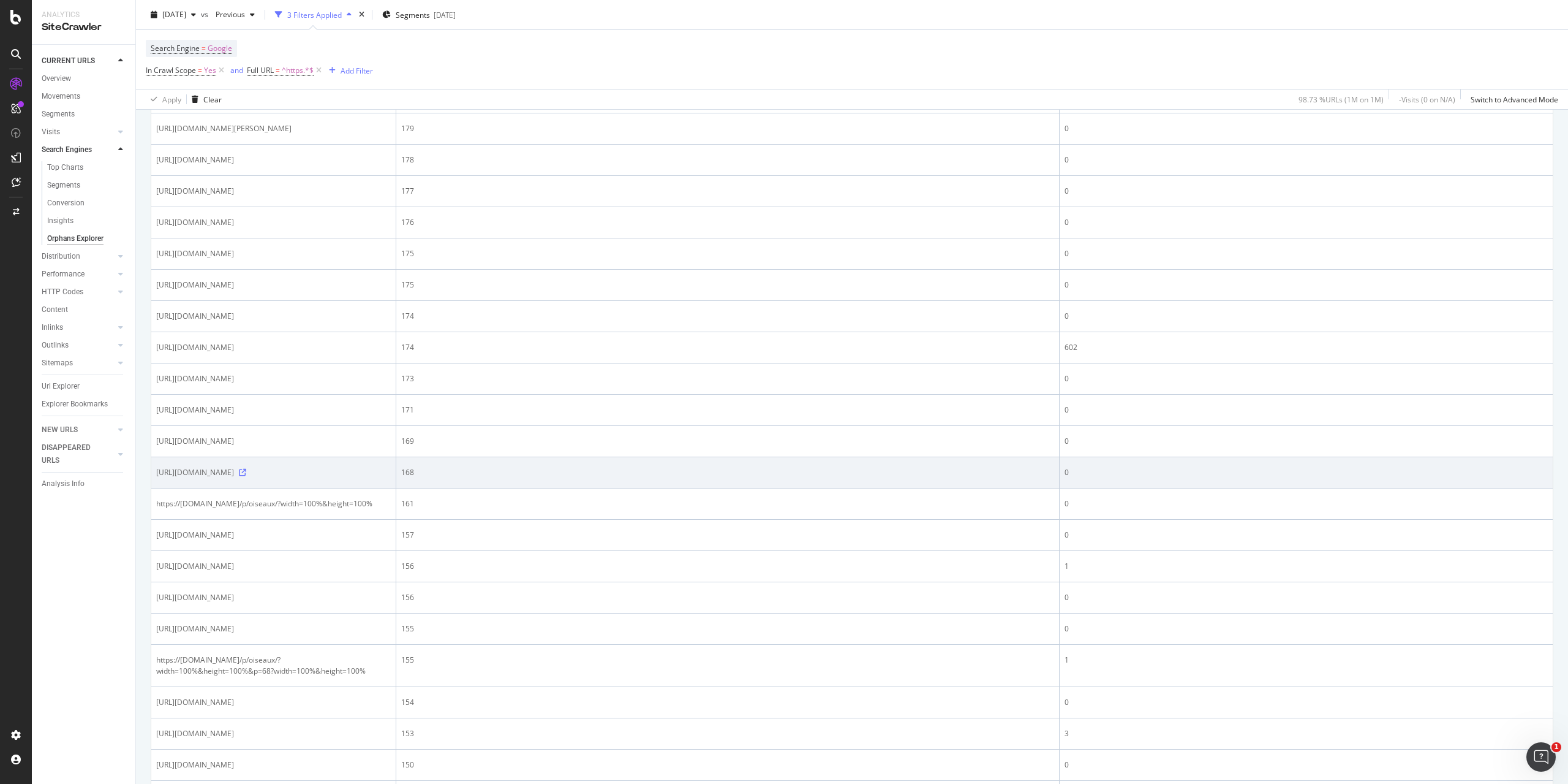
scroll to position [1042, 0]
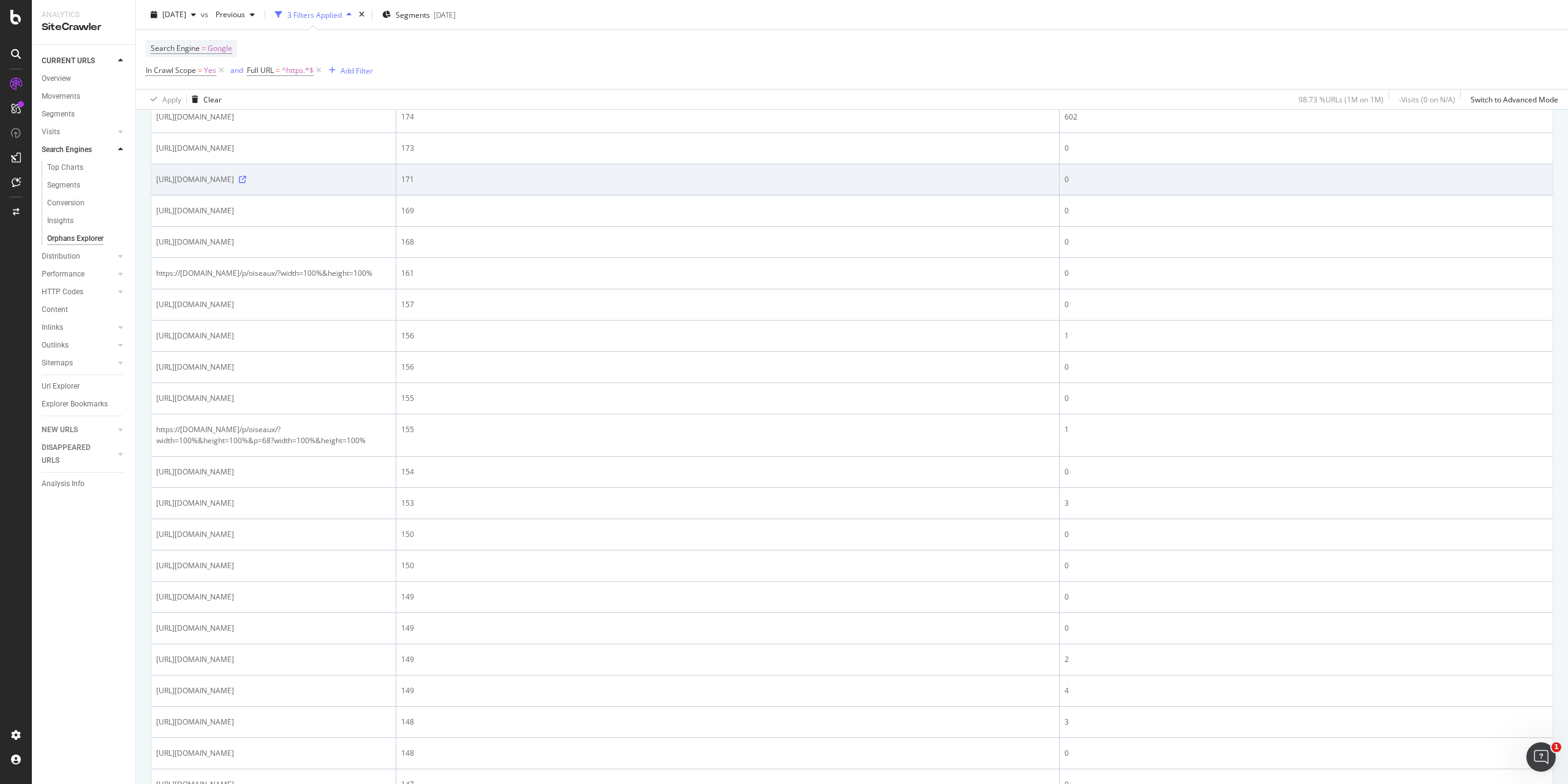
click at [247, 183] on icon at bounding box center [242, 179] width 7 height 7
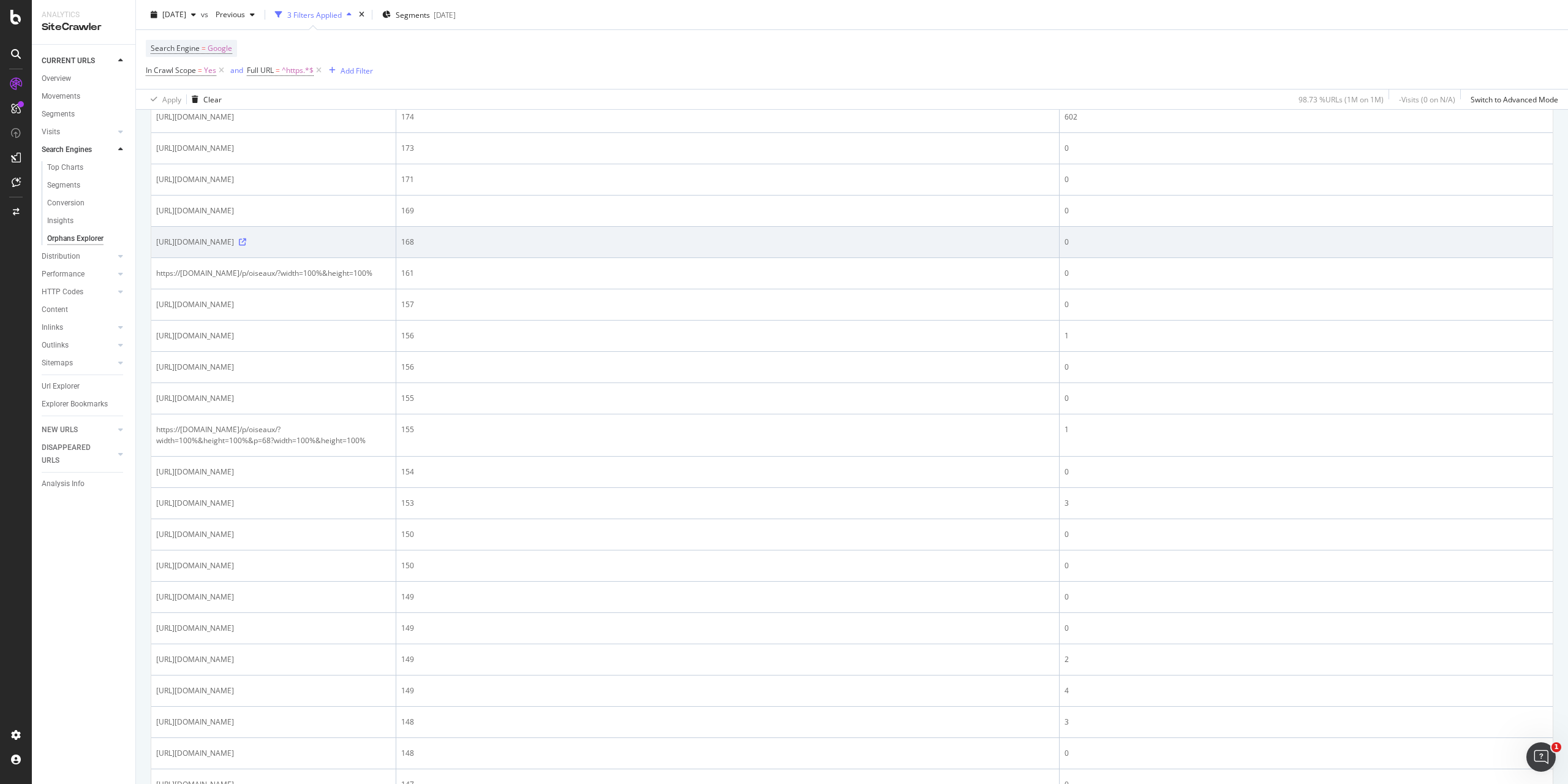
click at [247, 246] on icon at bounding box center [242, 242] width 7 height 7
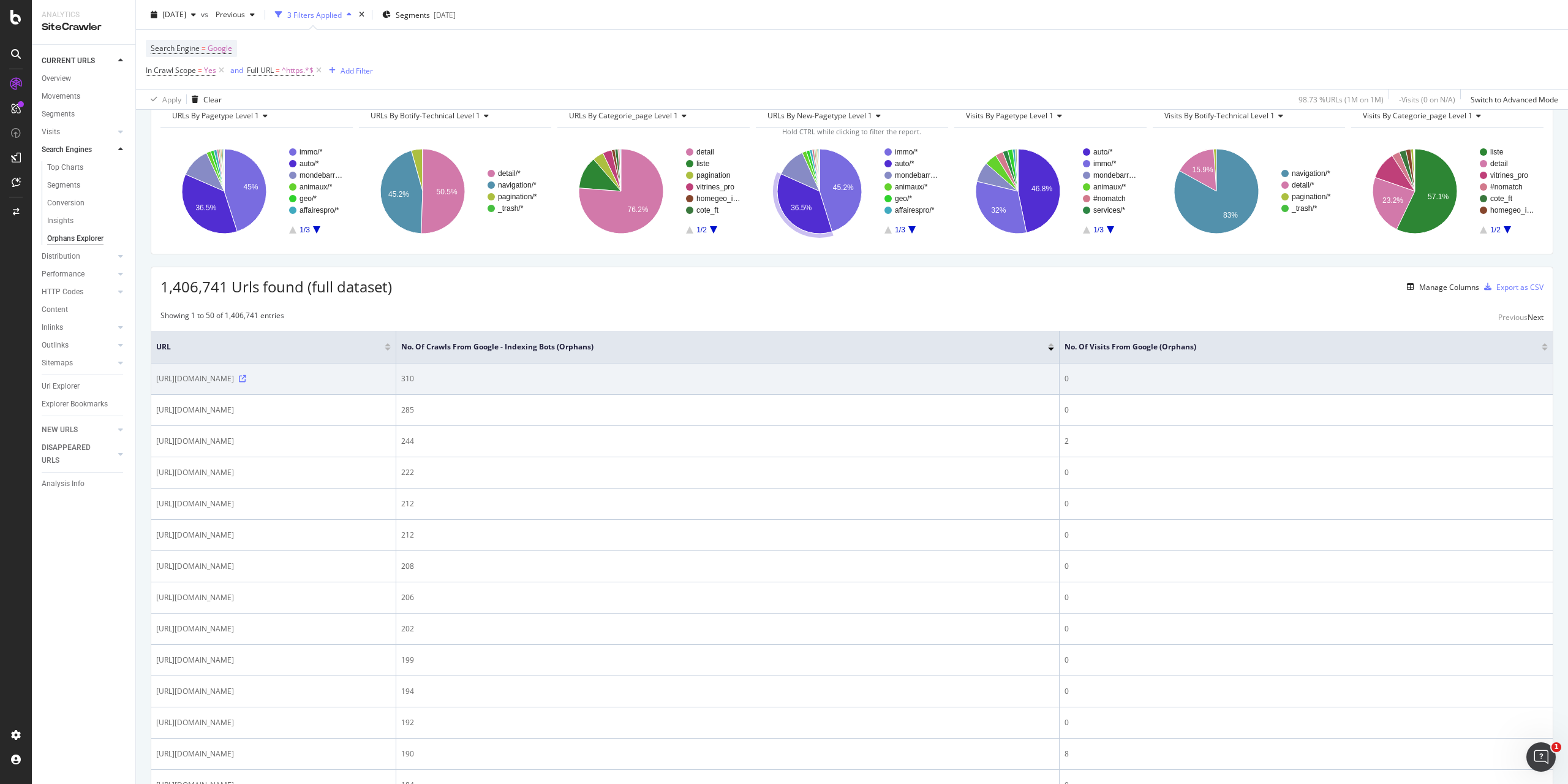
scroll to position [0, 0]
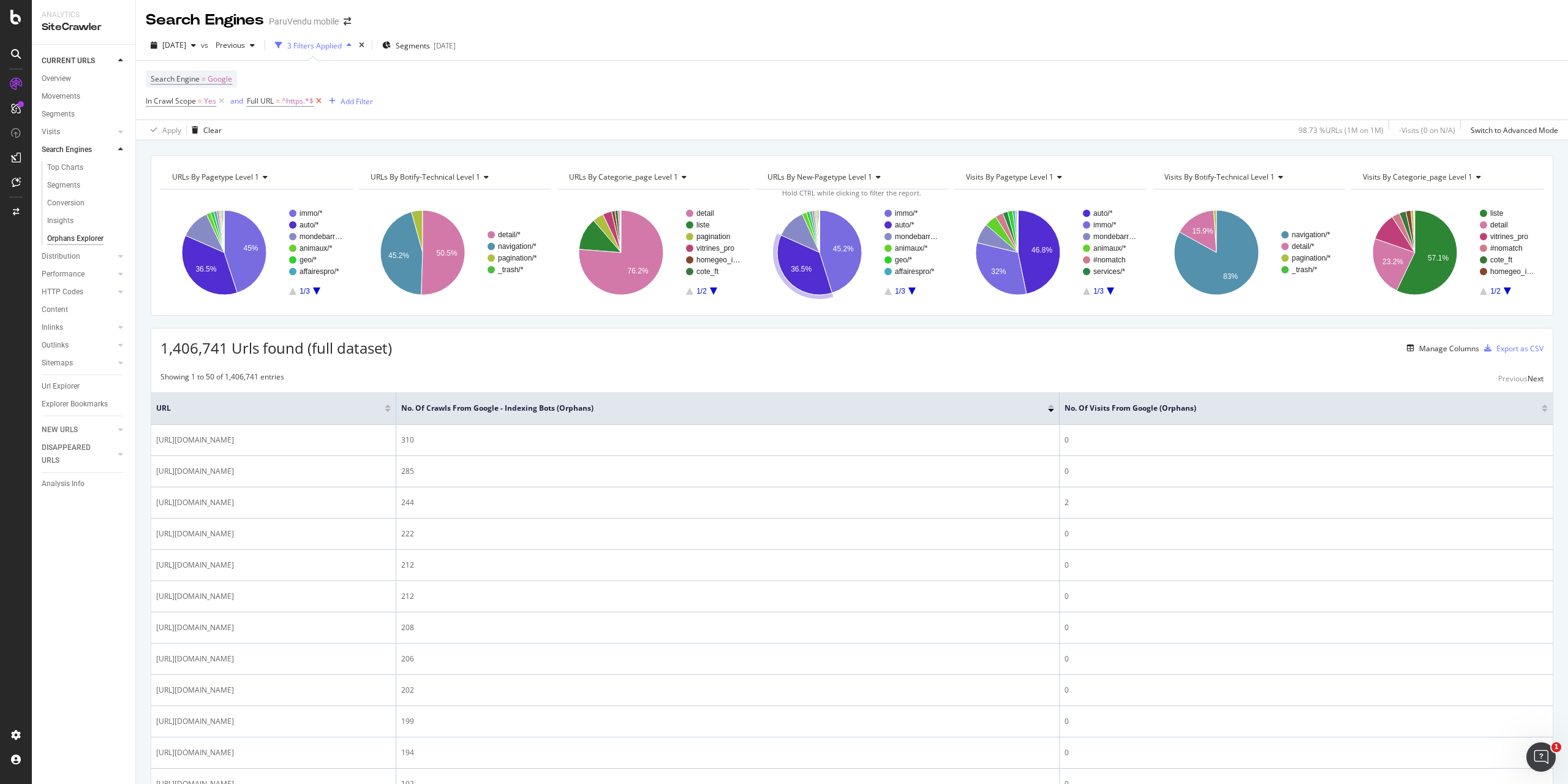
drag, startPoint x: 321, startPoint y: 98, endPoint x: 319, endPoint y: 123, distance: 25.1
click at [321, 98] on icon at bounding box center [319, 101] width 11 height 12
click at [78, 149] on div "Search Engines" at bounding box center [67, 150] width 50 height 13
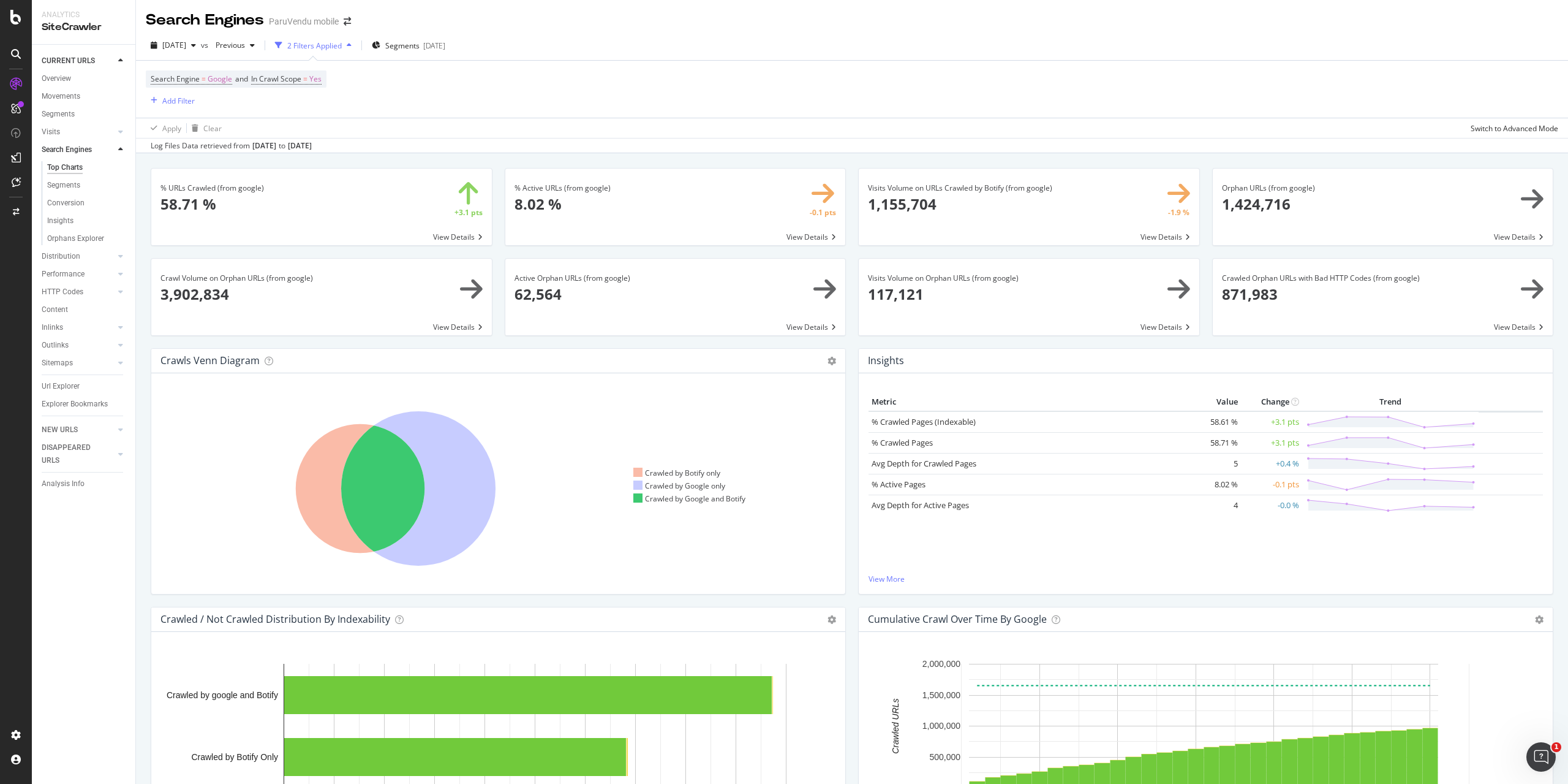
drag, startPoint x: 345, startPoint y: 22, endPoint x: 435, endPoint y: 24, distance: 90.0
click at [435, 24] on div "Search Engines ParuVendu mobile" at bounding box center [852, 15] width 1432 height 31
